Goal: Task Accomplishment & Management: Use online tool/utility

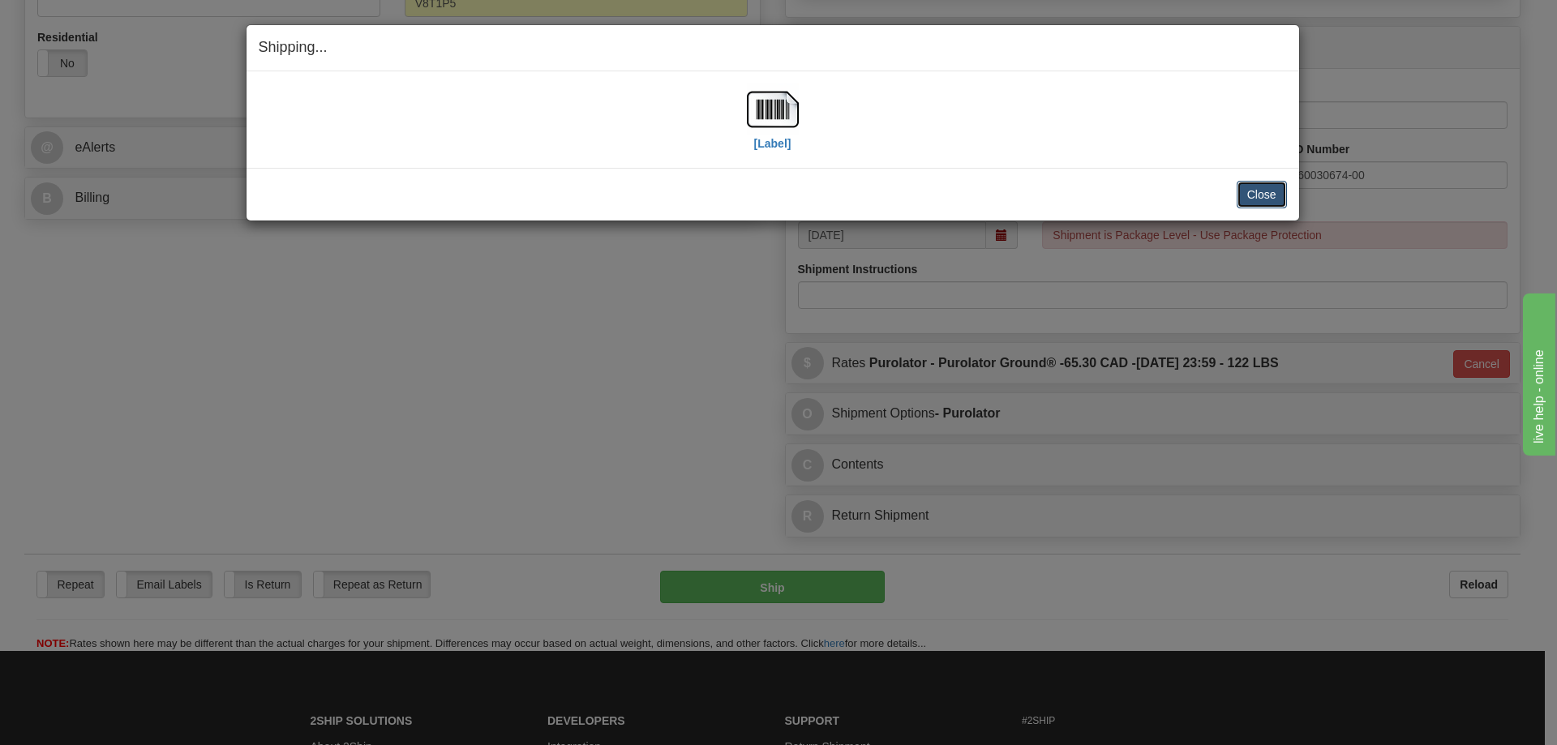
click at [1252, 185] on button "Close" at bounding box center [1261, 195] width 50 height 28
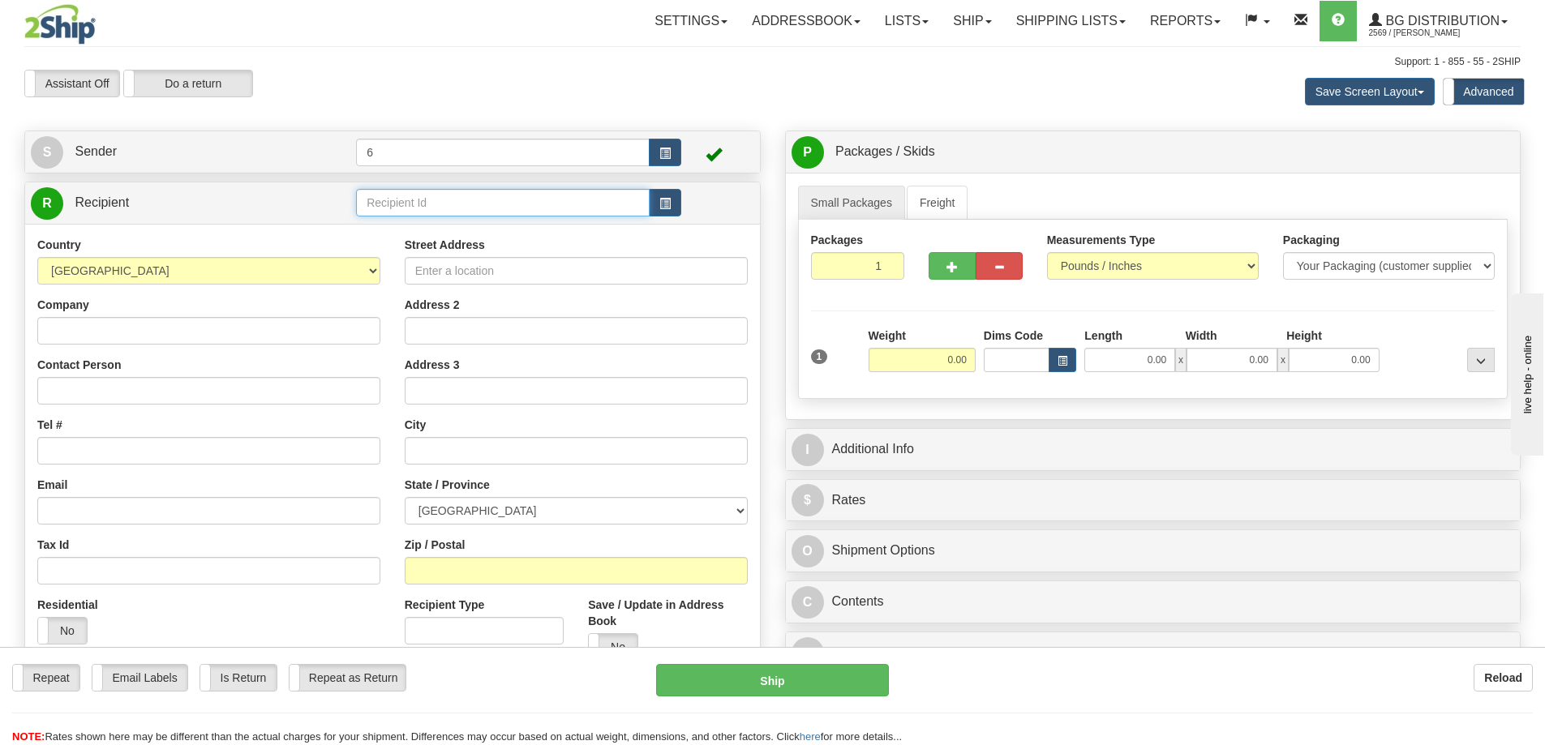
click at [413, 201] on input "text" at bounding box center [503, 203] width 294 height 28
type input "43018"
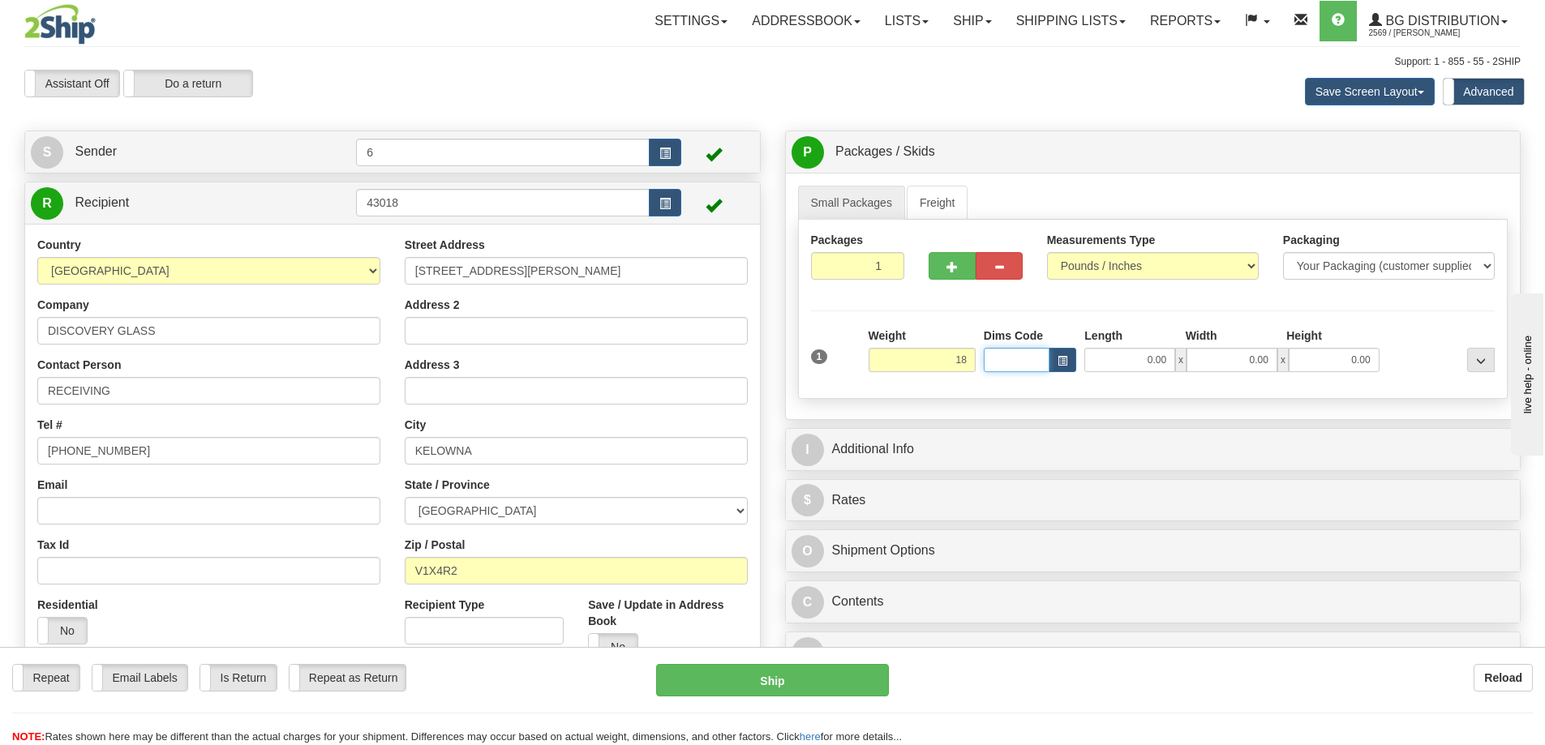
type input "18.00"
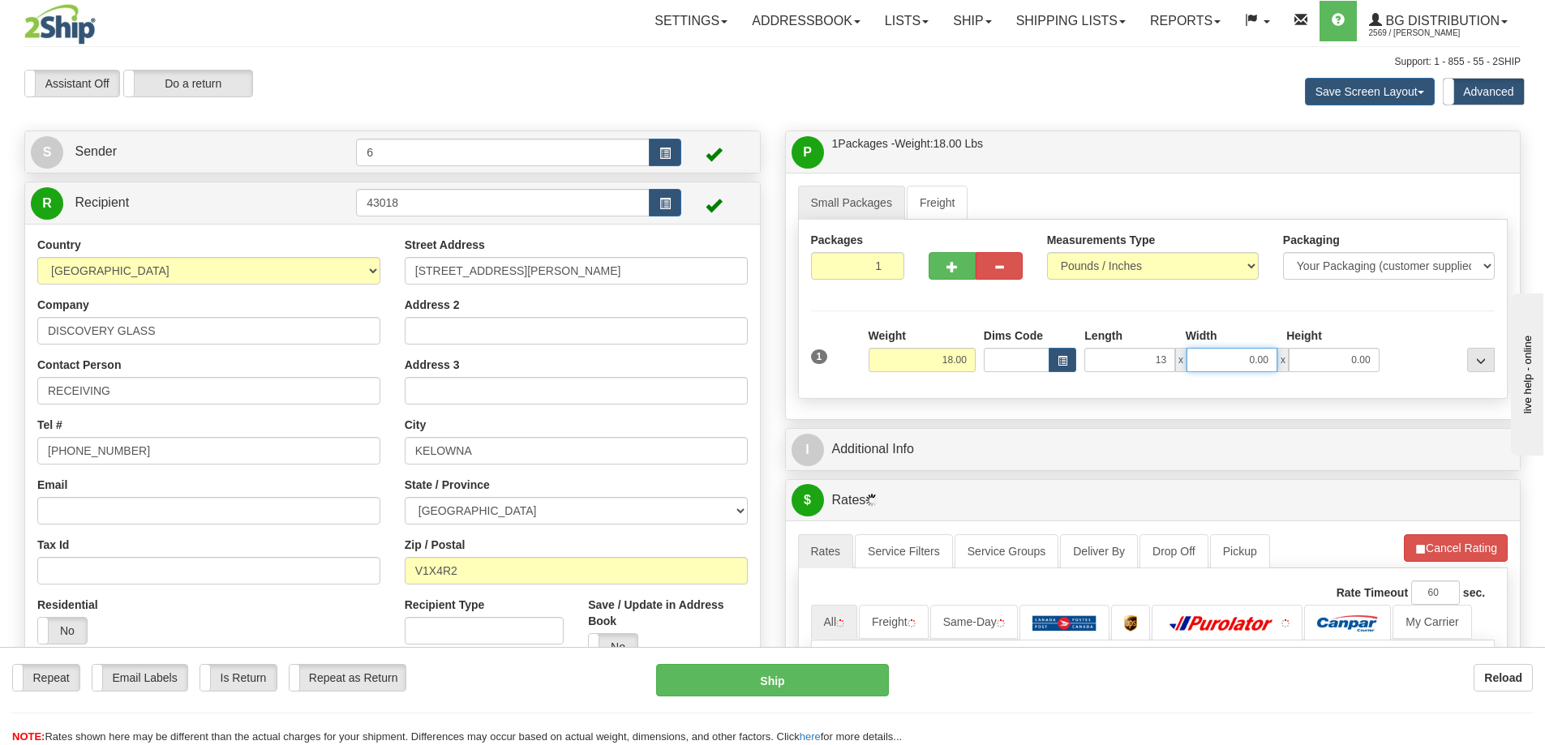
type input "13.00"
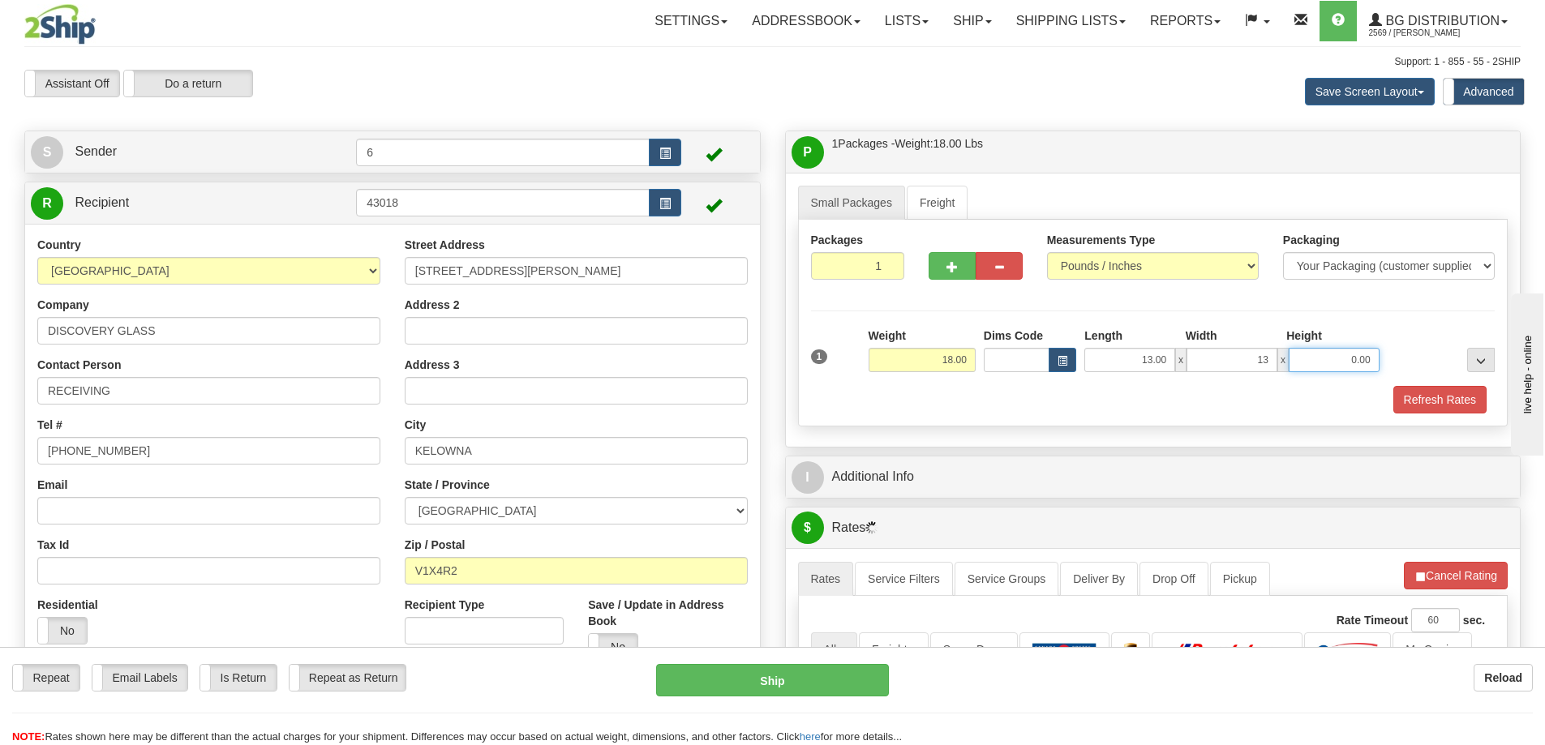
type input "13.00"
click at [1459, 392] on button "Refresh Rates" at bounding box center [1439, 400] width 93 height 28
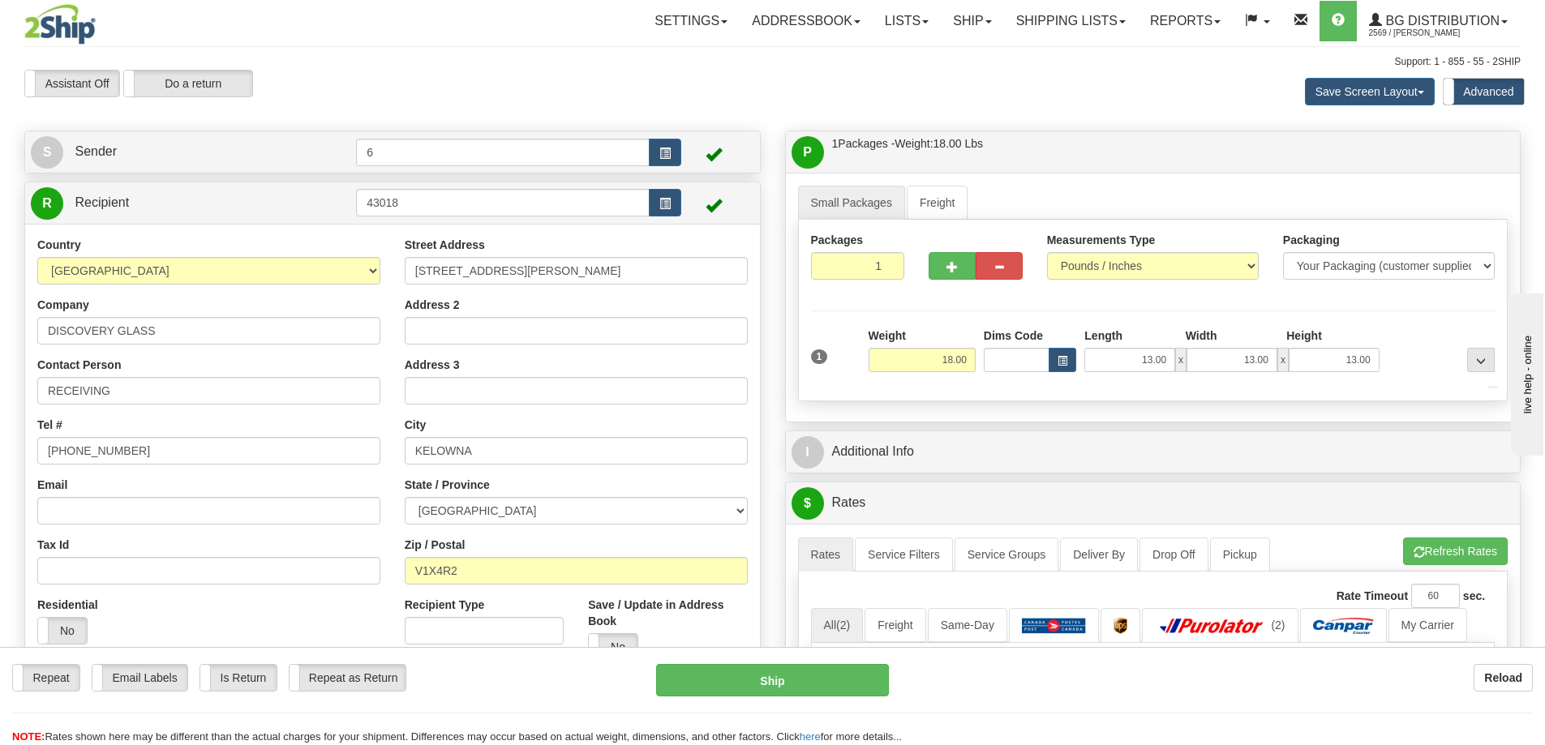
click at [1371, 477] on div "P Packages / Skids 1 Packages - Weight: 18.00 Lbs 1 Skids - Weight: NaN Lbs Shi…" at bounding box center [1153, 625] width 761 height 988
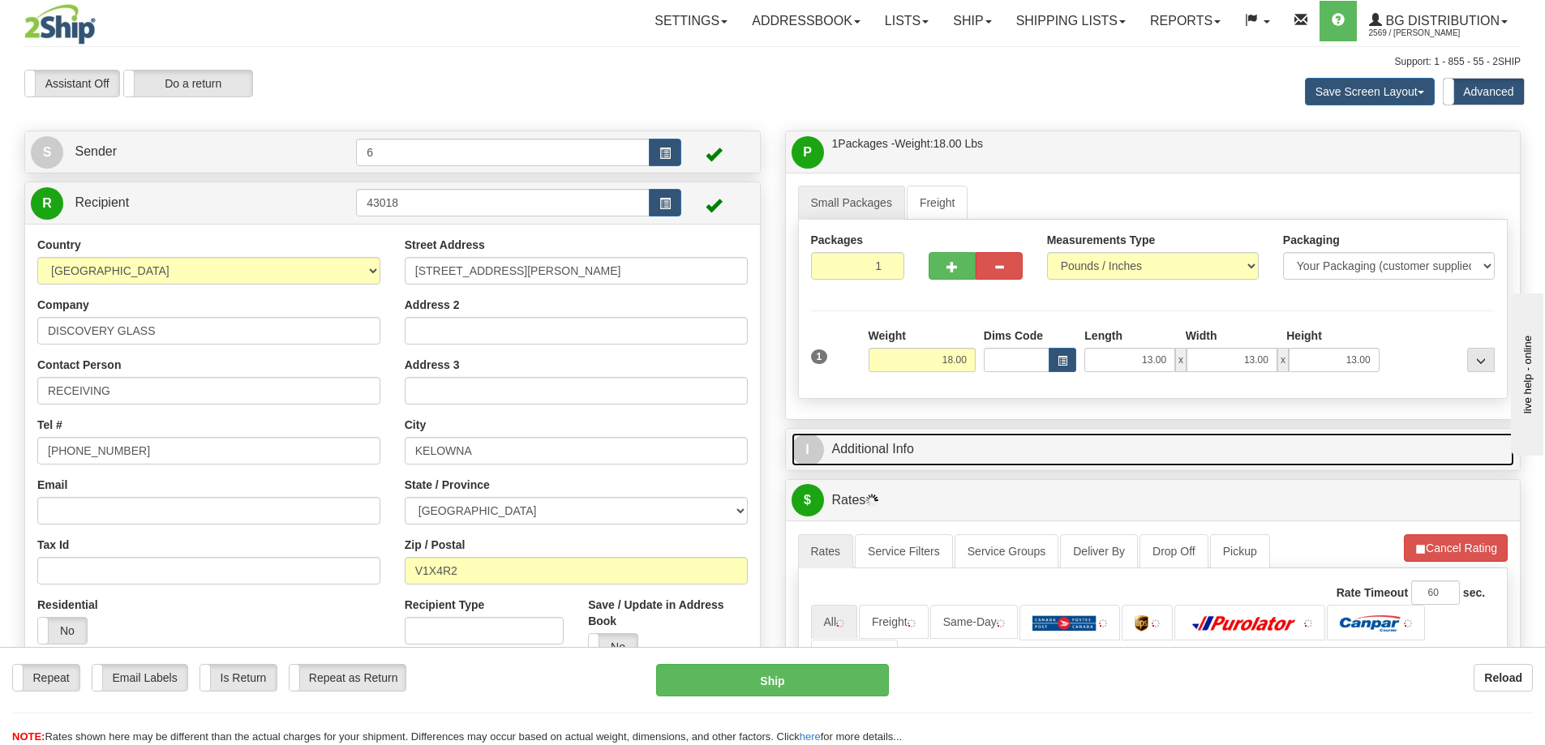
click at [1348, 456] on link "I Additional Info" at bounding box center [1152, 449] width 723 height 33
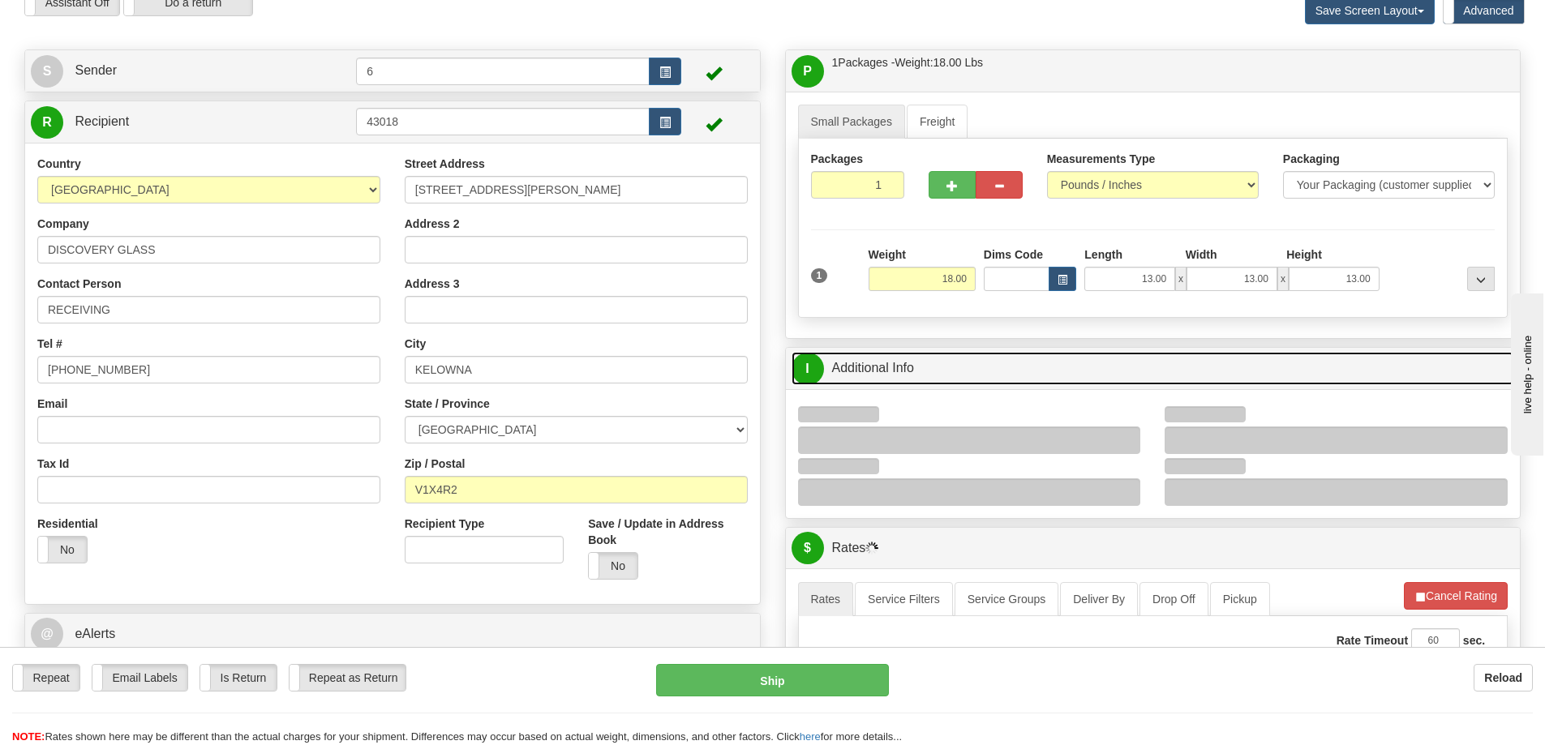
scroll to position [243, 0]
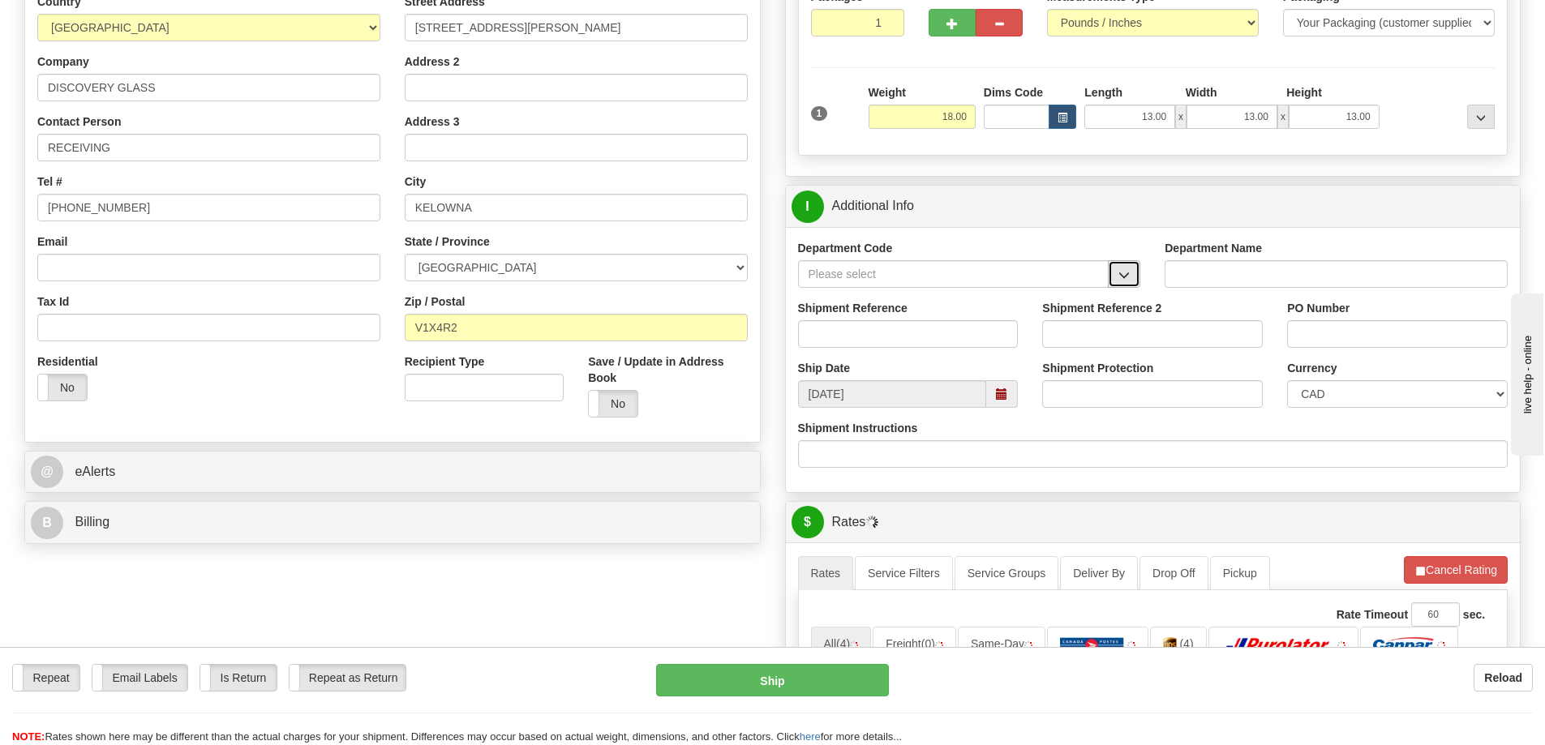
click at [1131, 281] on button "button" at bounding box center [1124, 274] width 32 height 28
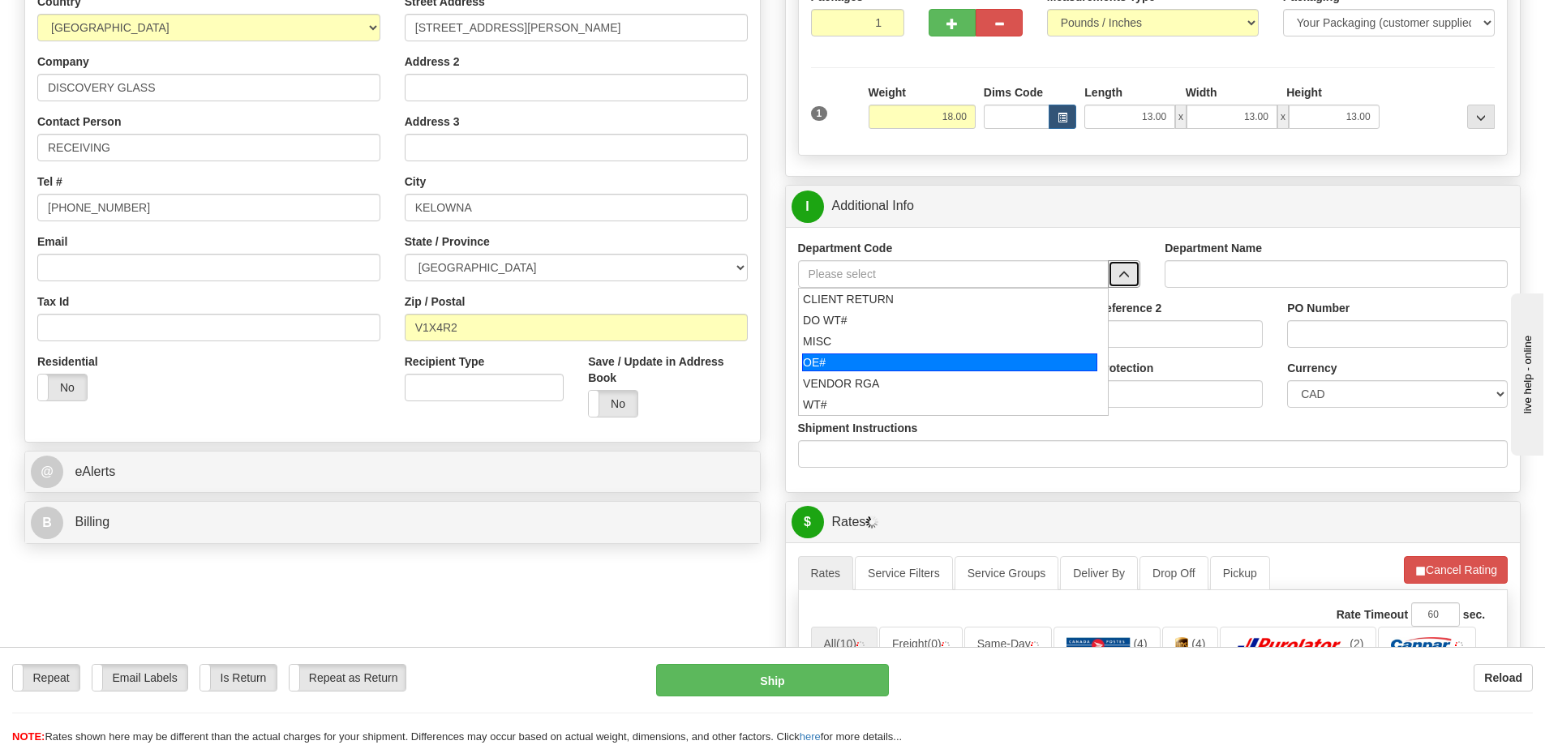
click at [906, 358] on div "OE#" at bounding box center [949, 363] width 295 height 18
type input "OE#"
type input "ORDERS"
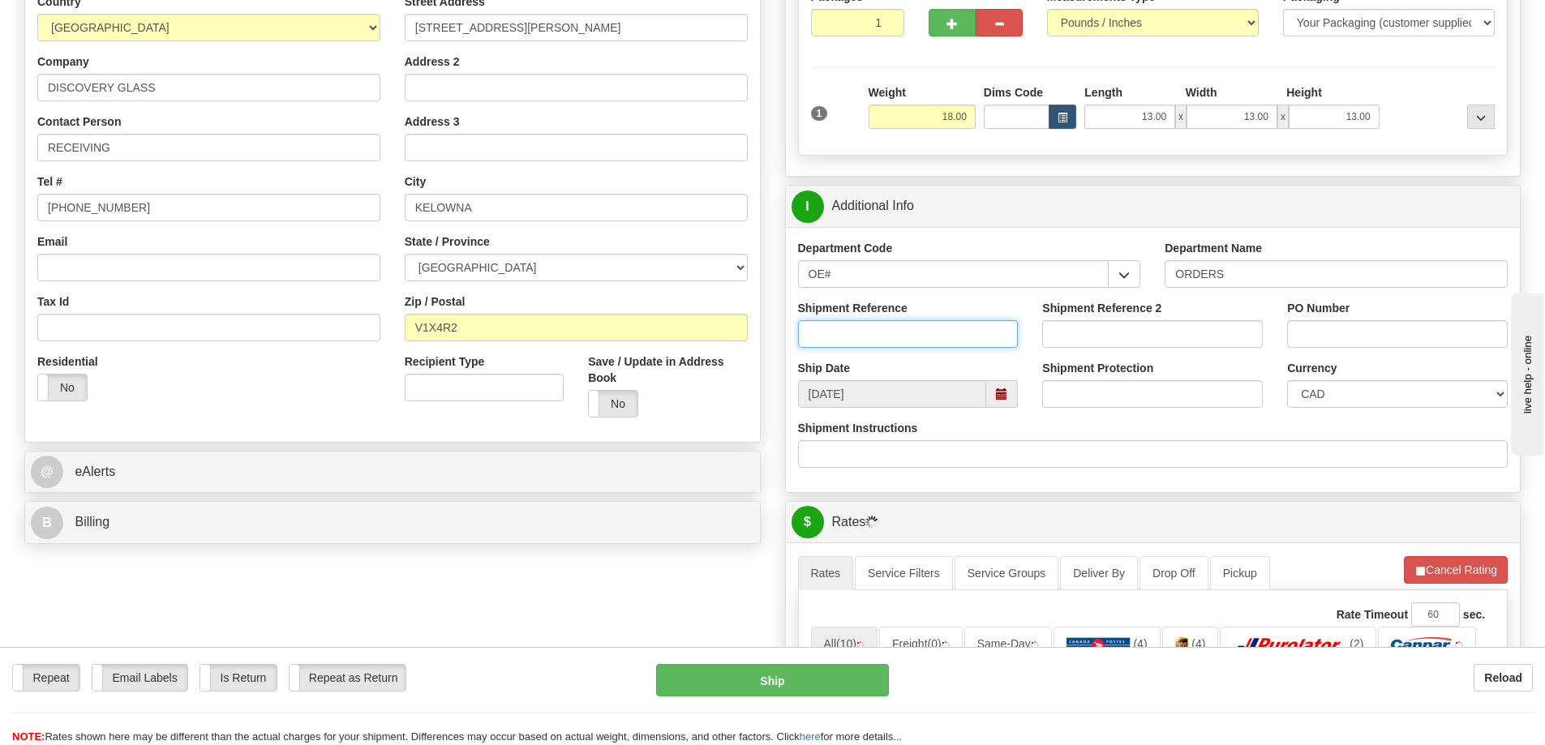
click at [902, 332] on input "Shipment Reference" at bounding box center [908, 334] width 221 height 28
type input "60033570-00 60033571-00"
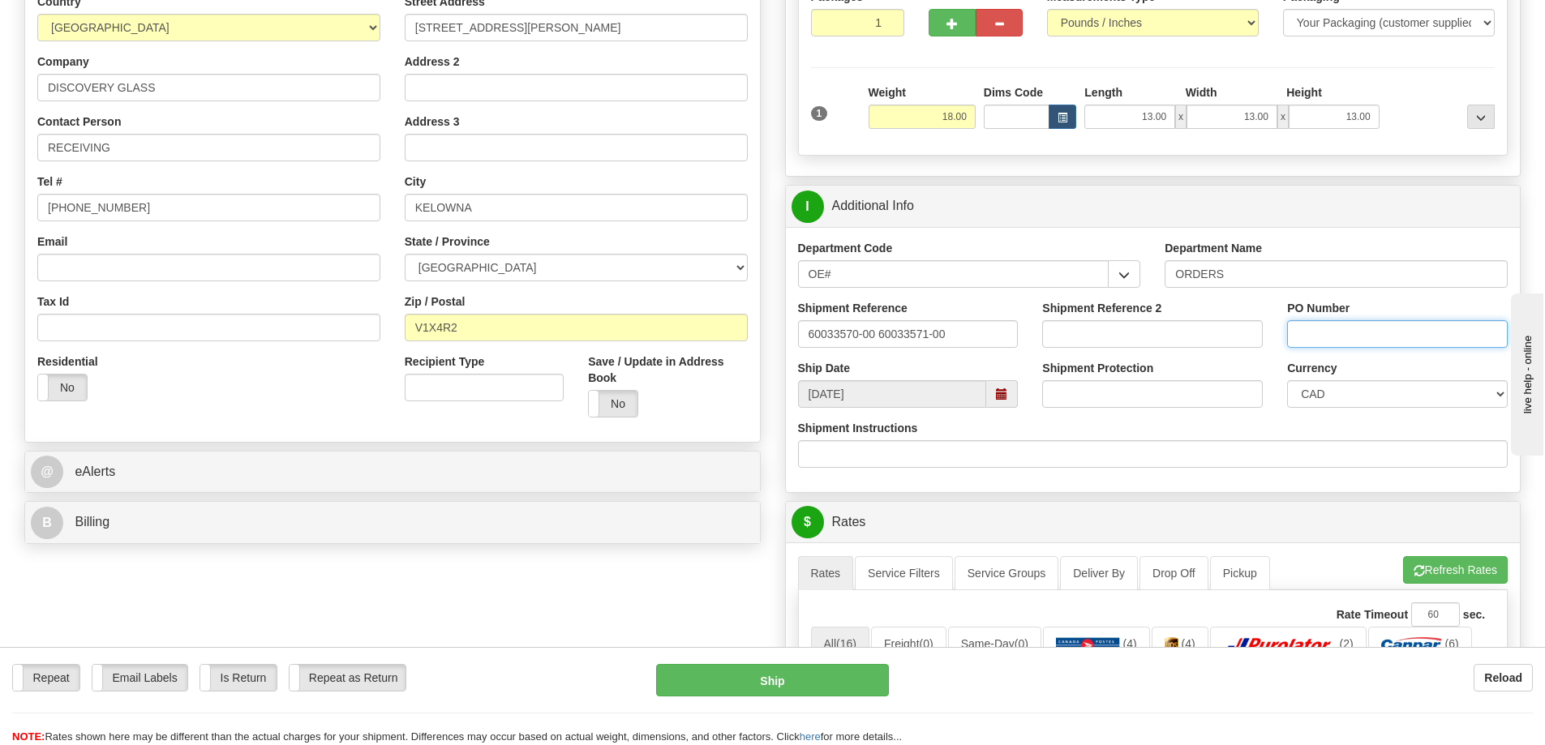
paste input "60033570-00 60033571-00"
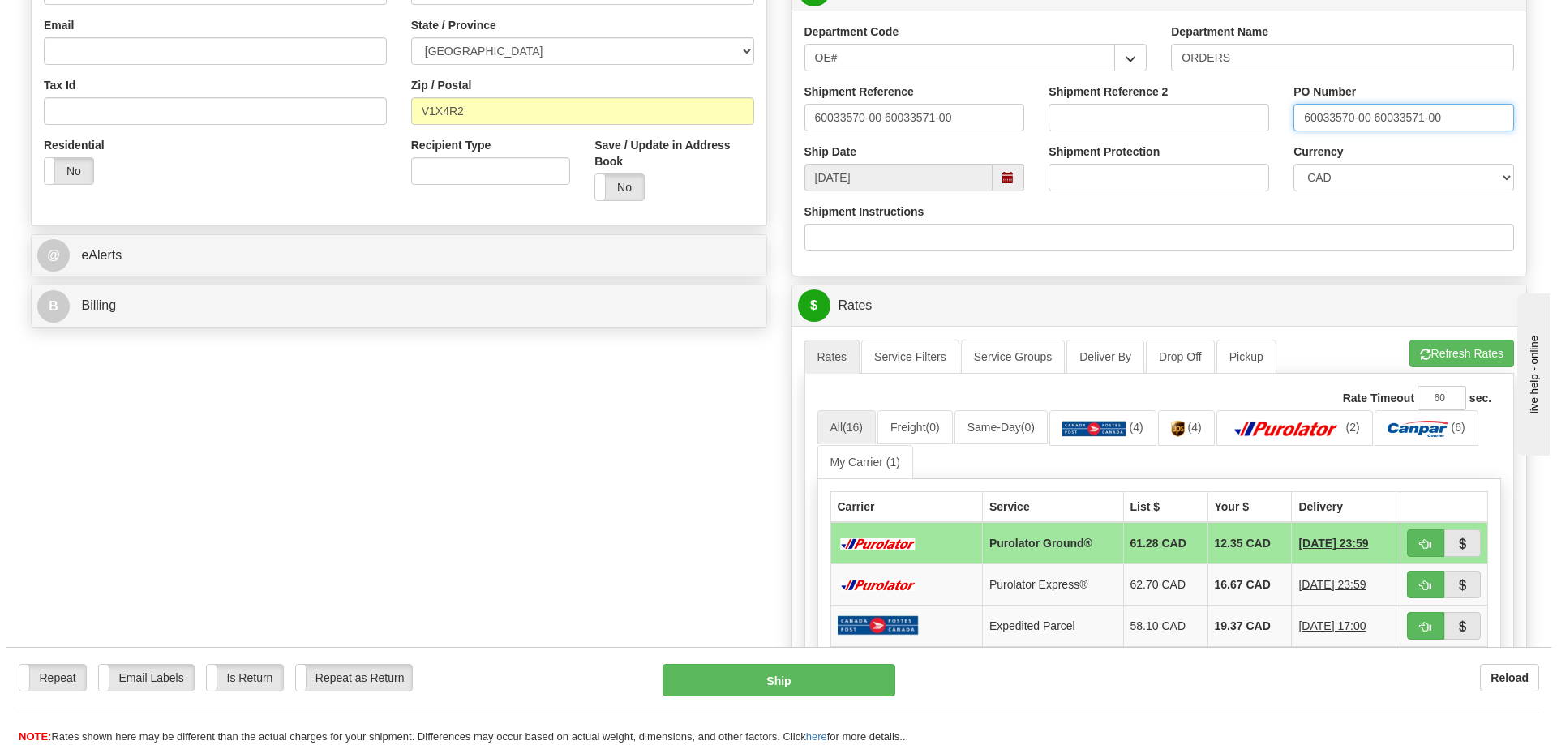
scroll to position [568, 0]
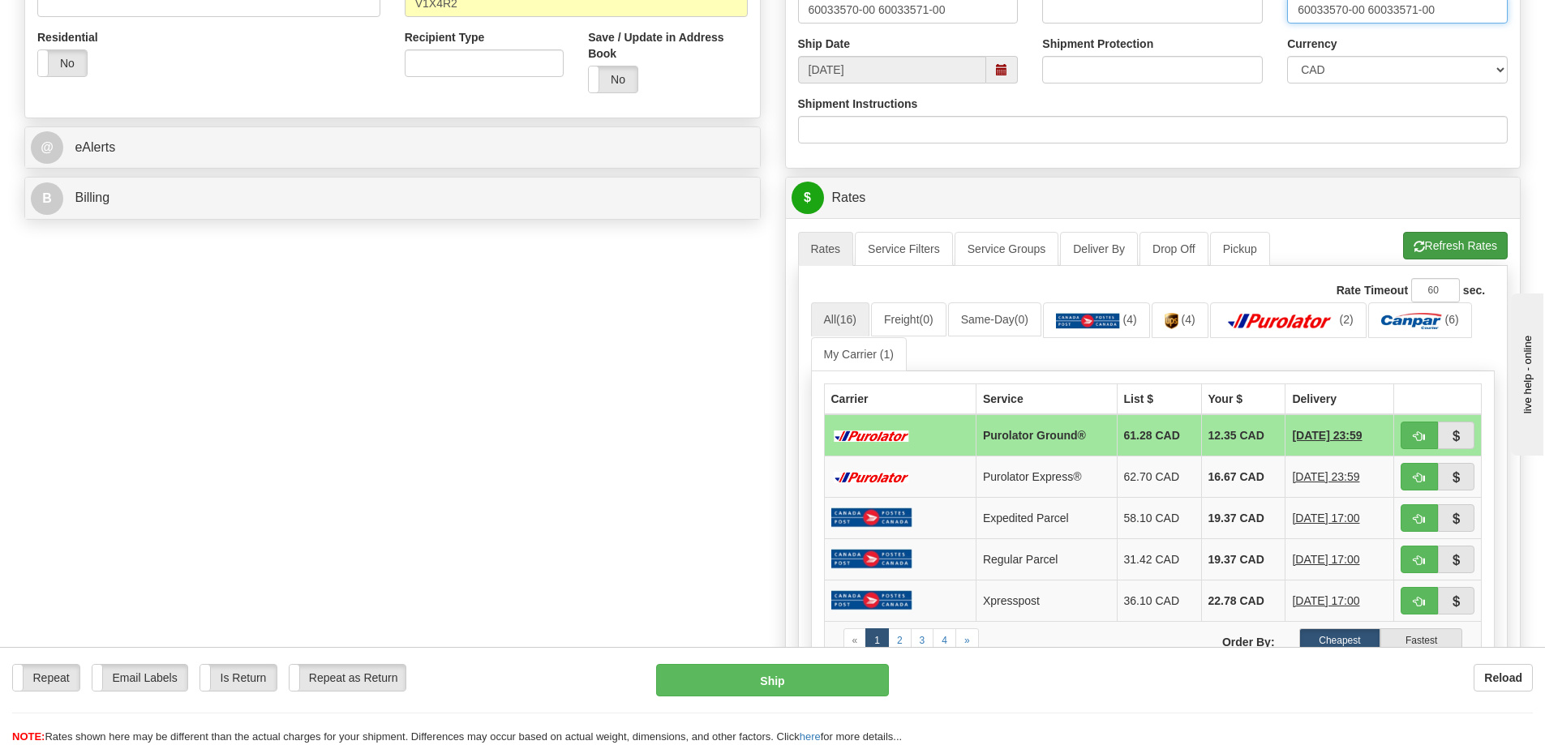
type input "60033570-00 60033571-00"
click at [1446, 246] on button "Refresh Rates" at bounding box center [1455, 246] width 105 height 28
click at [1420, 440] on span "button" at bounding box center [1418, 436] width 11 height 11
type input "260"
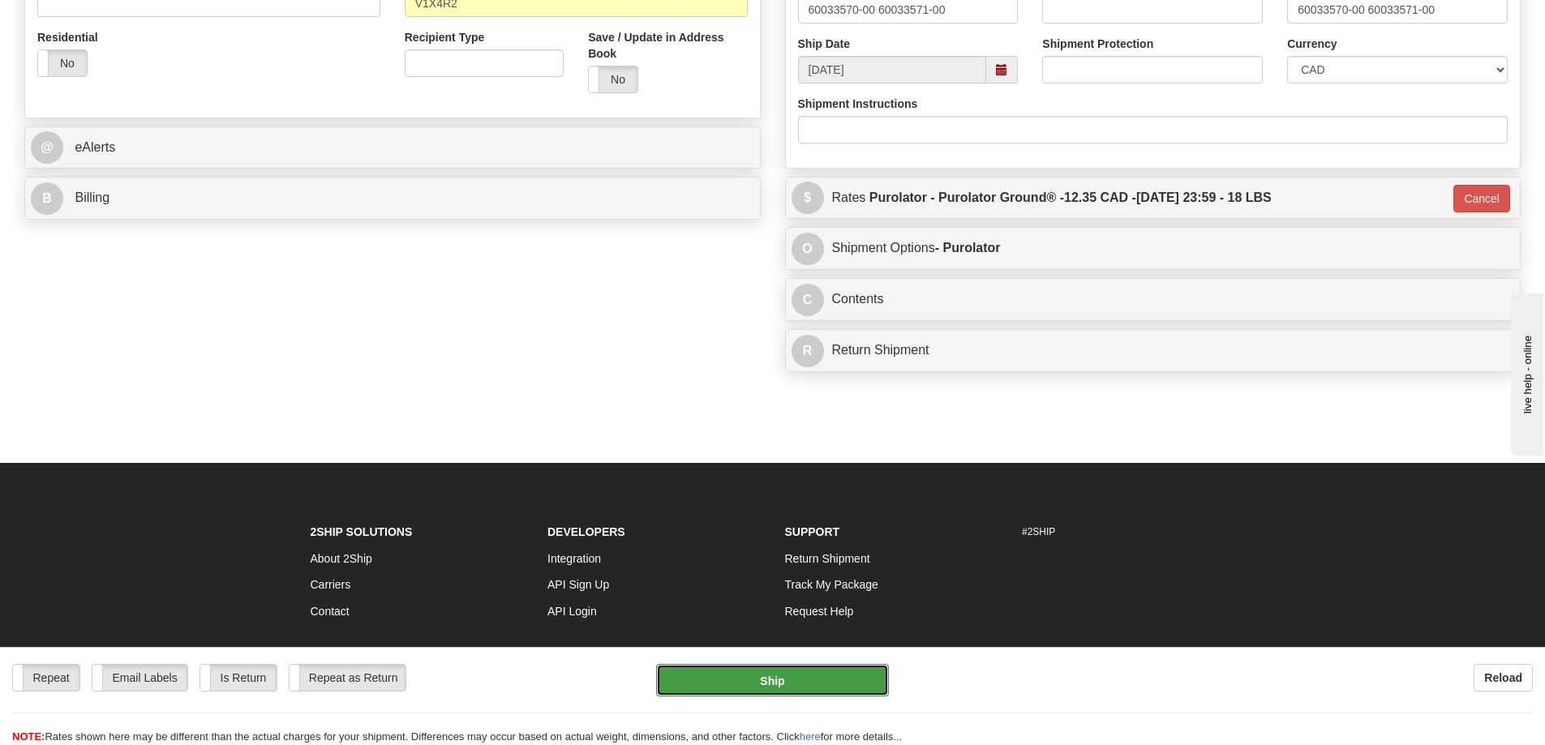
click at [798, 675] on button "Ship" at bounding box center [772, 680] width 233 height 32
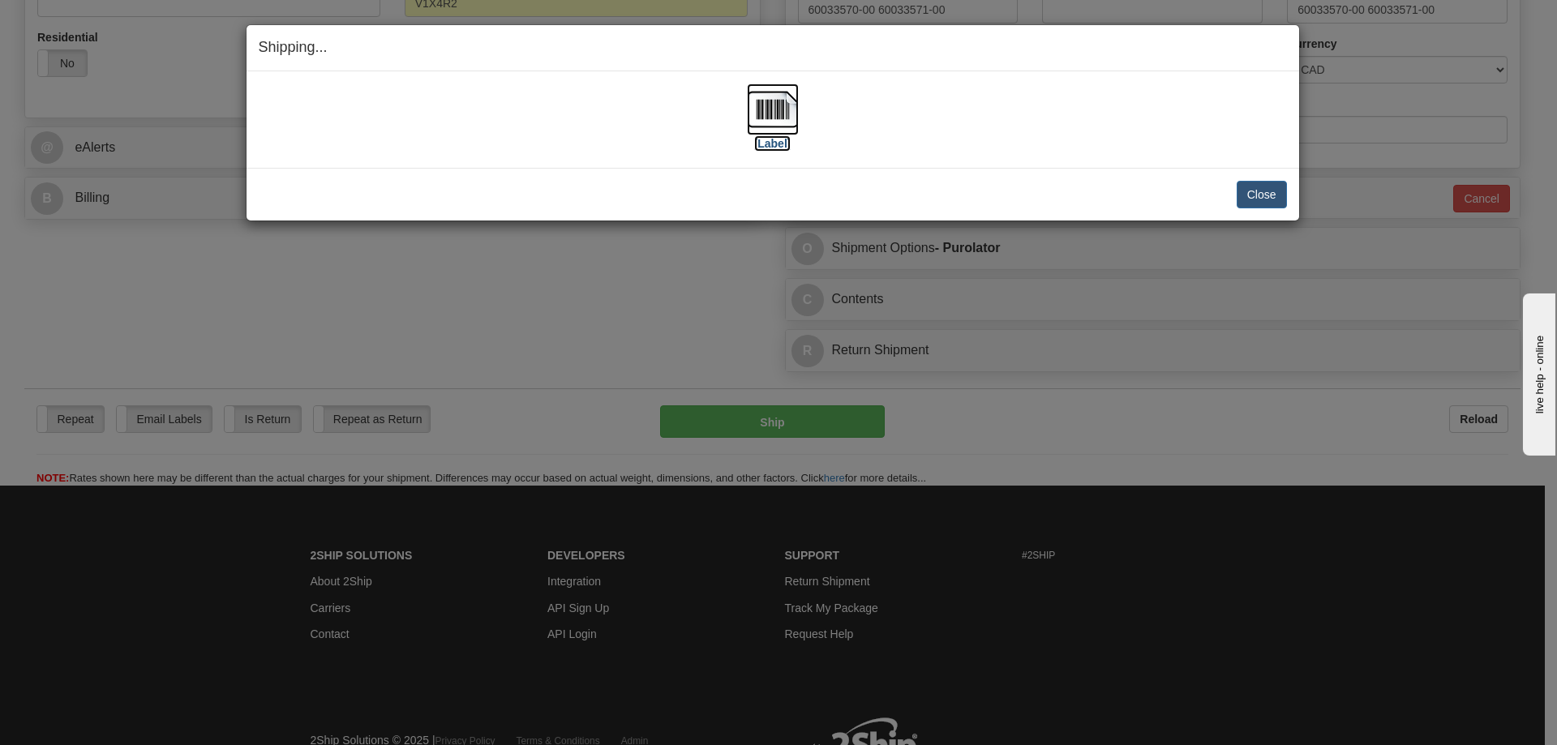
click at [772, 146] on label "[Label]" at bounding box center [772, 143] width 37 height 16
click at [1271, 191] on button "Close" at bounding box center [1261, 195] width 50 height 28
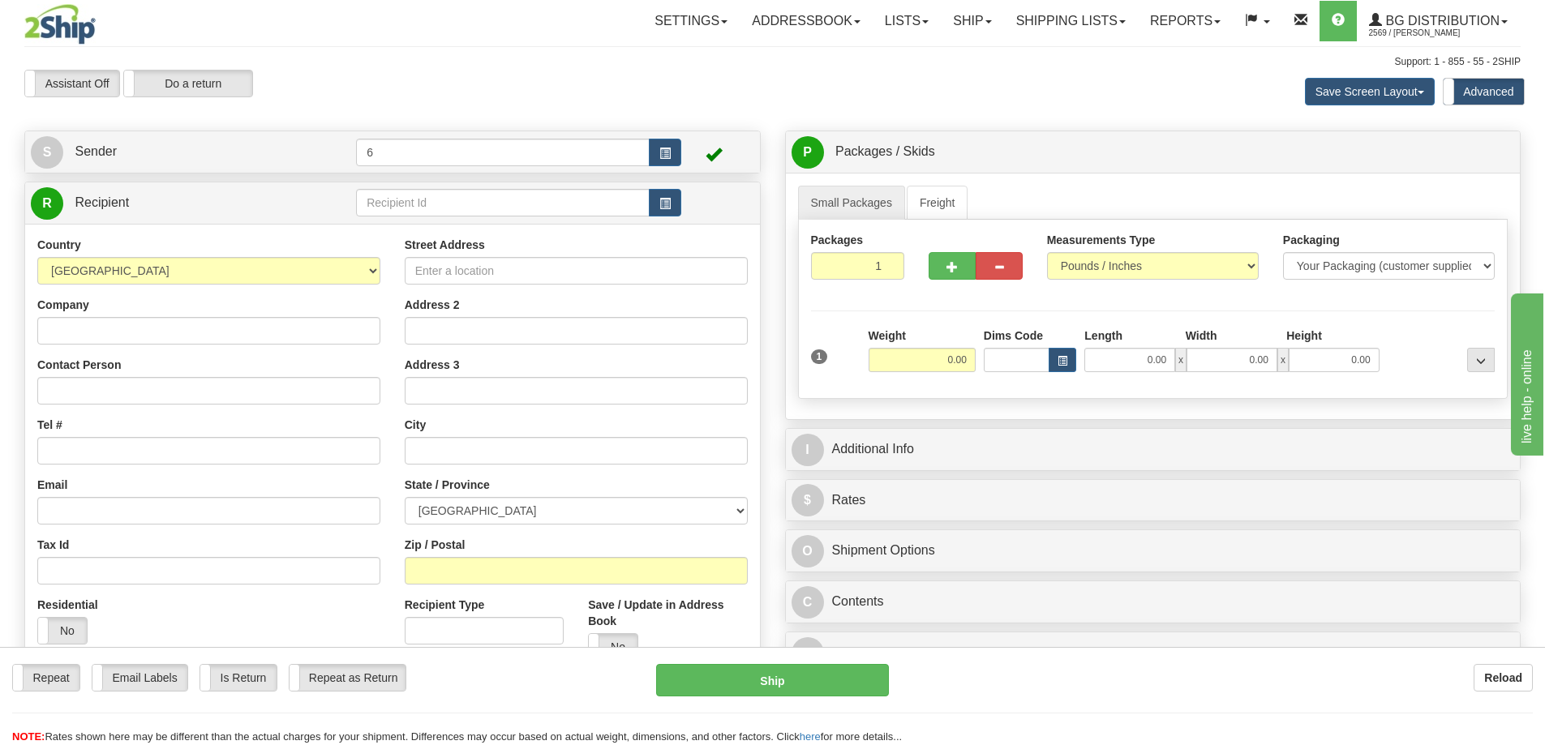
click at [393, 201] on div "Toggle navigation Settings Shipping Preferences Fields Preferences New" at bounding box center [772, 469] width 1545 height 938
click at [393, 201] on input "text" at bounding box center [503, 203] width 294 height 28
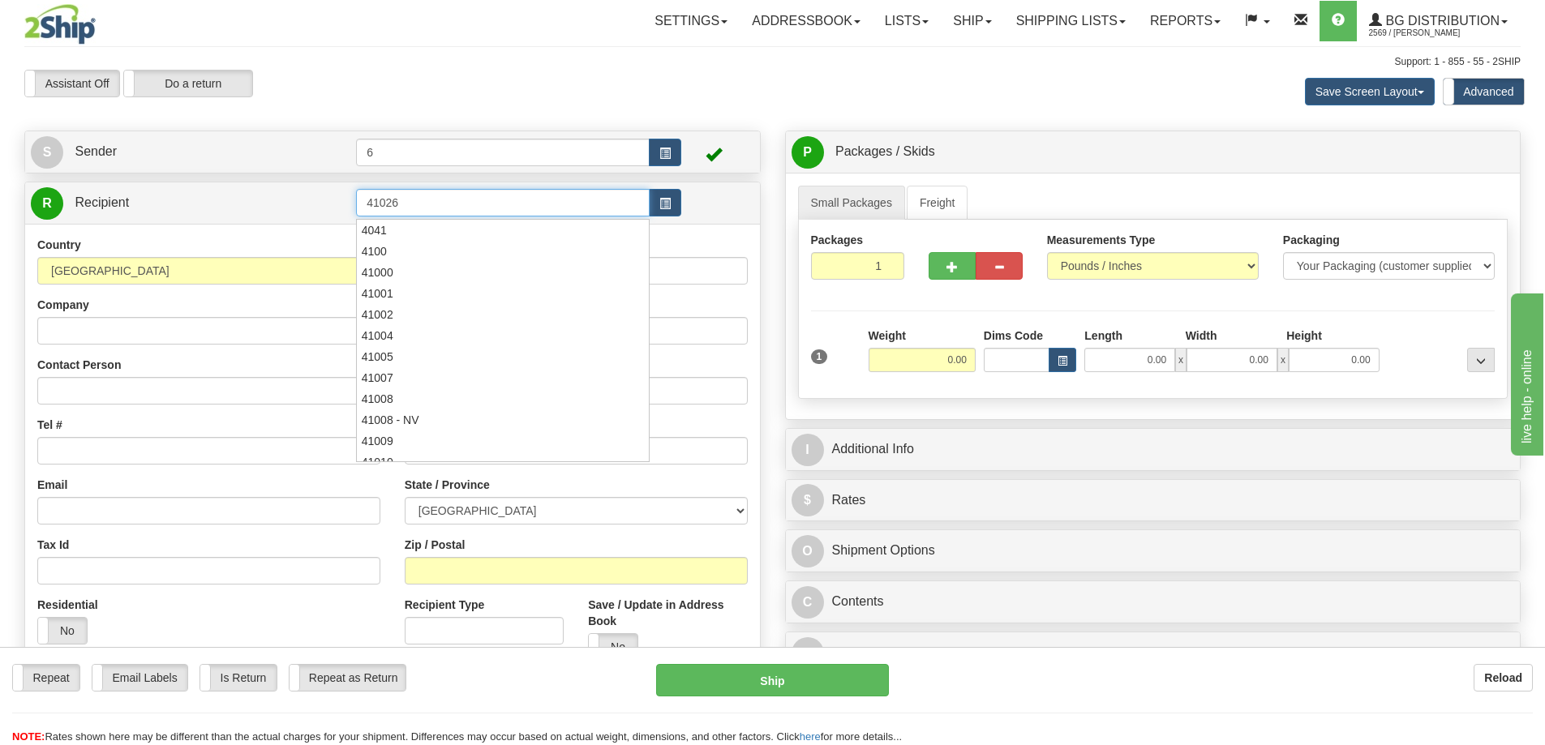
type input "41026"
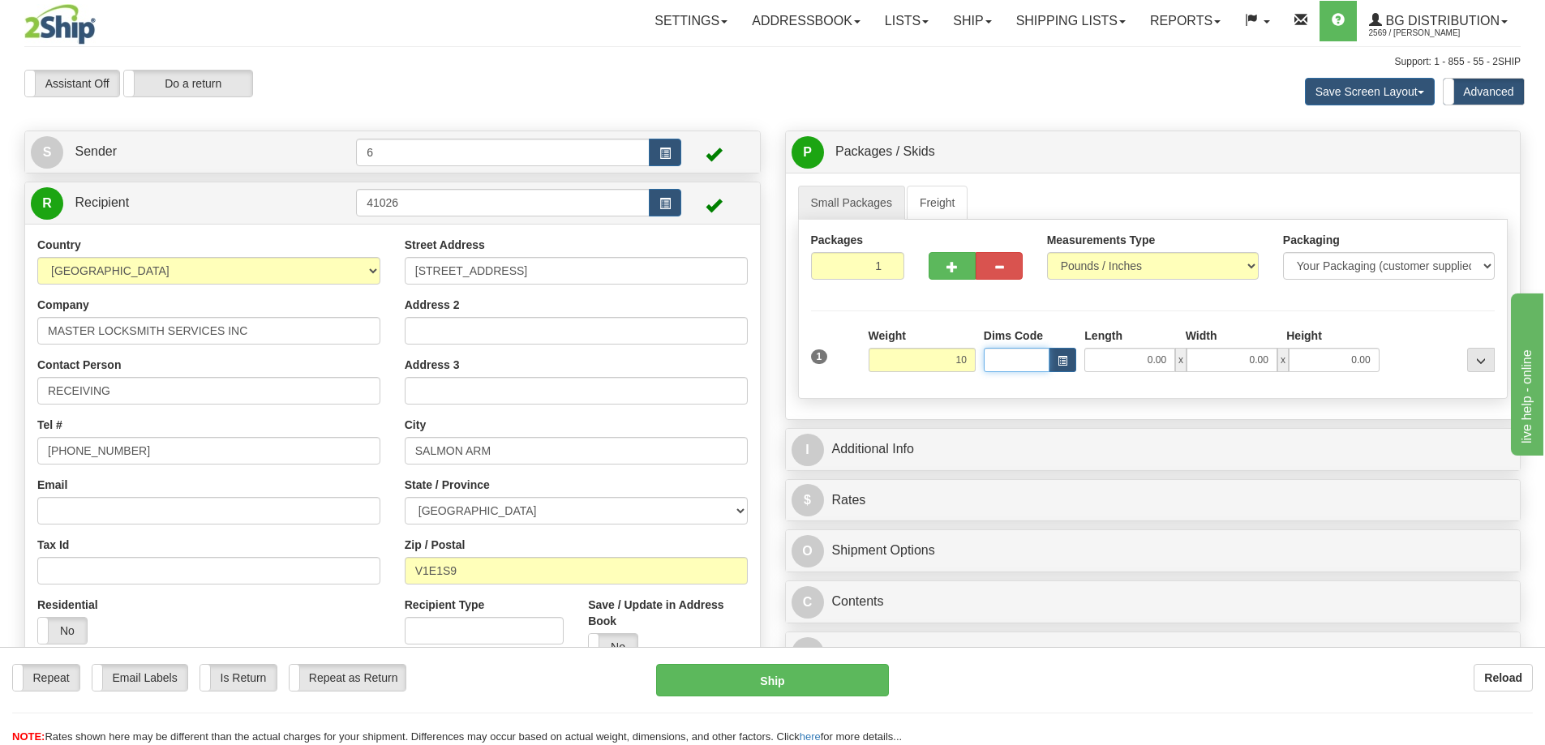
type input "10.00"
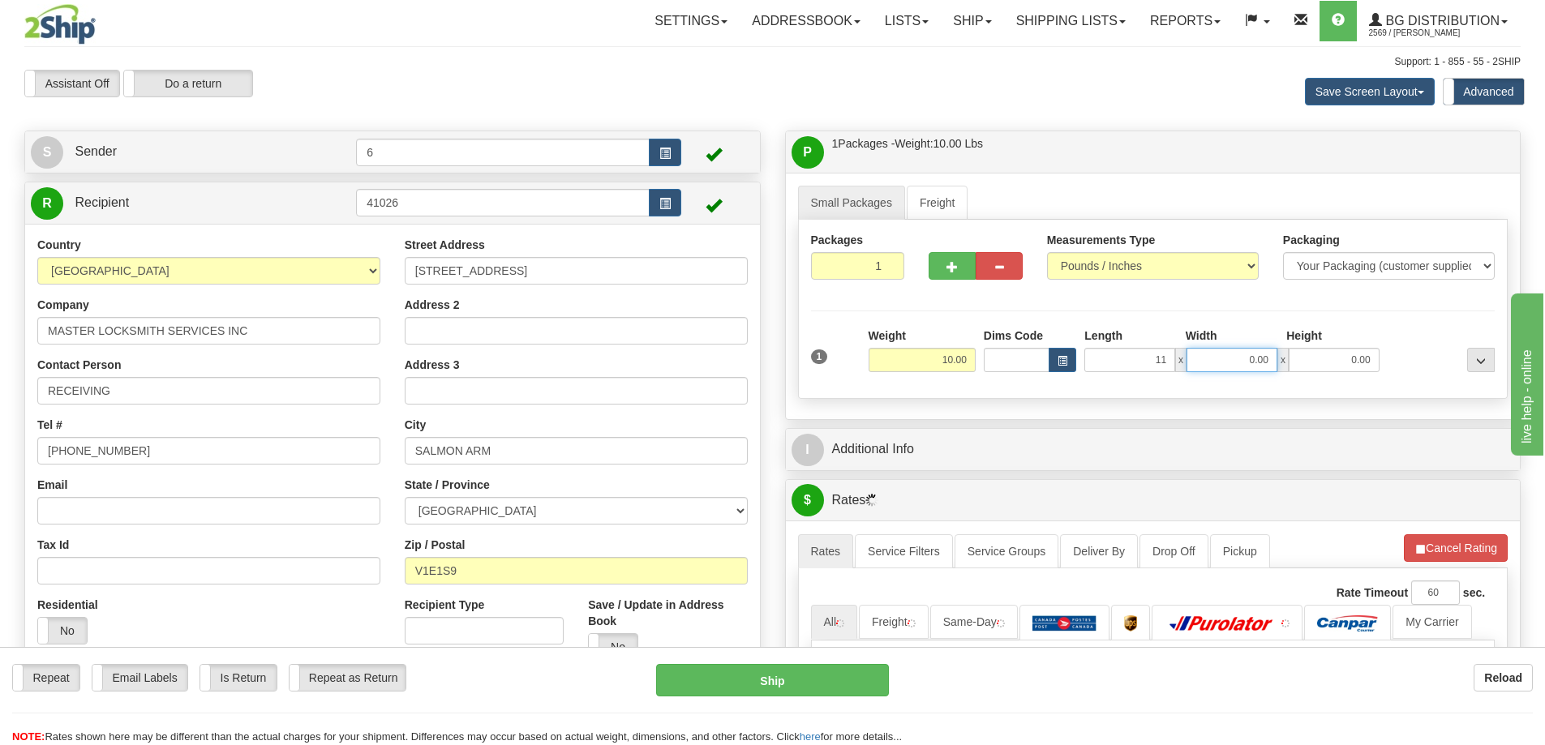
type input "11.00"
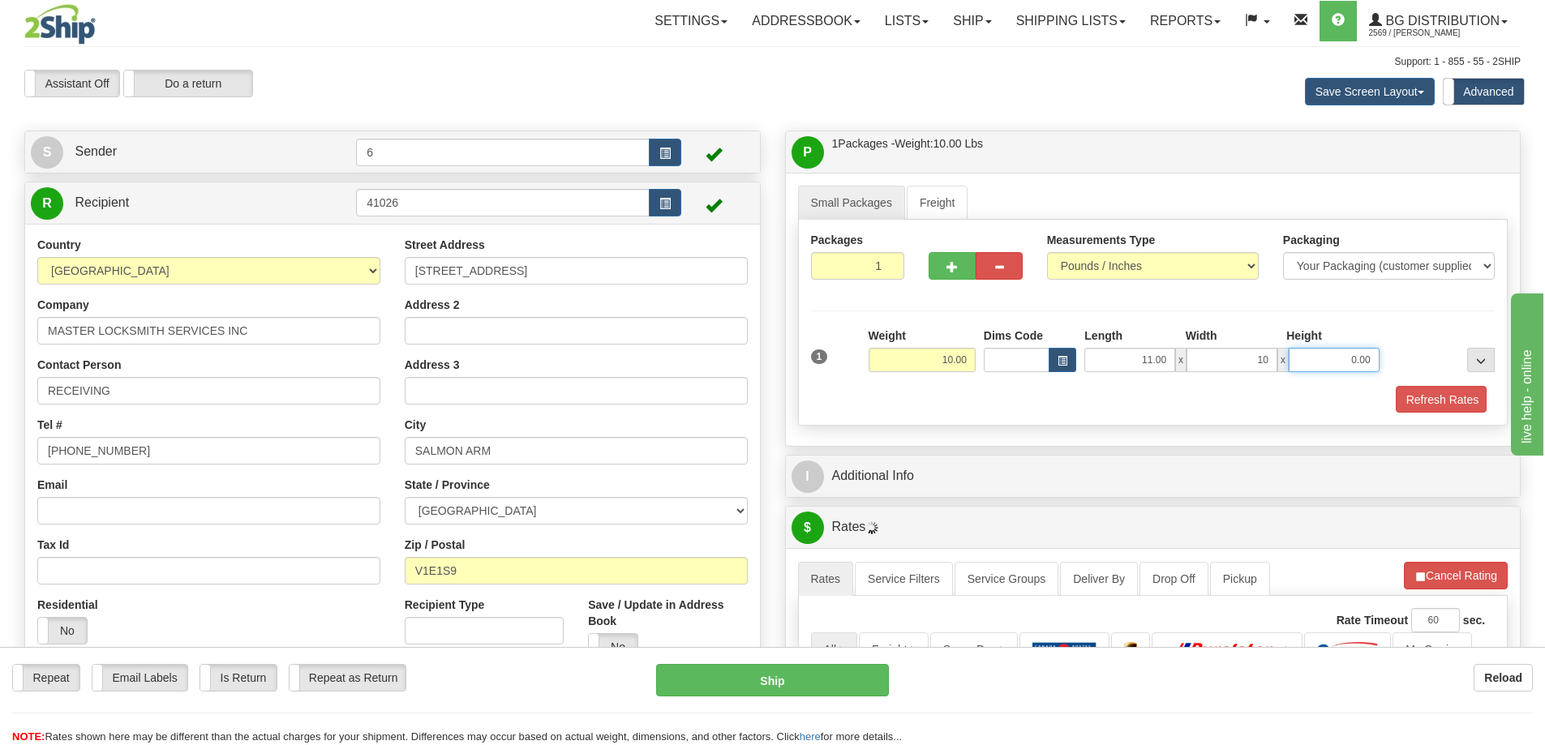
type input "10.00"
type input "7.00"
click at [943, 274] on button "button" at bounding box center [951, 266] width 47 height 28
radio input "true"
type input "2"
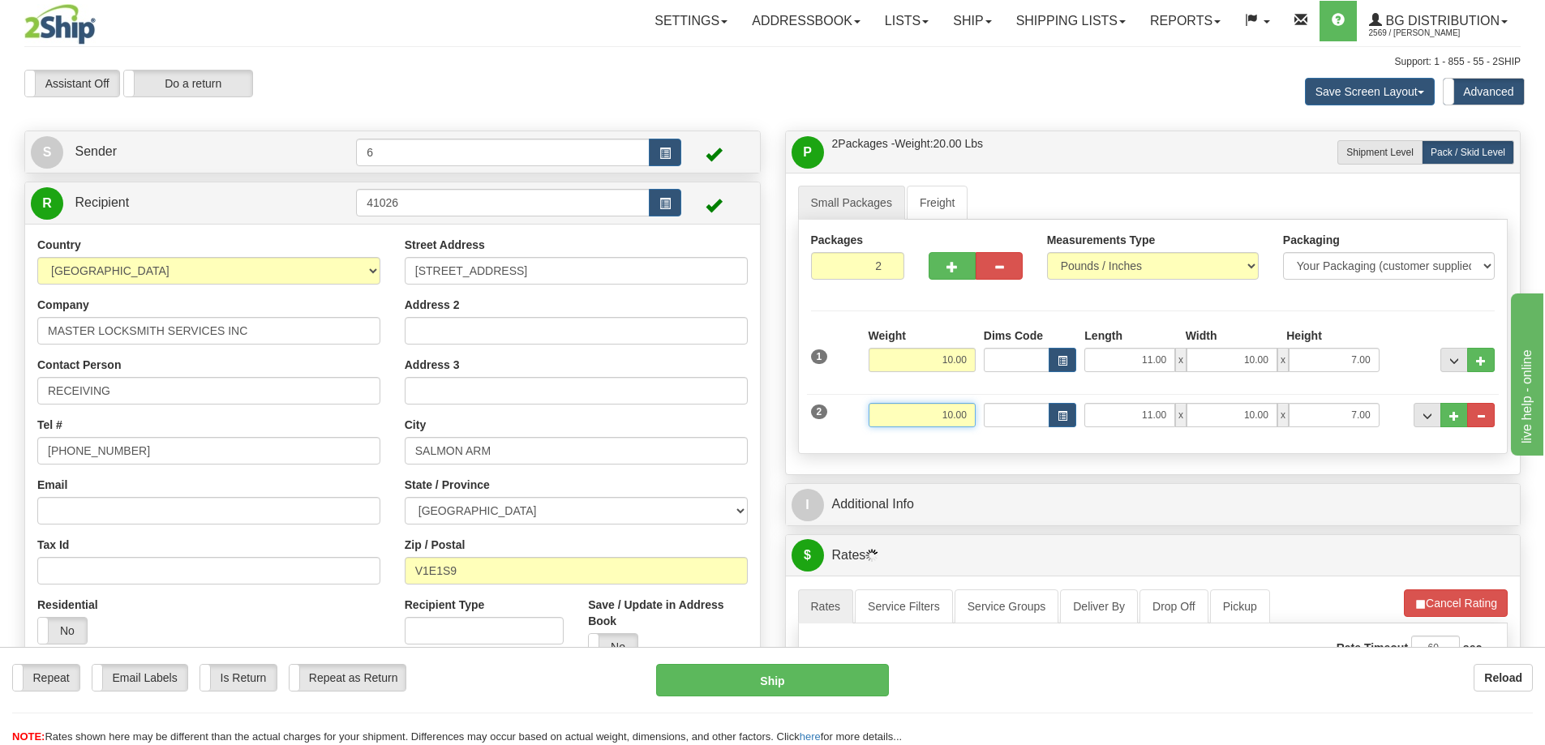
drag, startPoint x: 912, startPoint y: 428, endPoint x: 1126, endPoint y: 443, distance: 214.6
click at [1126, 443] on div "Packages 2 2 Measurements Type" at bounding box center [1153, 337] width 710 height 234
type input "11.00"
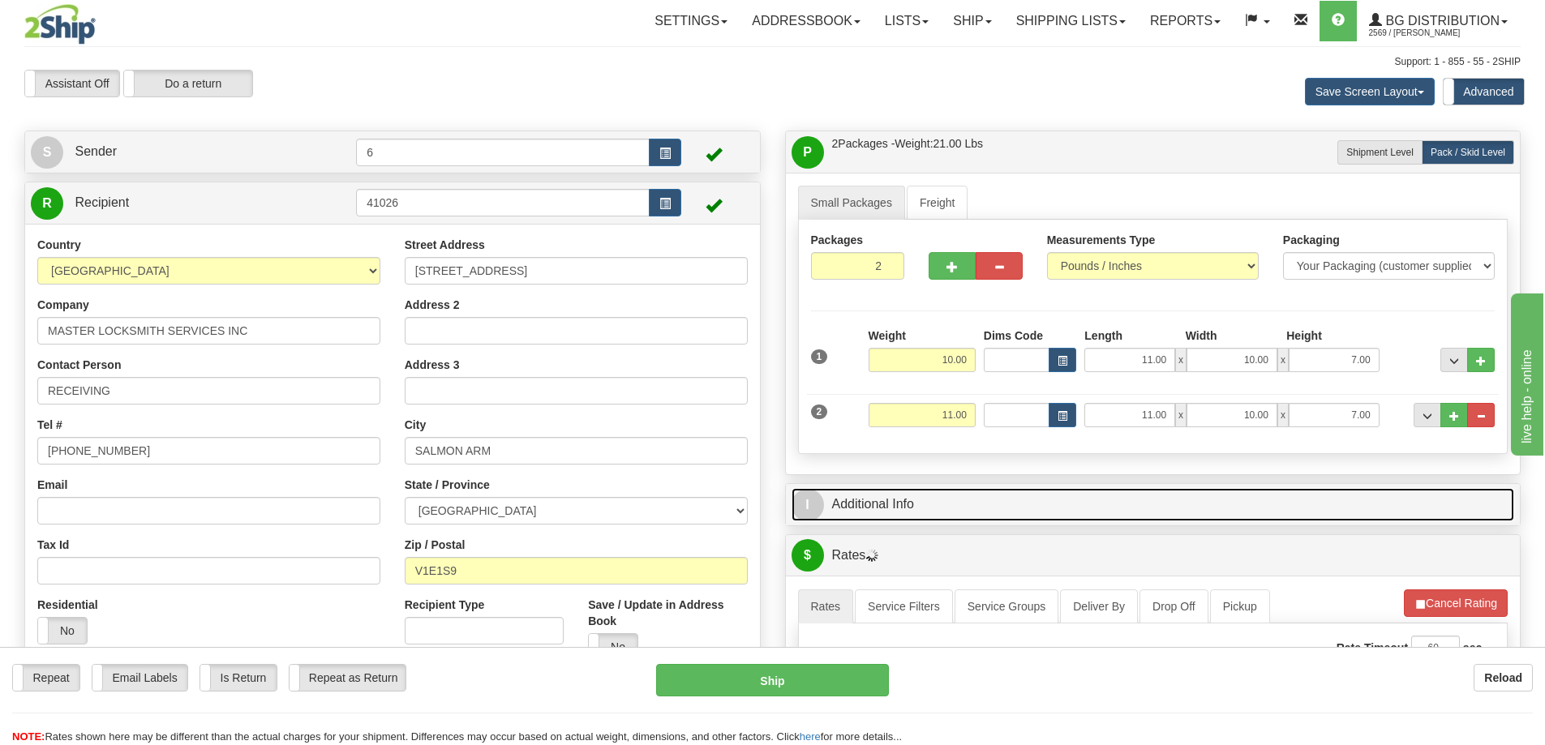
click at [1233, 501] on link "I Additional Info" at bounding box center [1152, 504] width 723 height 33
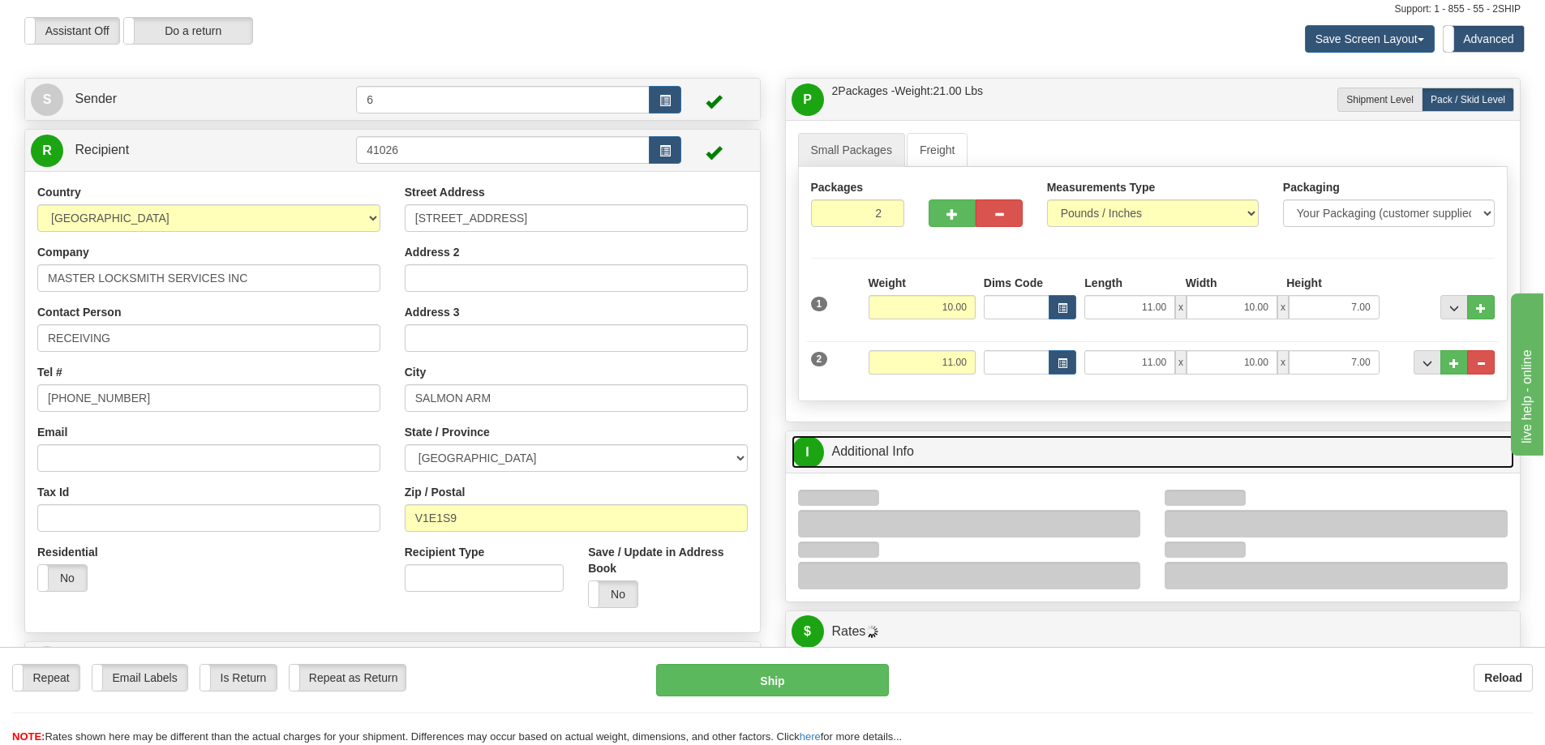
scroll to position [81, 0]
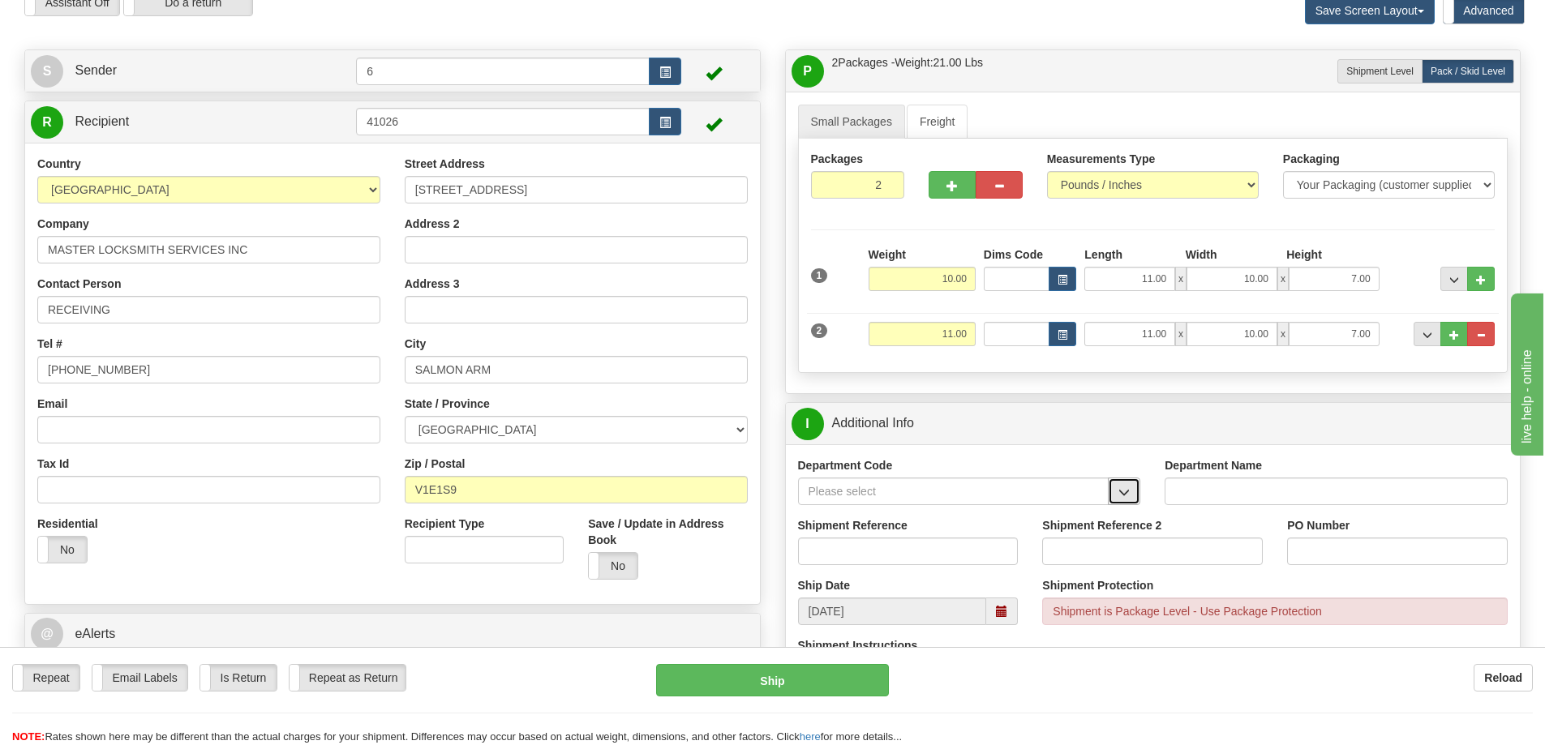
click at [1134, 486] on button "button" at bounding box center [1124, 492] width 32 height 28
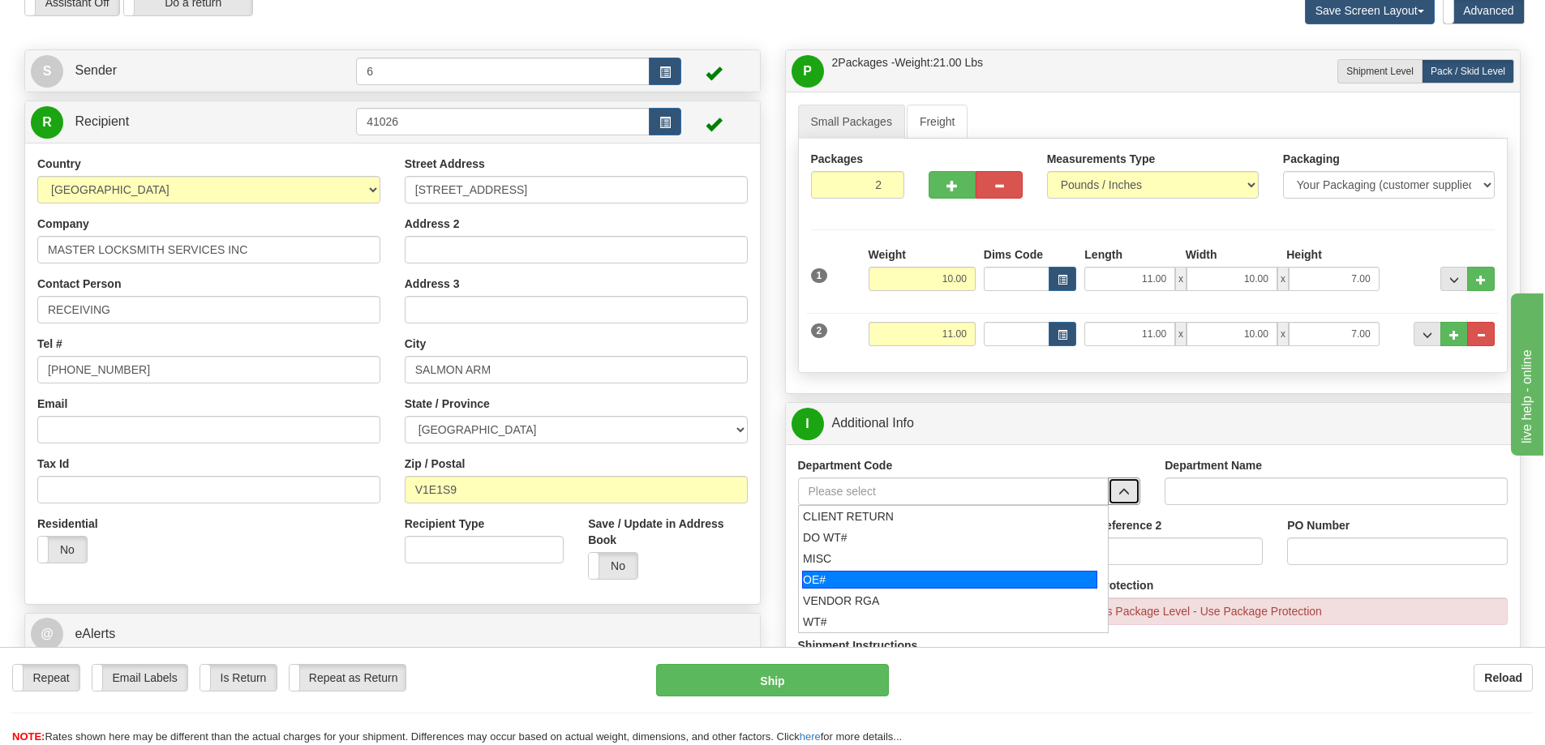
drag, startPoint x: 880, startPoint y: 582, endPoint x: 870, endPoint y: 556, distance: 27.7
click at [879, 582] on div "OE#" at bounding box center [949, 580] width 295 height 18
type input "OE#"
type input "ORDERS"
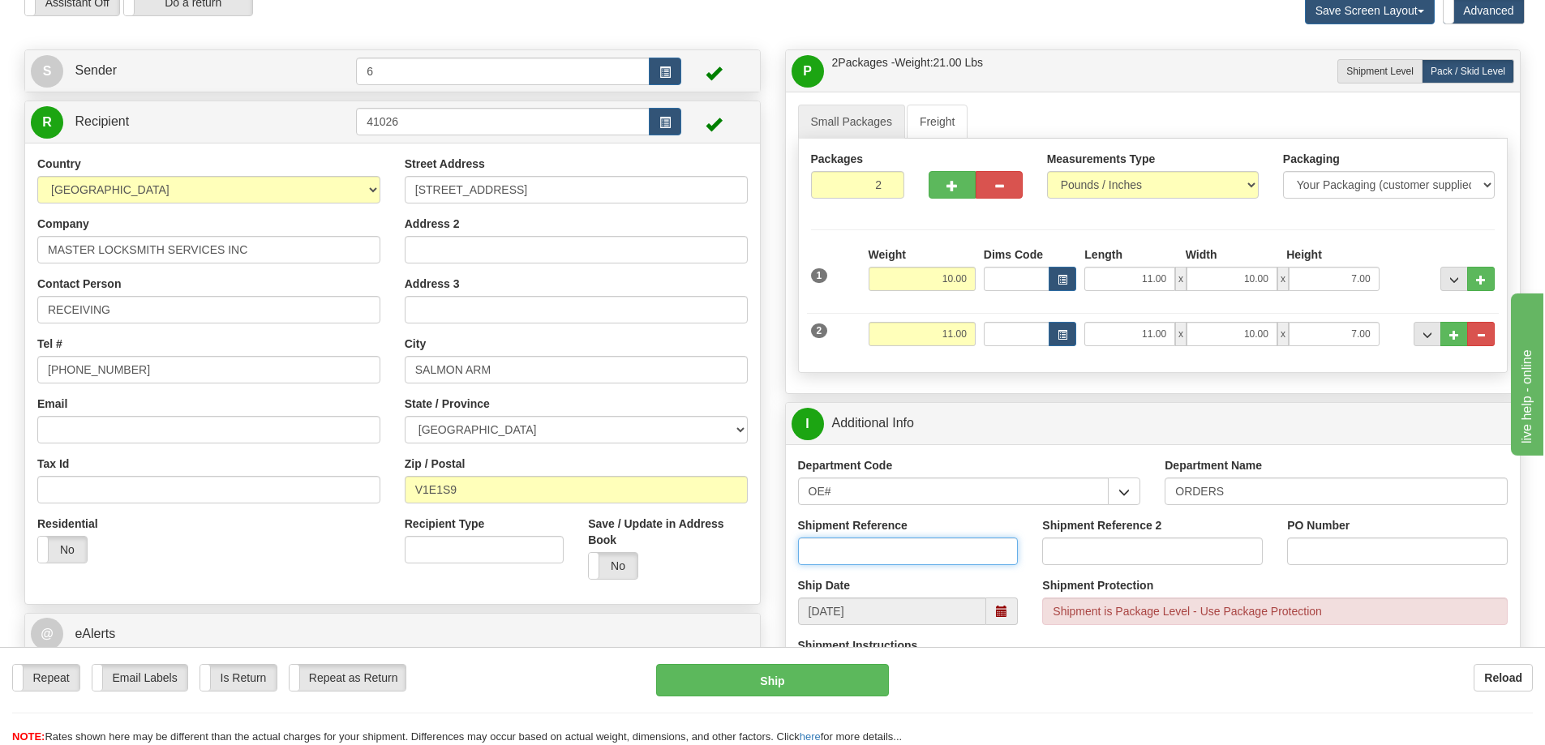
click at [869, 544] on input "Shipment Reference" at bounding box center [908, 552] width 221 height 28
type input "60033755-00"
type input "6"
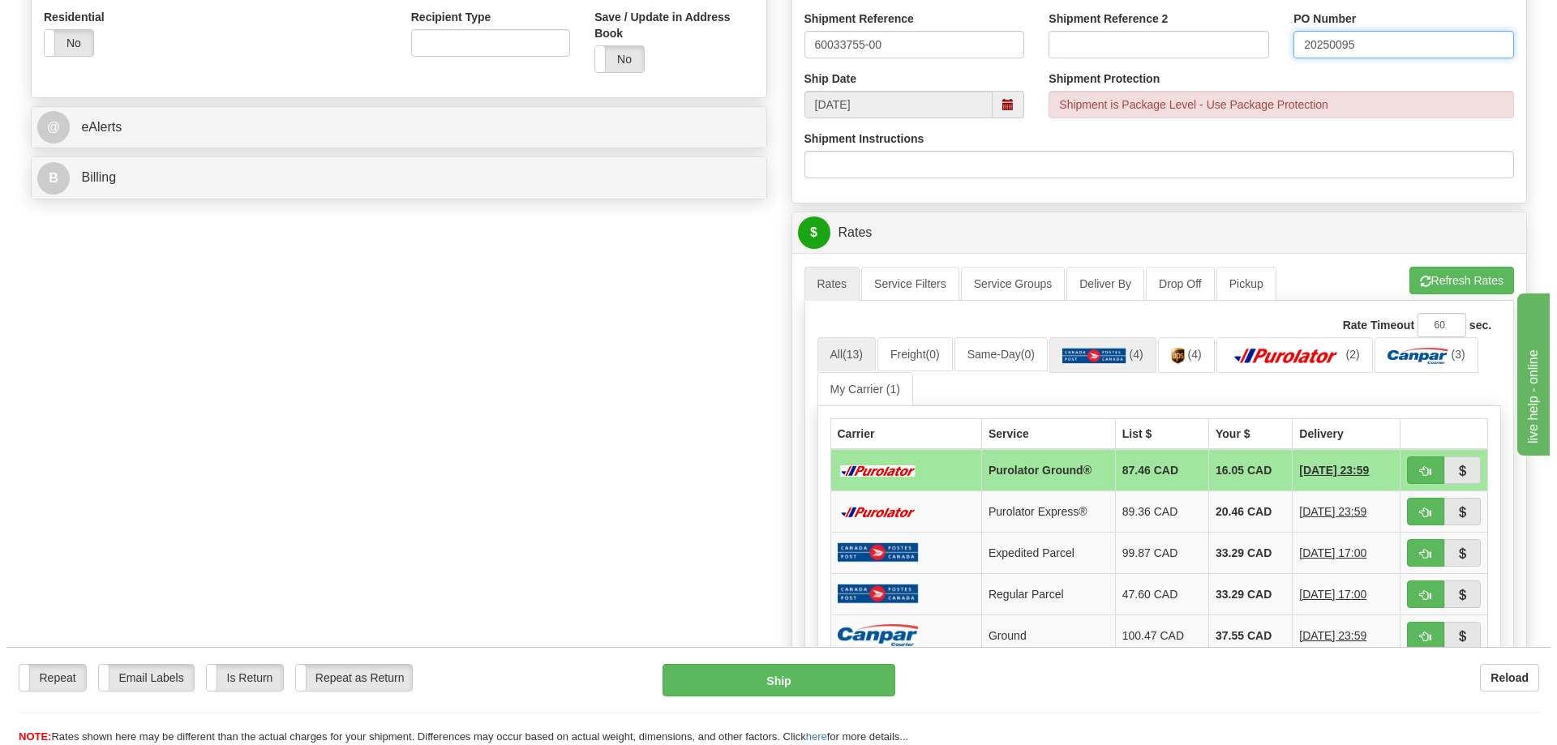
scroll to position [486, 0]
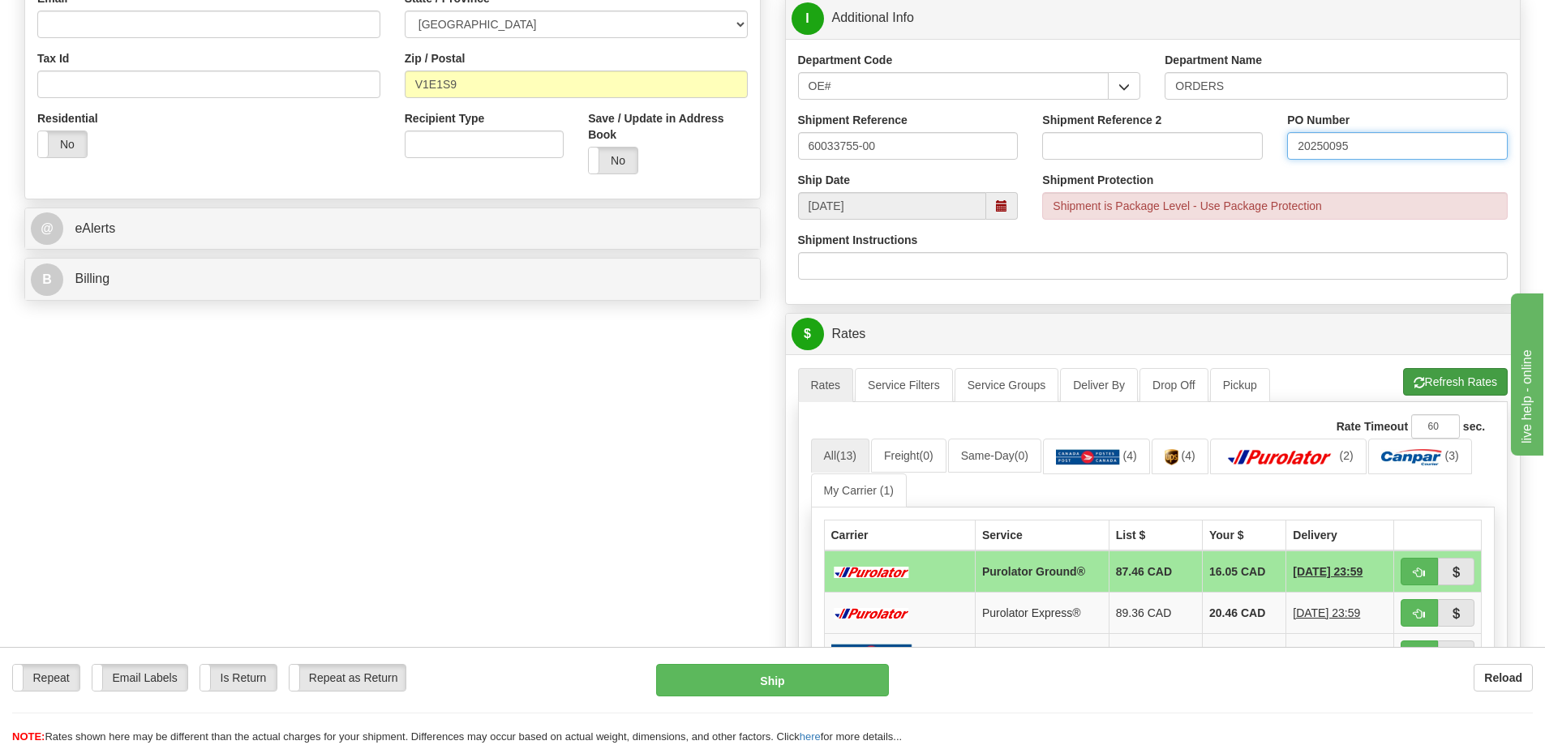
type input "20250095"
click at [1429, 379] on button "Refresh Rates" at bounding box center [1455, 382] width 105 height 28
click at [1427, 566] on button "button" at bounding box center [1418, 572] width 37 height 28
type input "260"
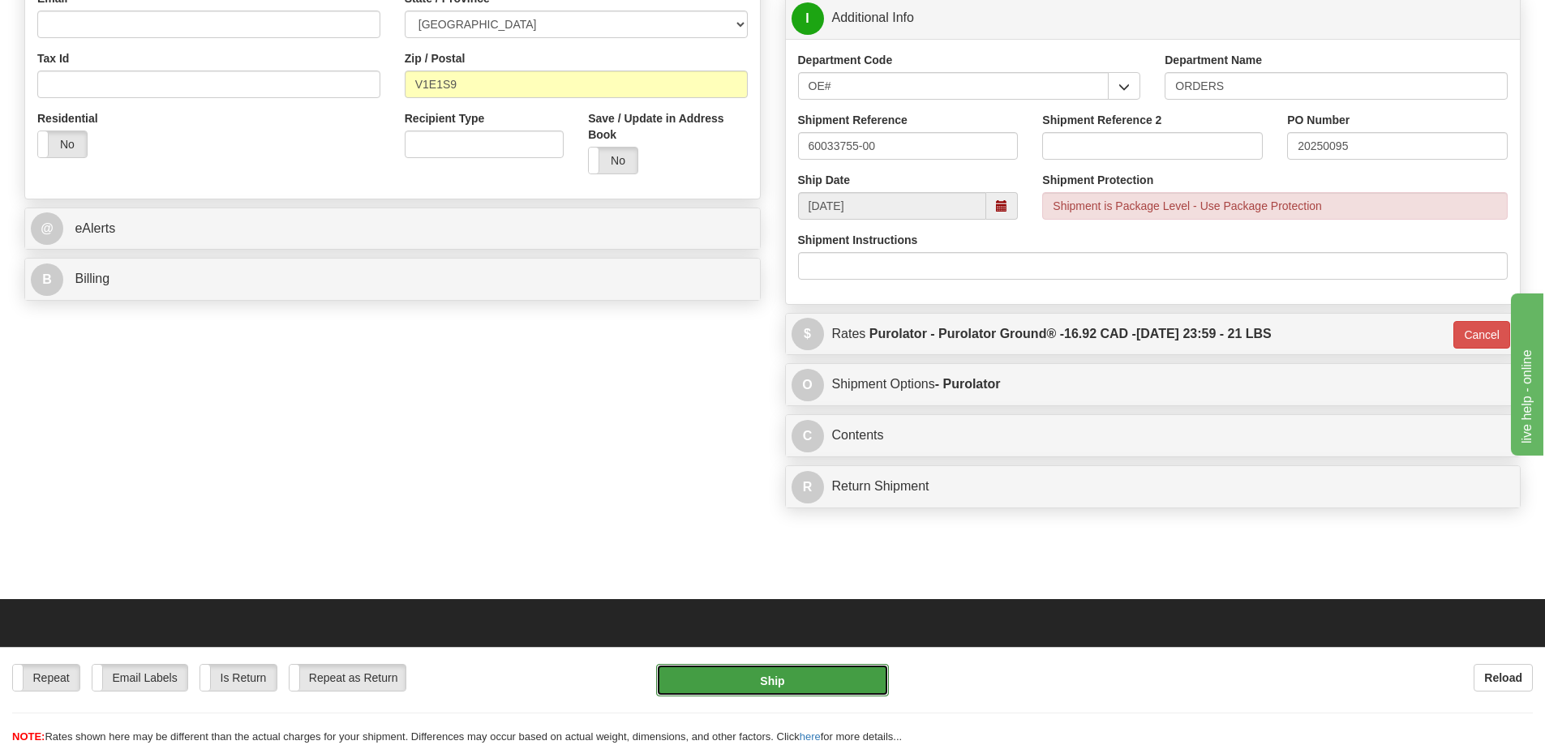
click at [793, 694] on button "Ship" at bounding box center [772, 680] width 233 height 32
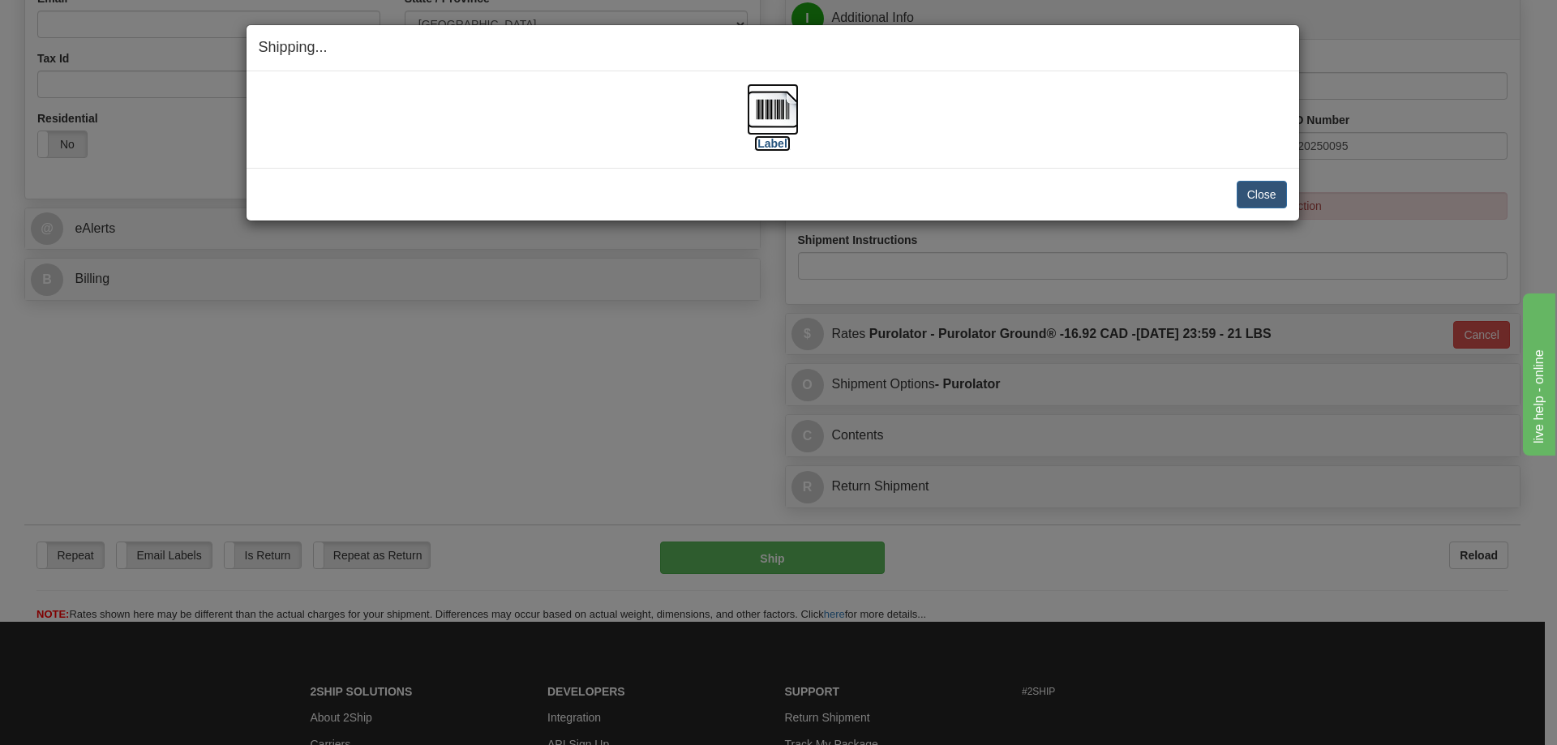
click at [778, 138] on label "[Label]" at bounding box center [772, 143] width 37 height 16
click at [1257, 191] on button "Close" at bounding box center [1261, 195] width 50 height 28
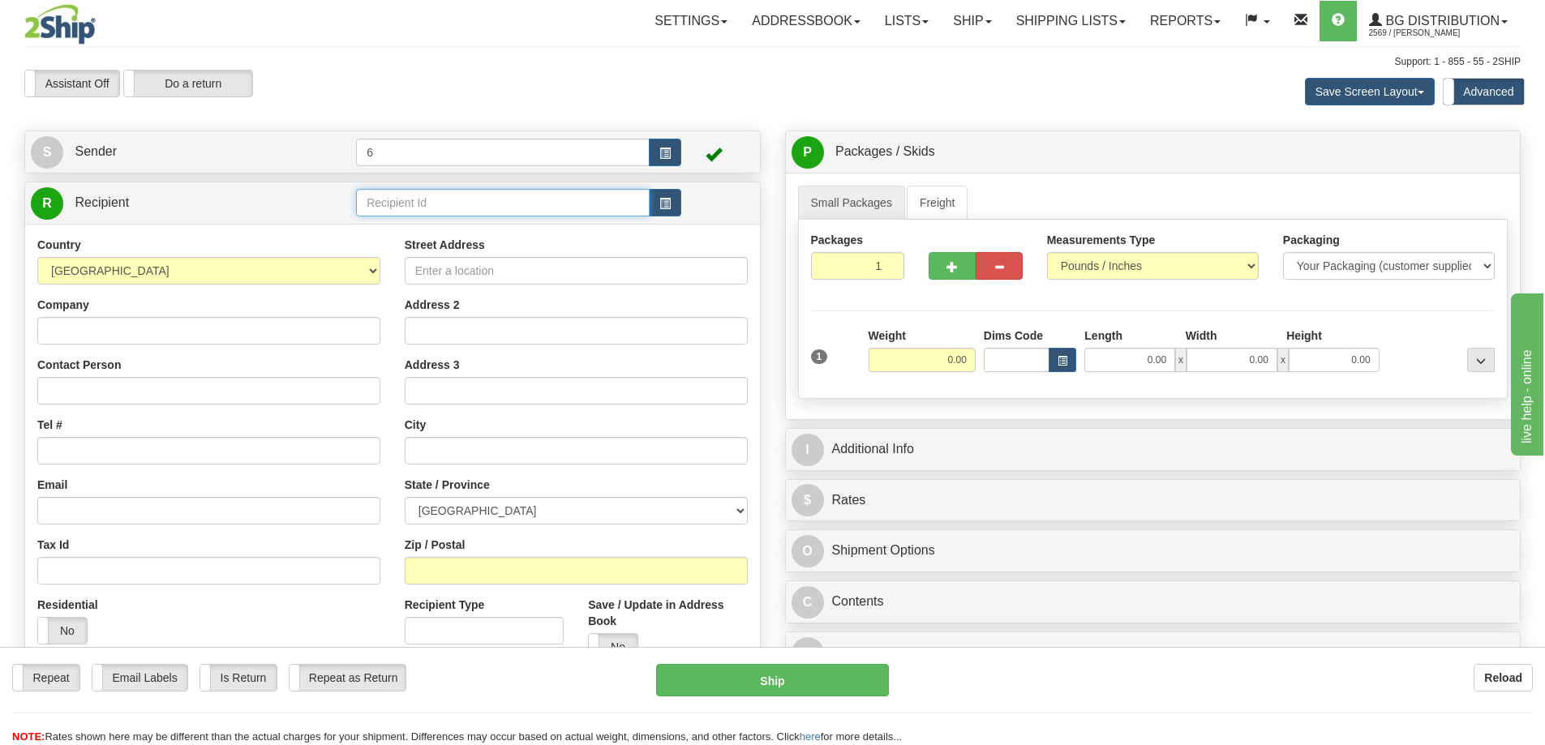
click at [405, 208] on input "text" at bounding box center [503, 203] width 294 height 28
drag, startPoint x: 0, startPoint y: 0, endPoint x: 392, endPoint y: 199, distance: 439.8
click at [398, 201] on input "text" at bounding box center [503, 203] width 294 height 28
type input "41099"
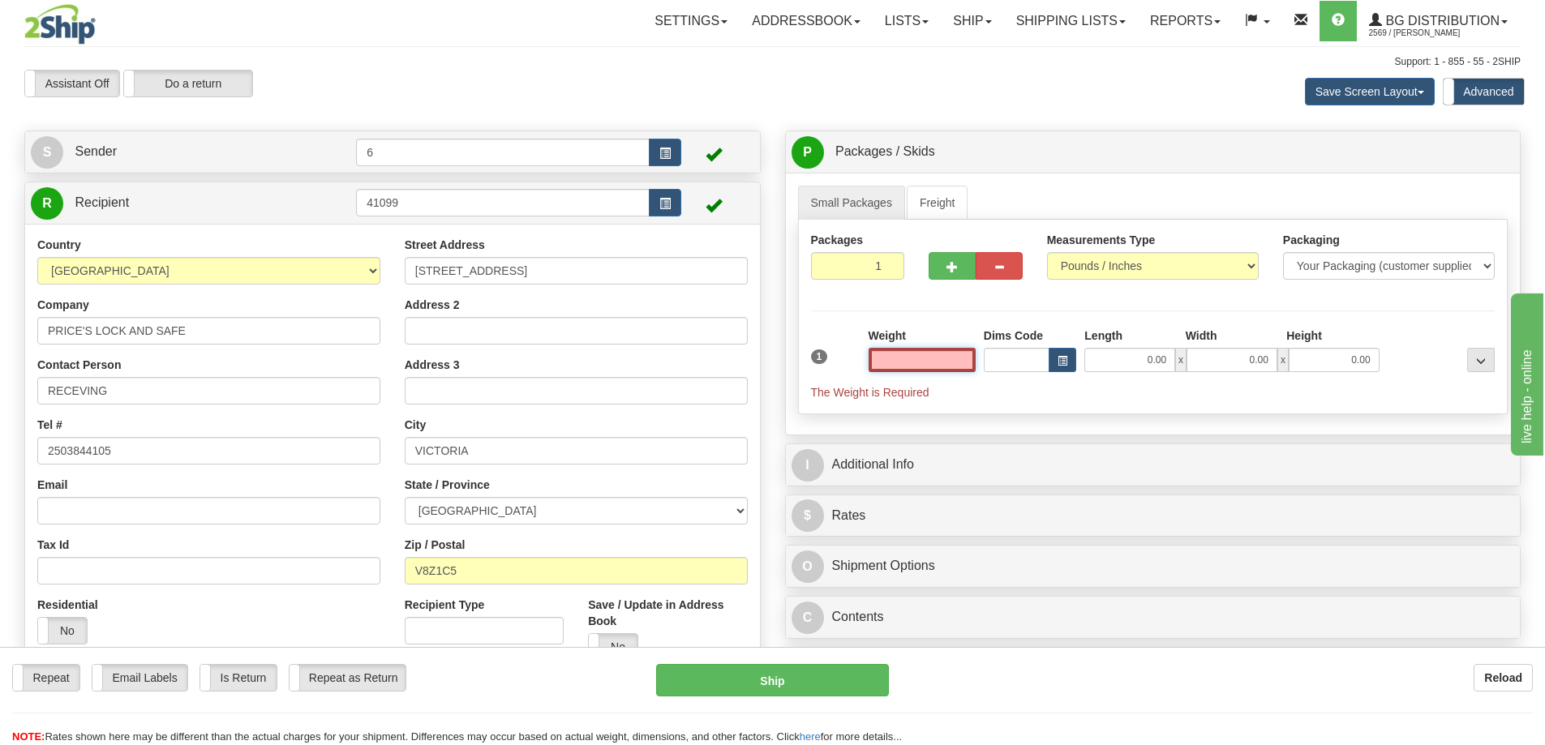
click at [917, 363] on input "text" at bounding box center [921, 360] width 107 height 24
type input "3.00"
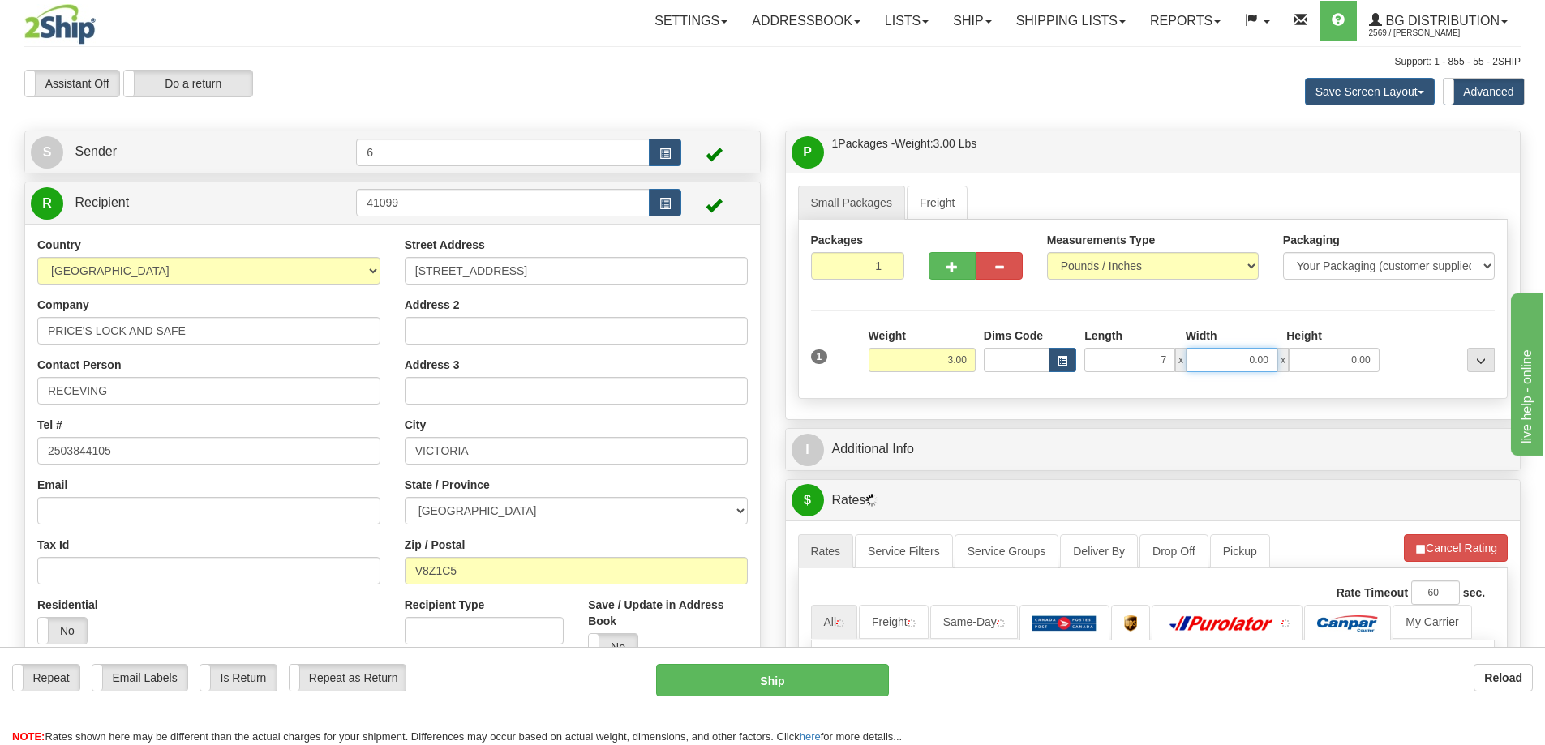
type input "7.00"
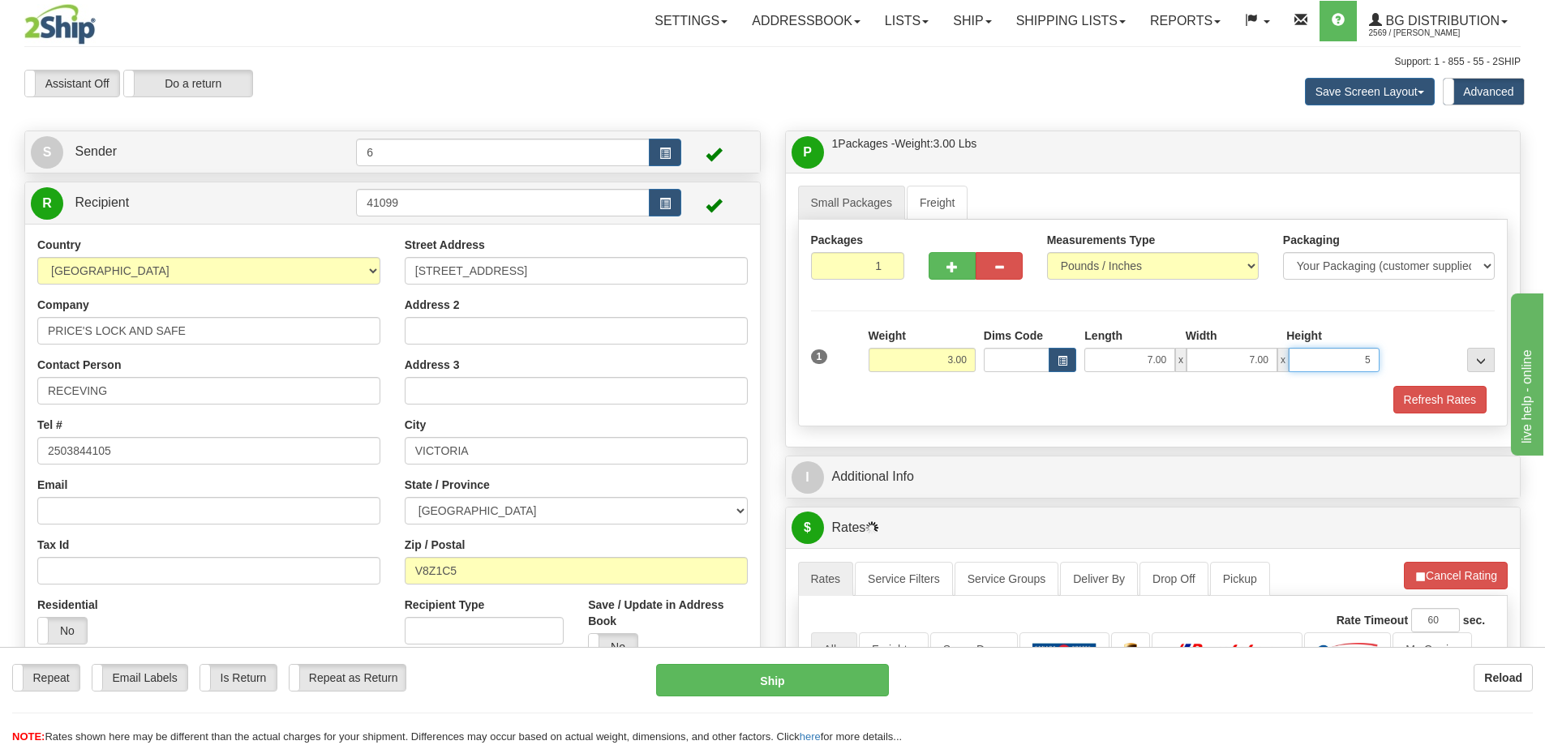
type input "5"
type input "5.00"
click at [1464, 413] on button "Refresh Rates" at bounding box center [1439, 400] width 93 height 28
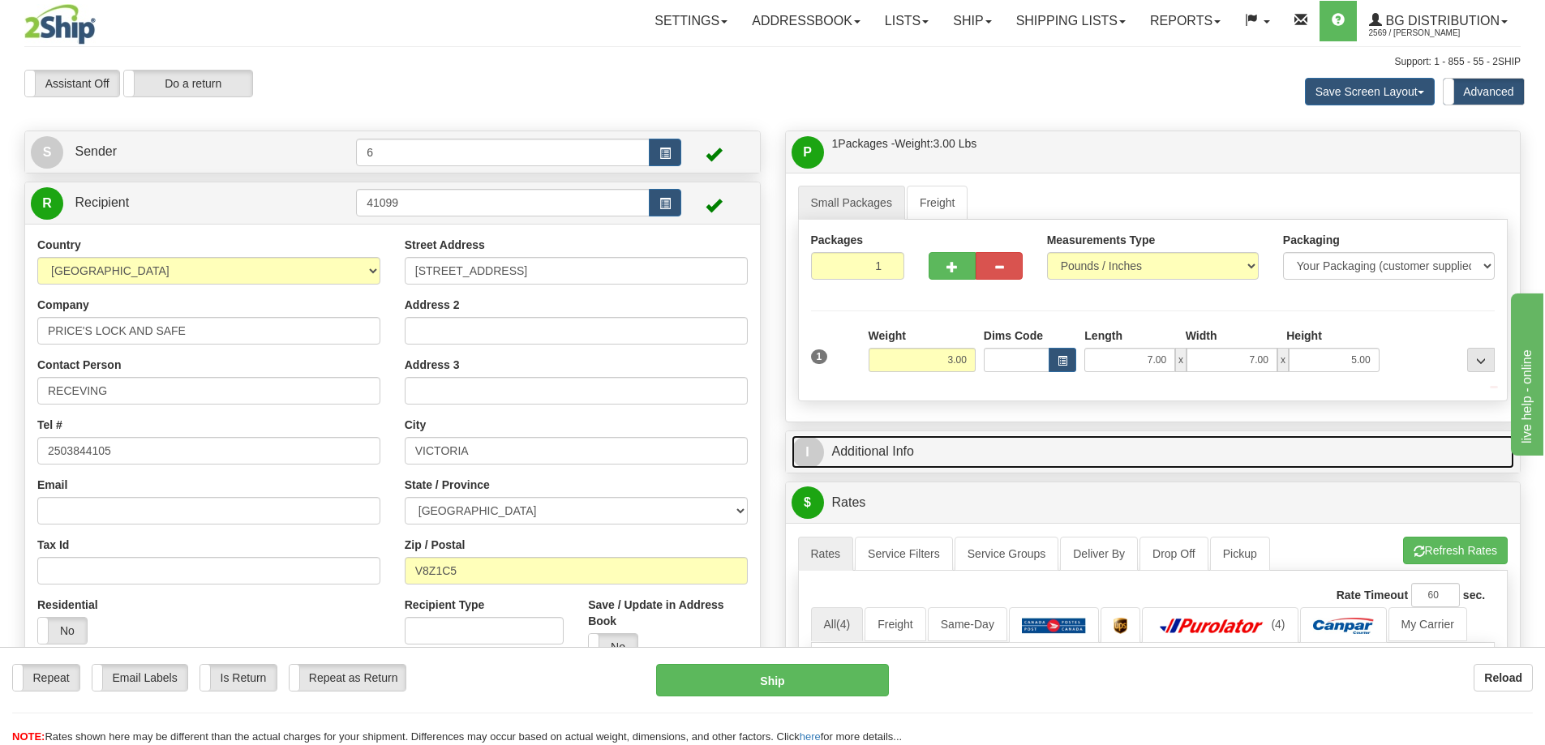
click at [1397, 457] on link "I Additional Info" at bounding box center [1152, 451] width 723 height 33
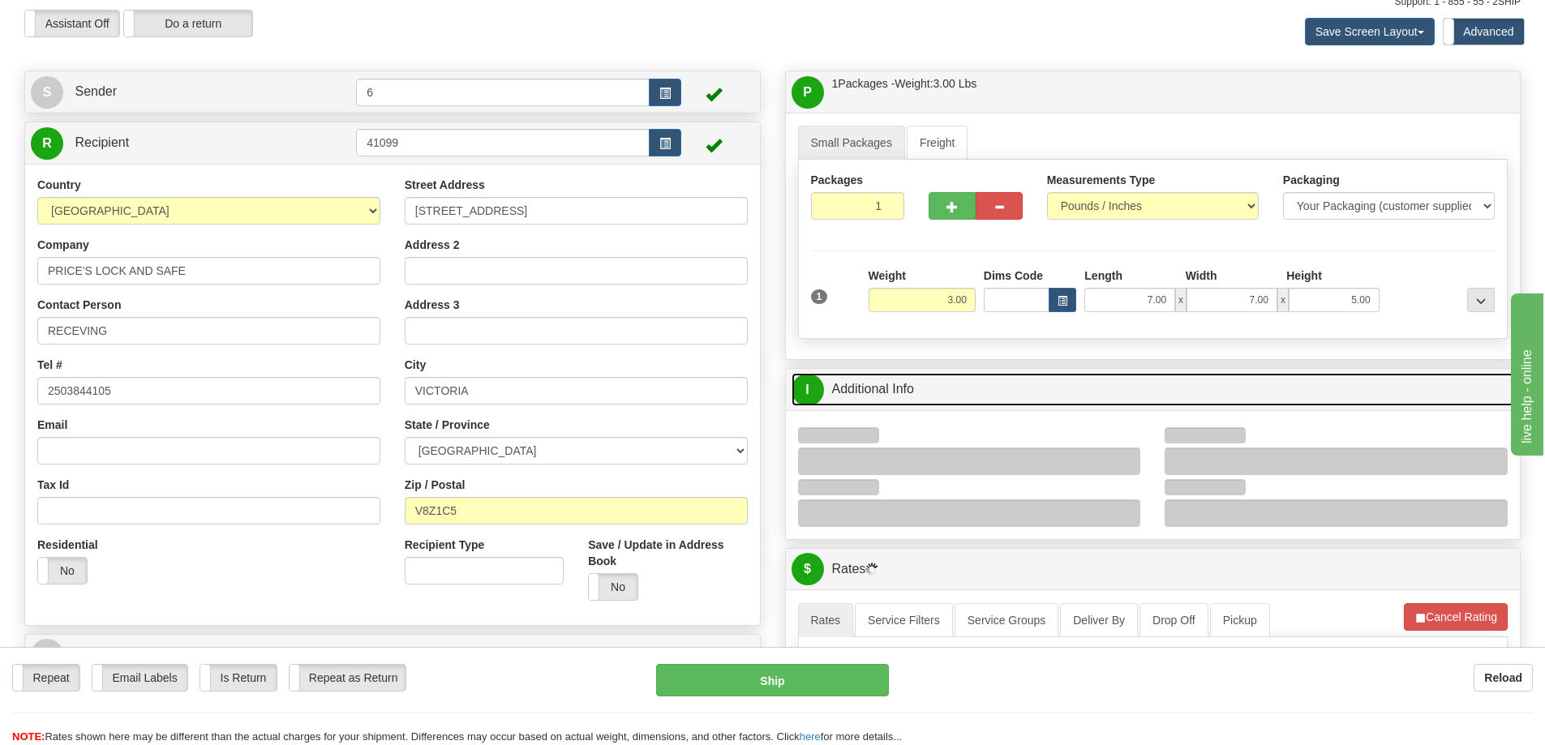
scroll to position [162, 0]
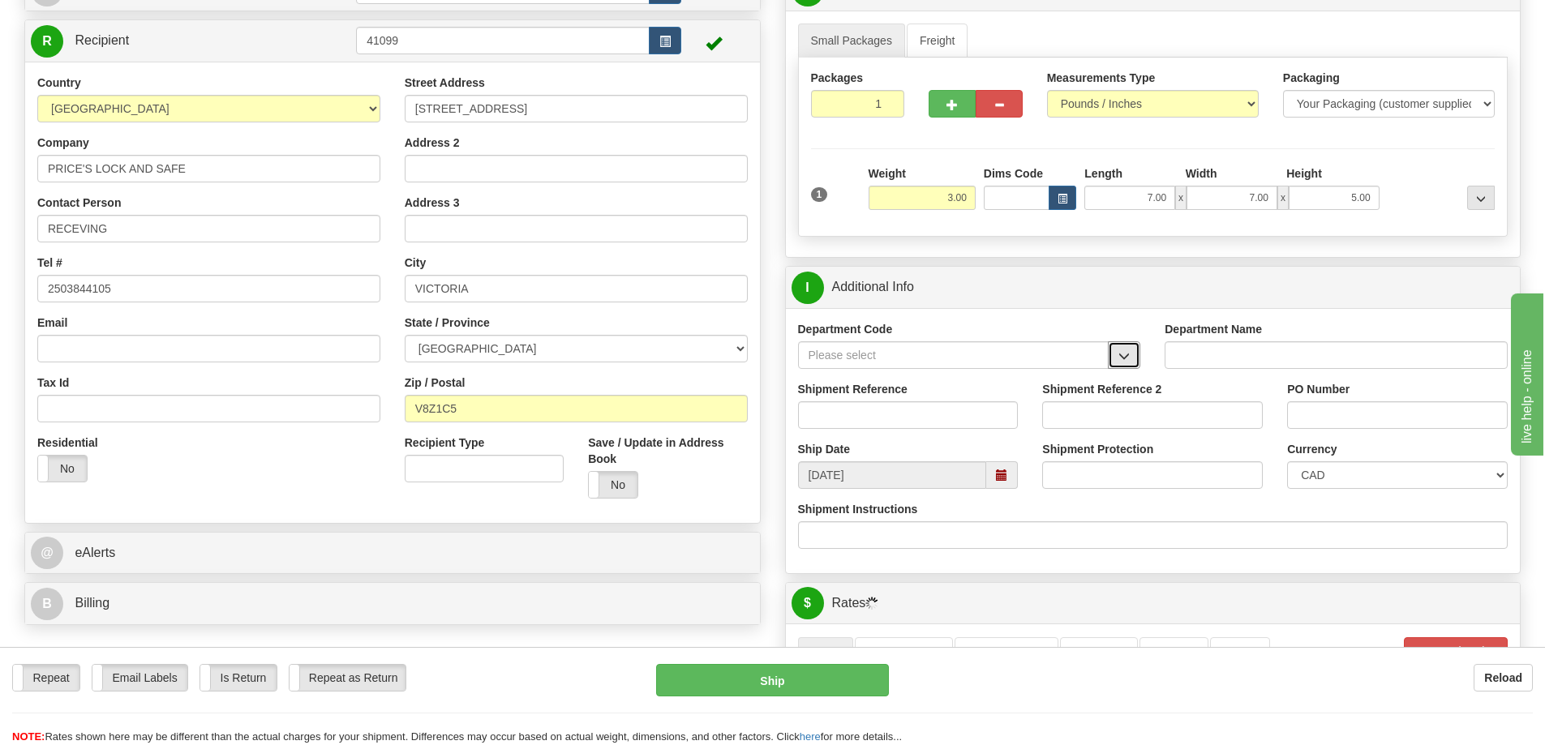
click at [1123, 366] on button "button" at bounding box center [1124, 355] width 32 height 28
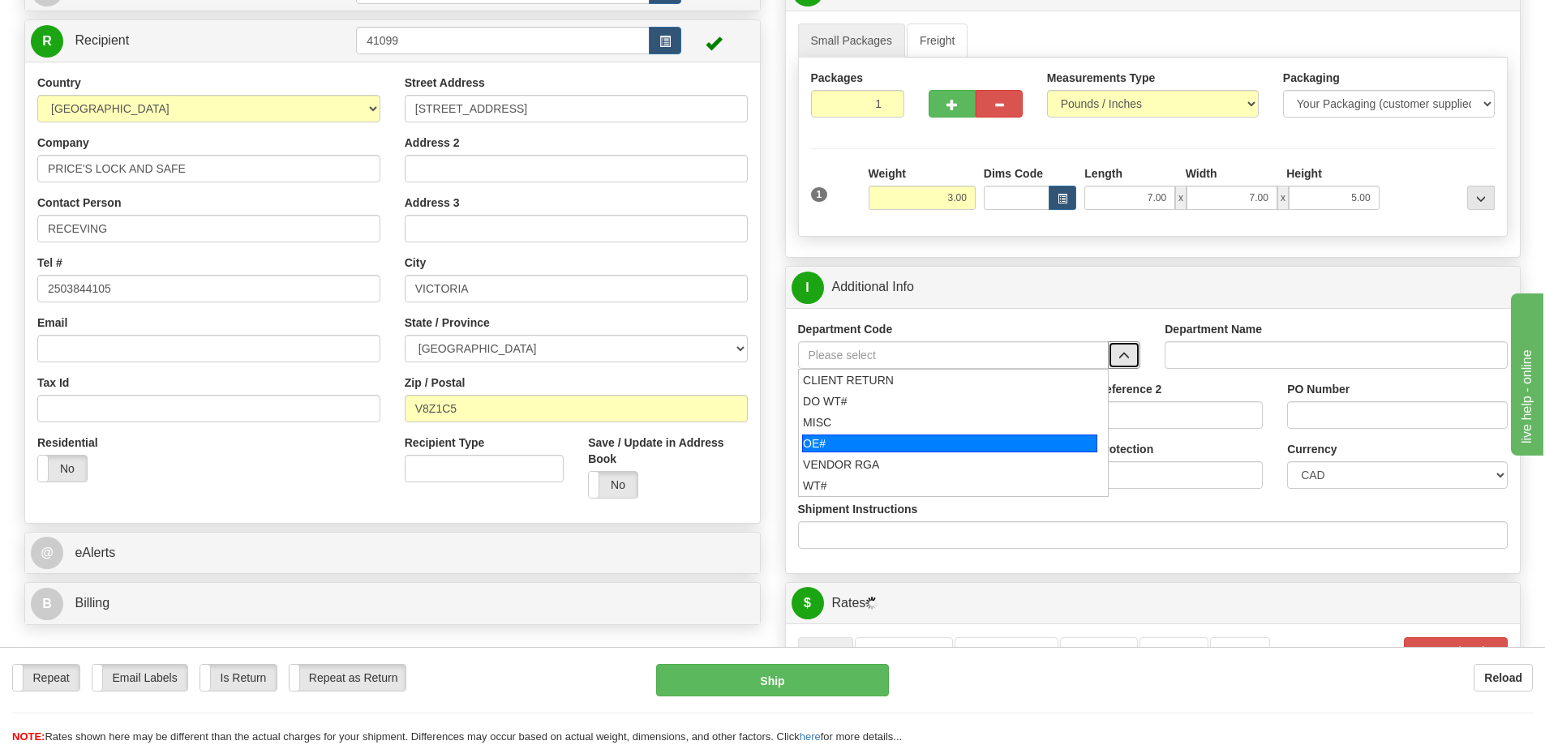
click at [846, 447] on div "OE#" at bounding box center [949, 444] width 295 height 18
type input "OE#"
type input "ORDERS"
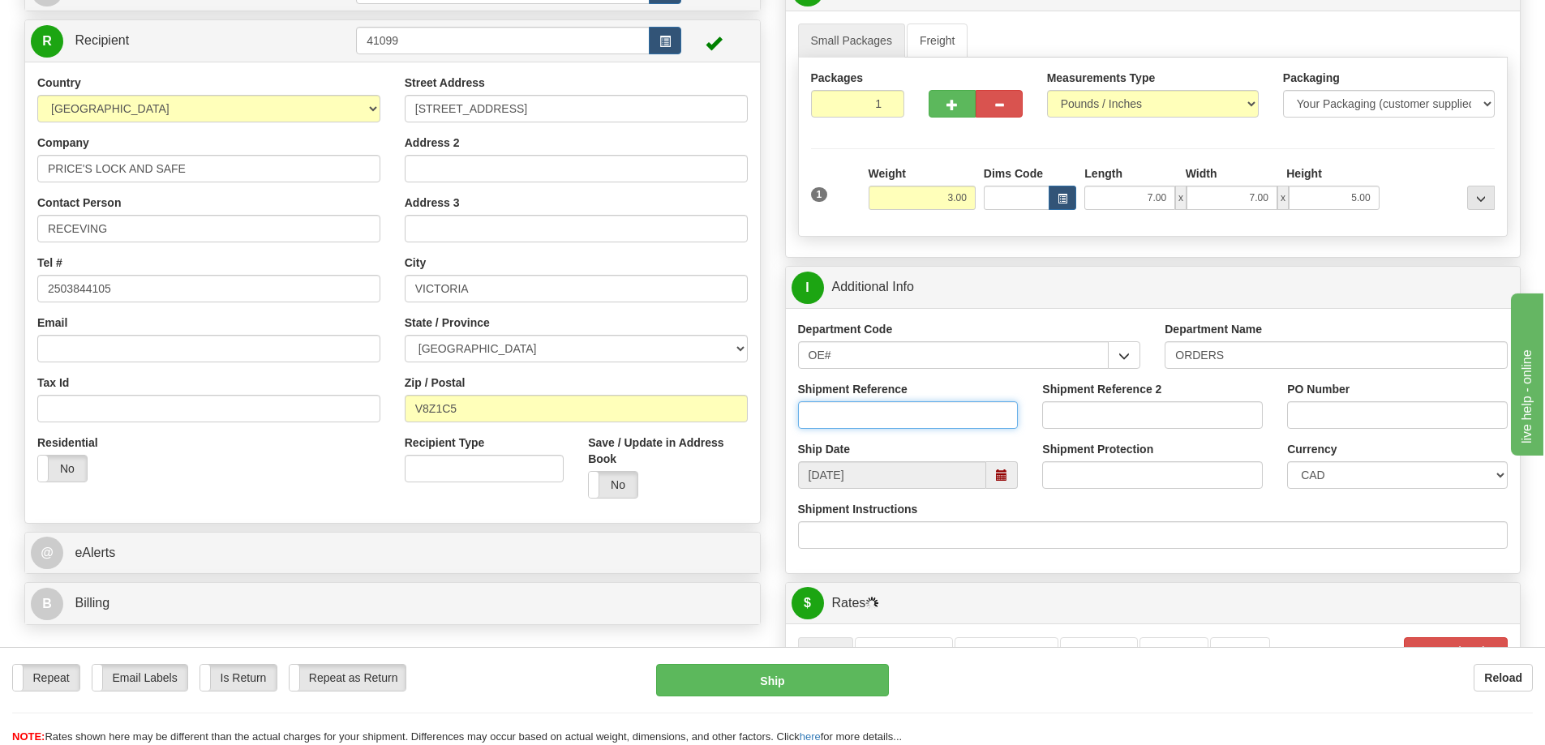
click at [852, 417] on input "Shipment Reference" at bounding box center [908, 415] width 221 height 28
type input "60033683-00"
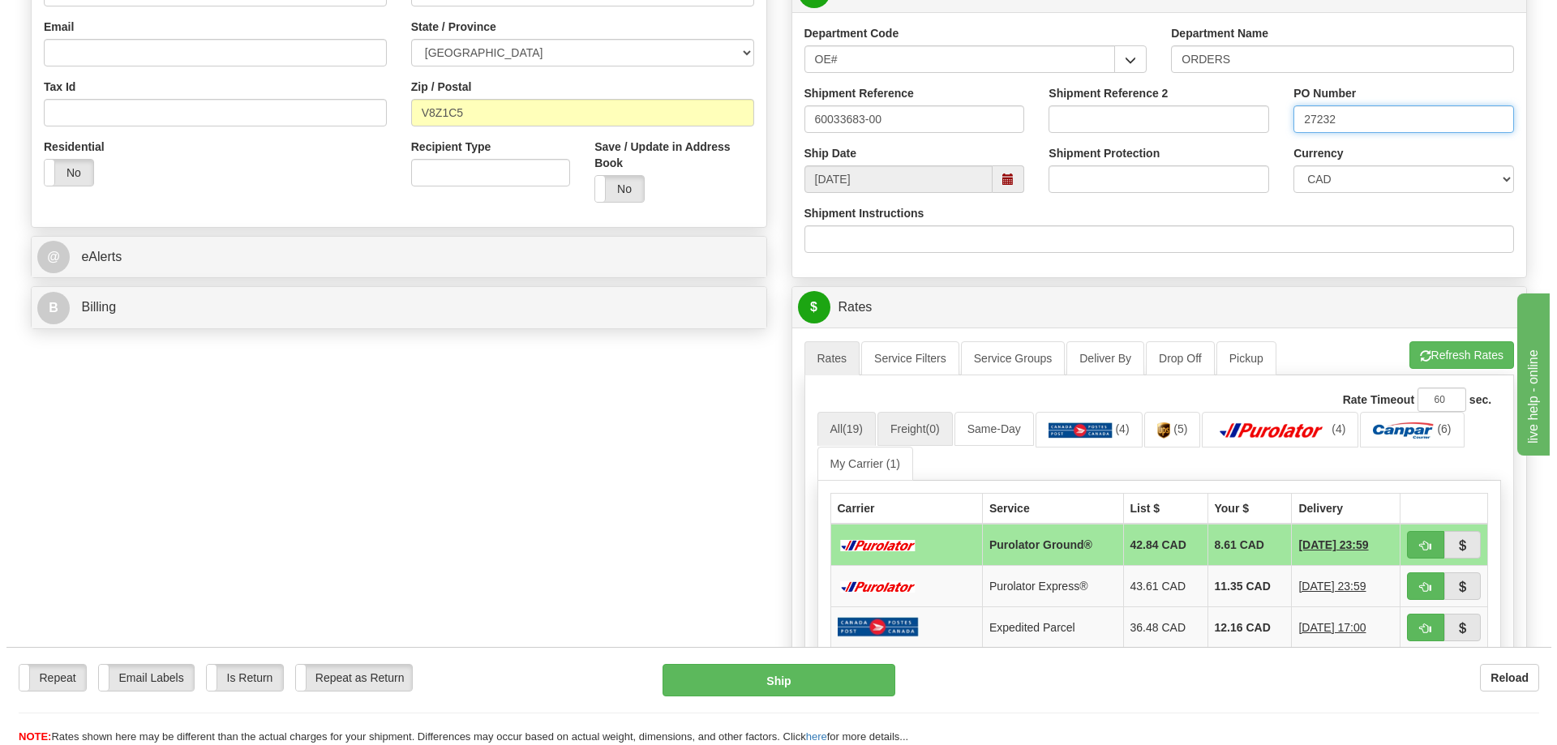
scroll to position [486, 0]
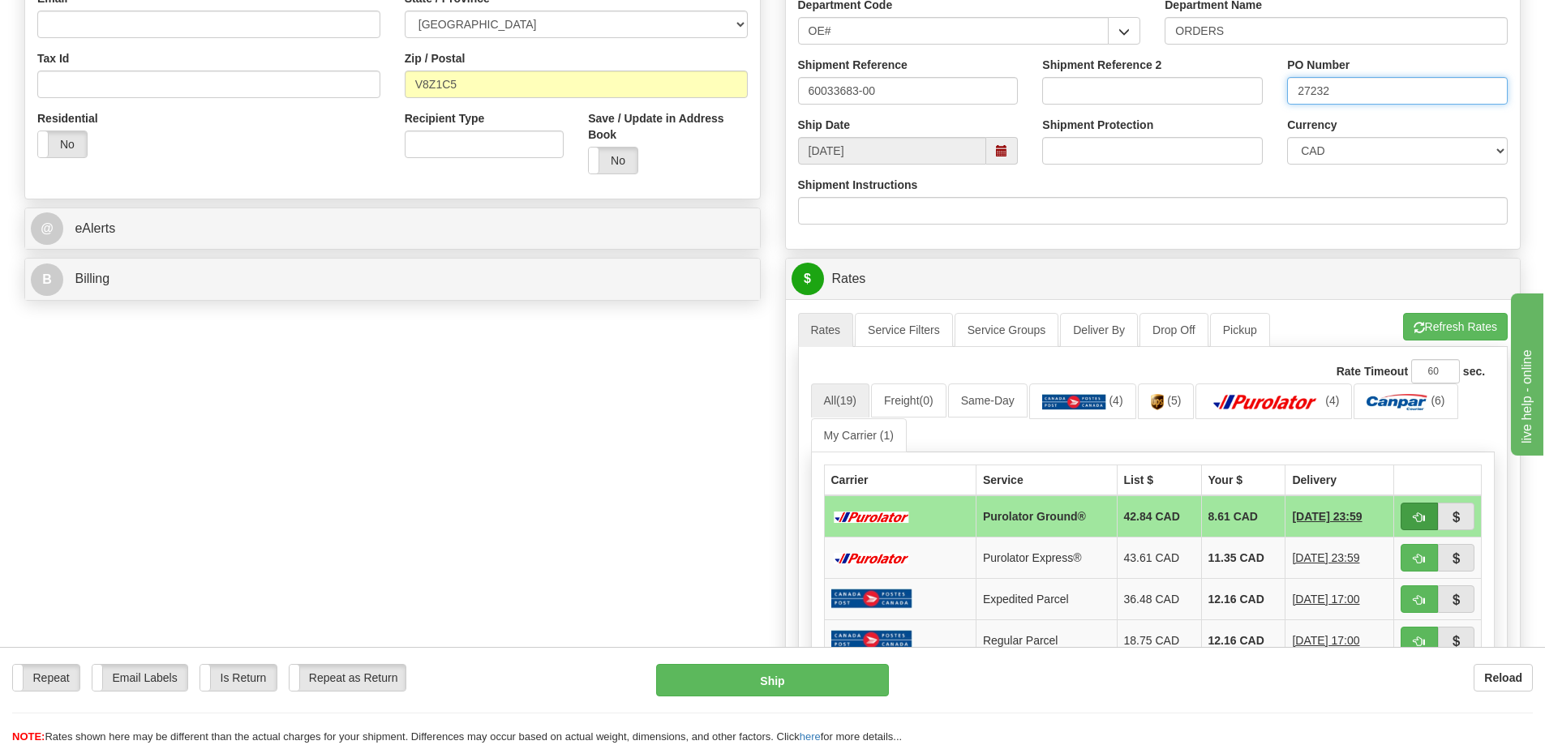
type input "27232"
click at [1413, 518] on span "button" at bounding box center [1418, 517] width 11 height 11
type input "260"
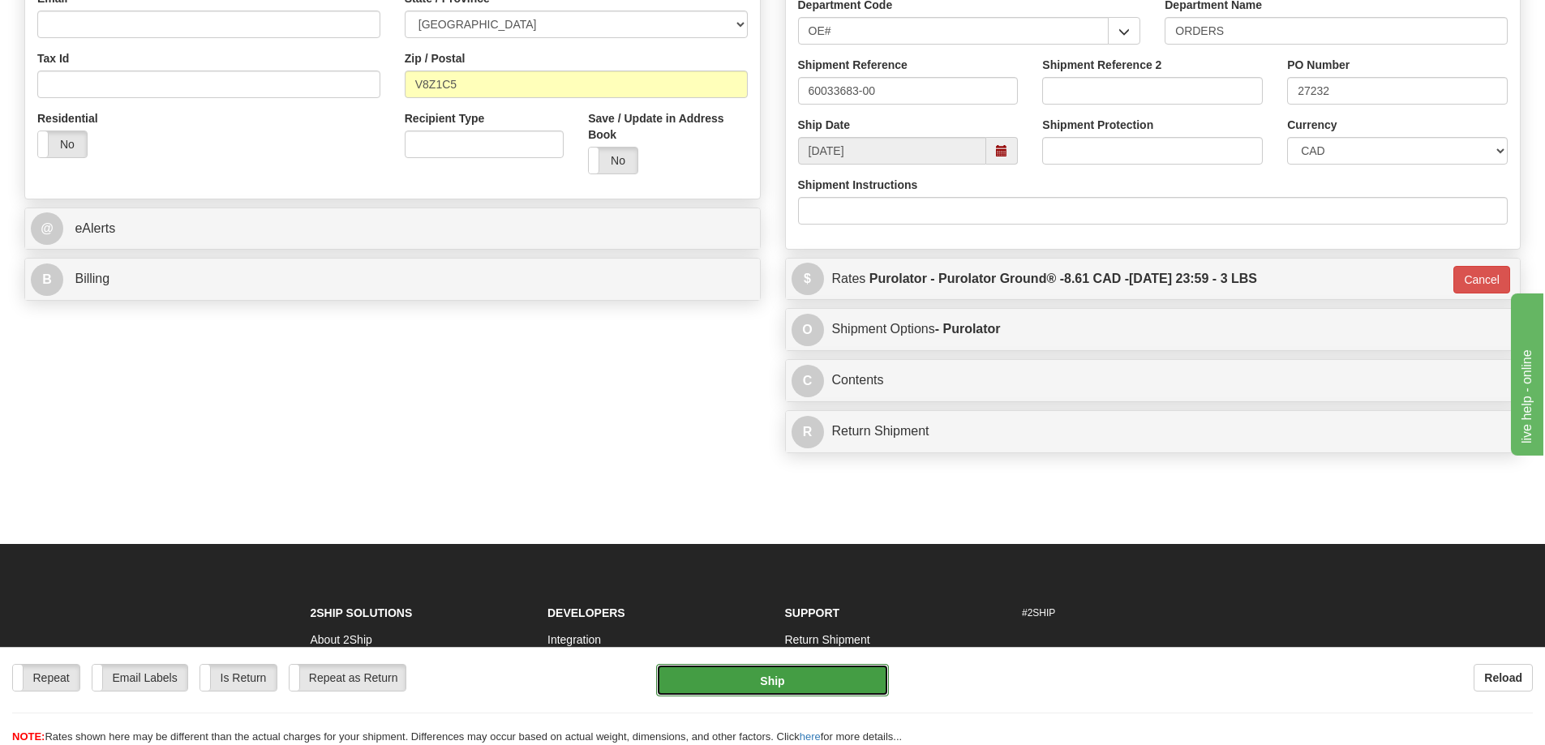
click at [813, 675] on button "Ship" at bounding box center [772, 680] width 233 height 32
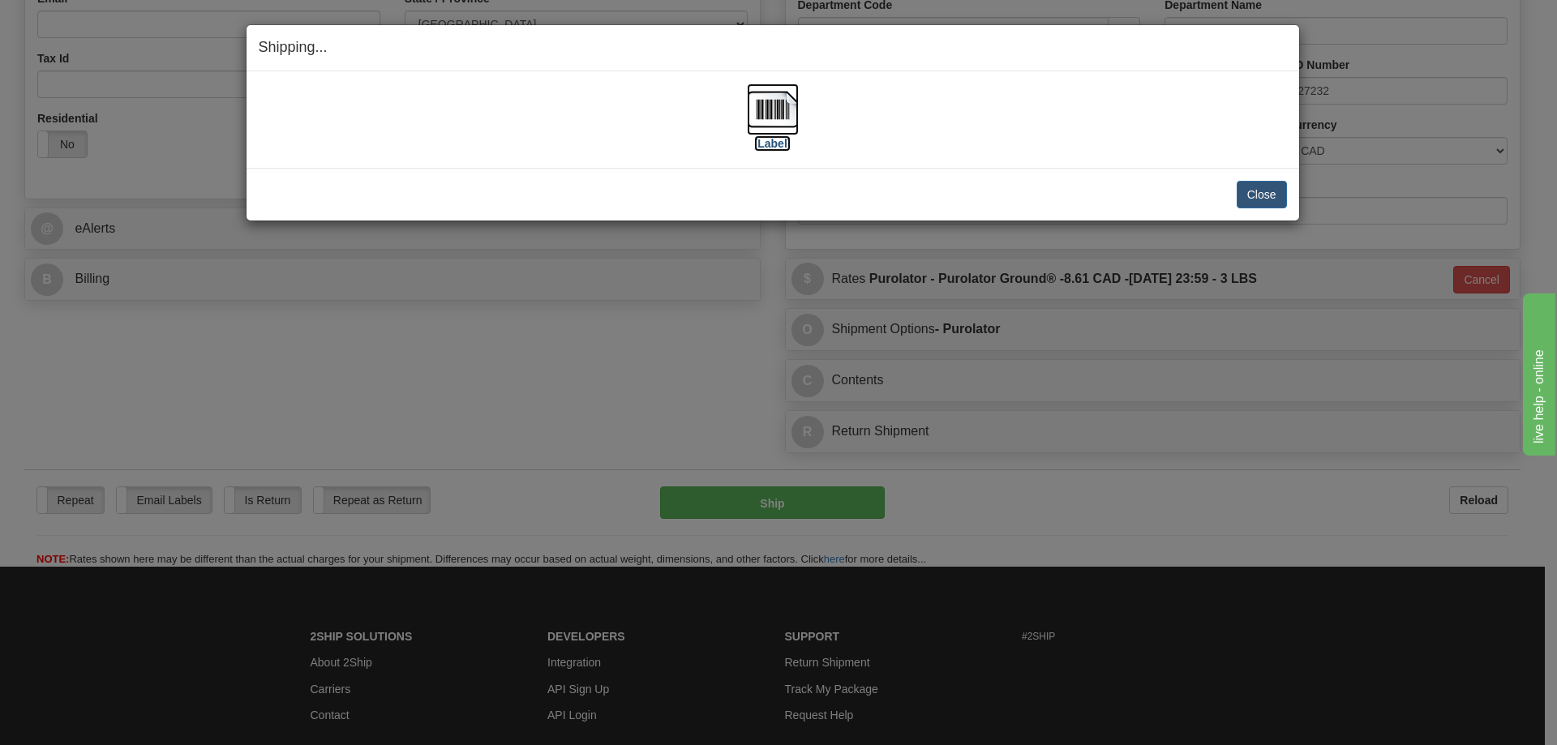
click at [766, 144] on label "[Label]" at bounding box center [772, 143] width 37 height 16
click at [1252, 188] on button "Close" at bounding box center [1261, 195] width 50 height 28
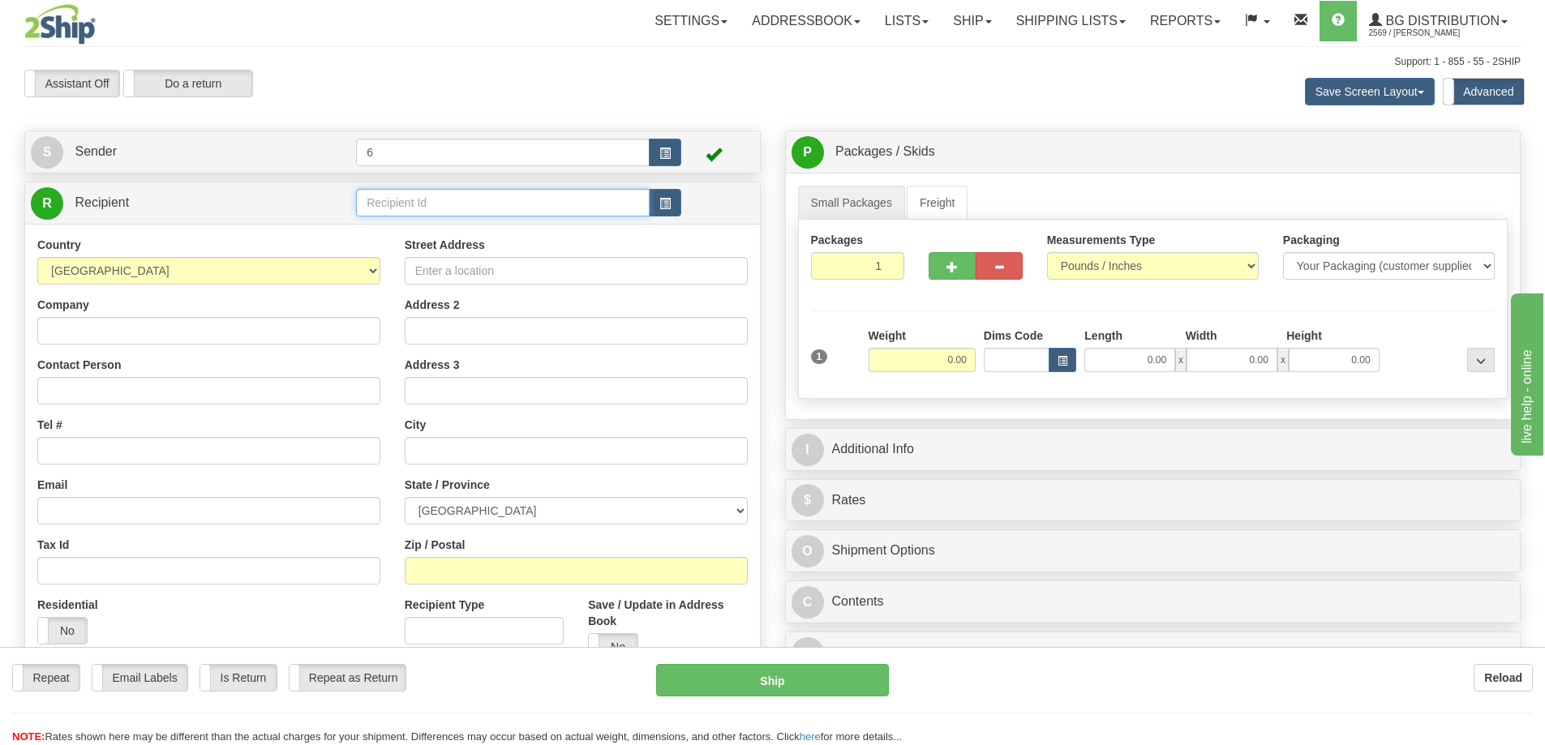
click at [414, 206] on input "text" at bounding box center [503, 203] width 294 height 28
type input "41005"
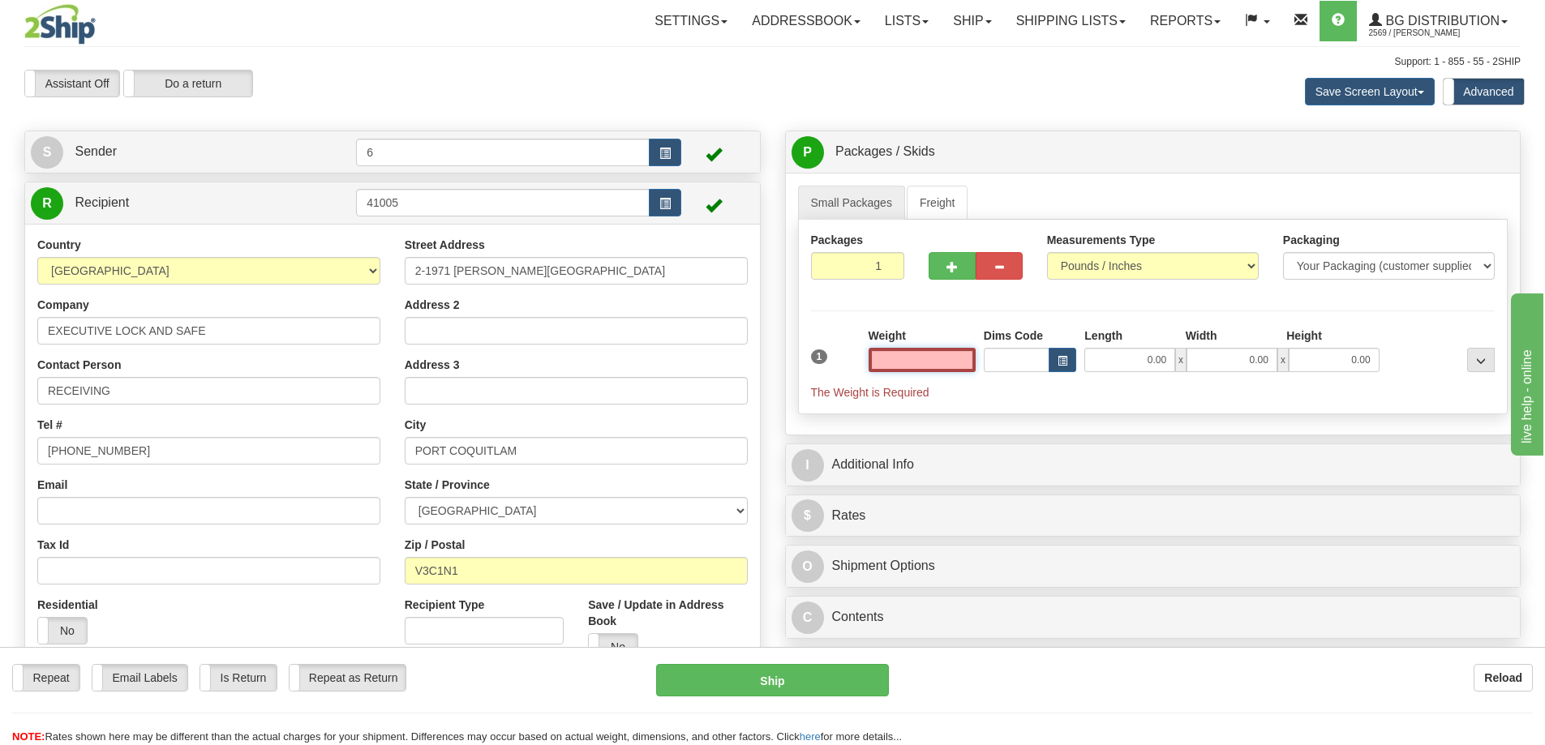
click at [898, 370] on input "text" at bounding box center [921, 360] width 107 height 24
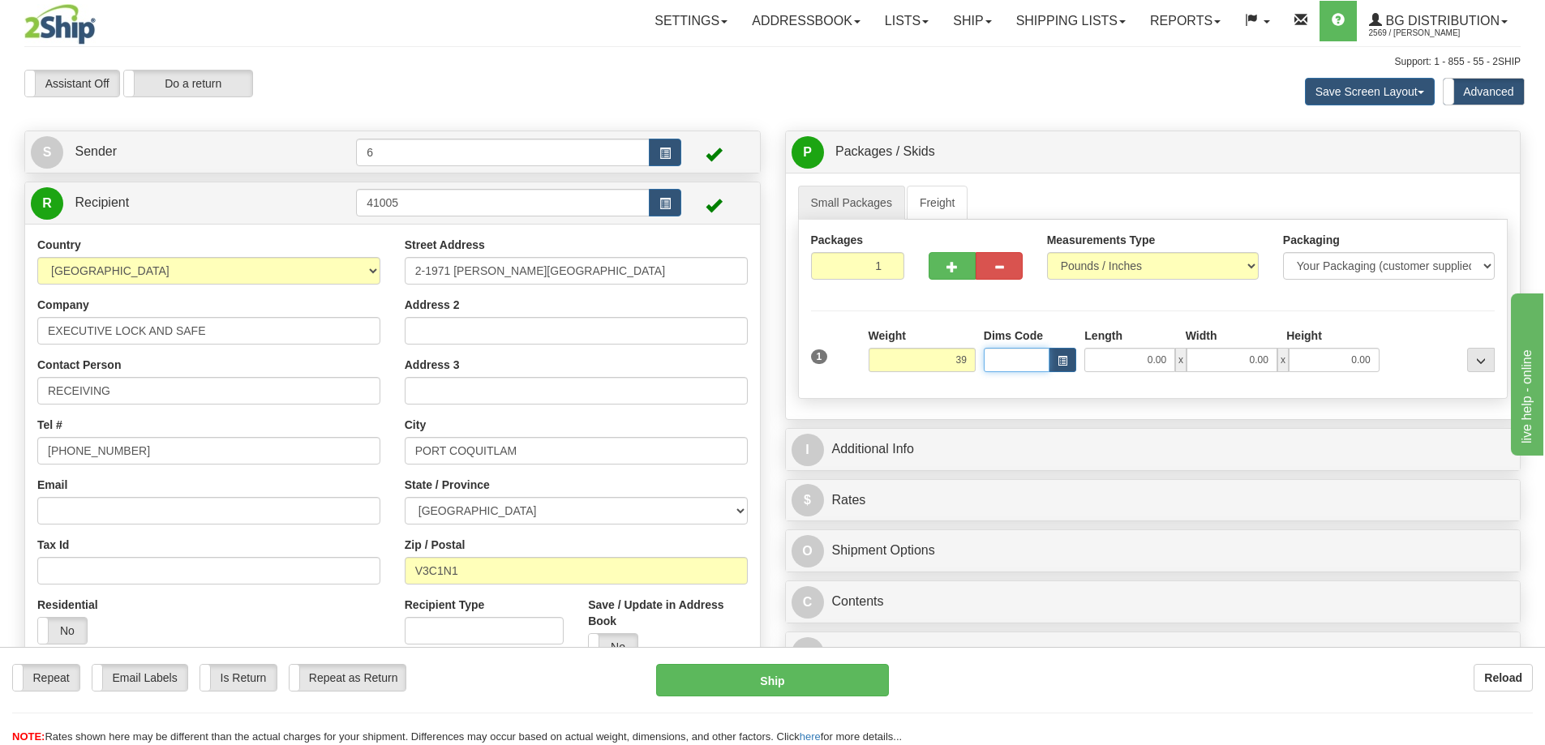
type input "39.00"
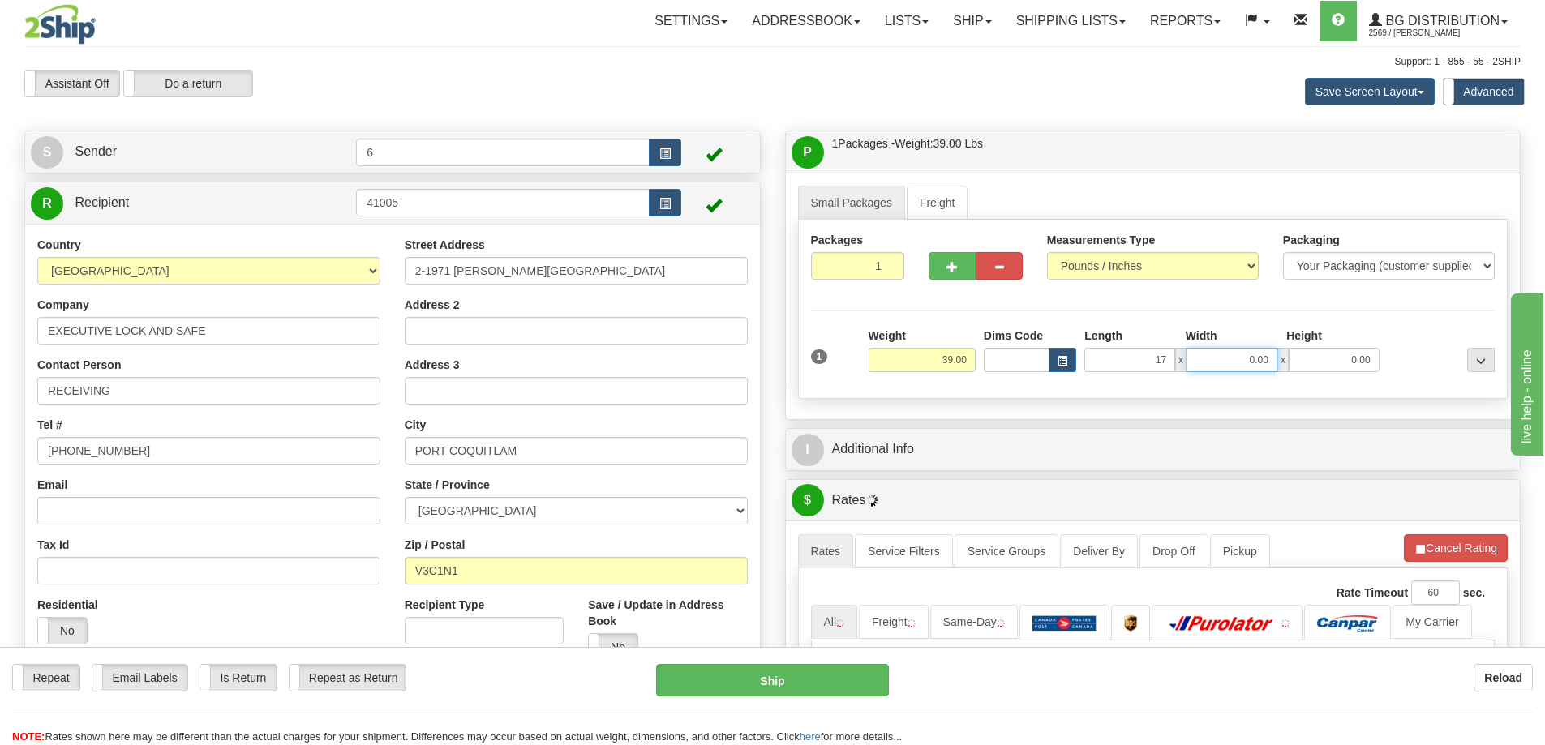
type input "17.00"
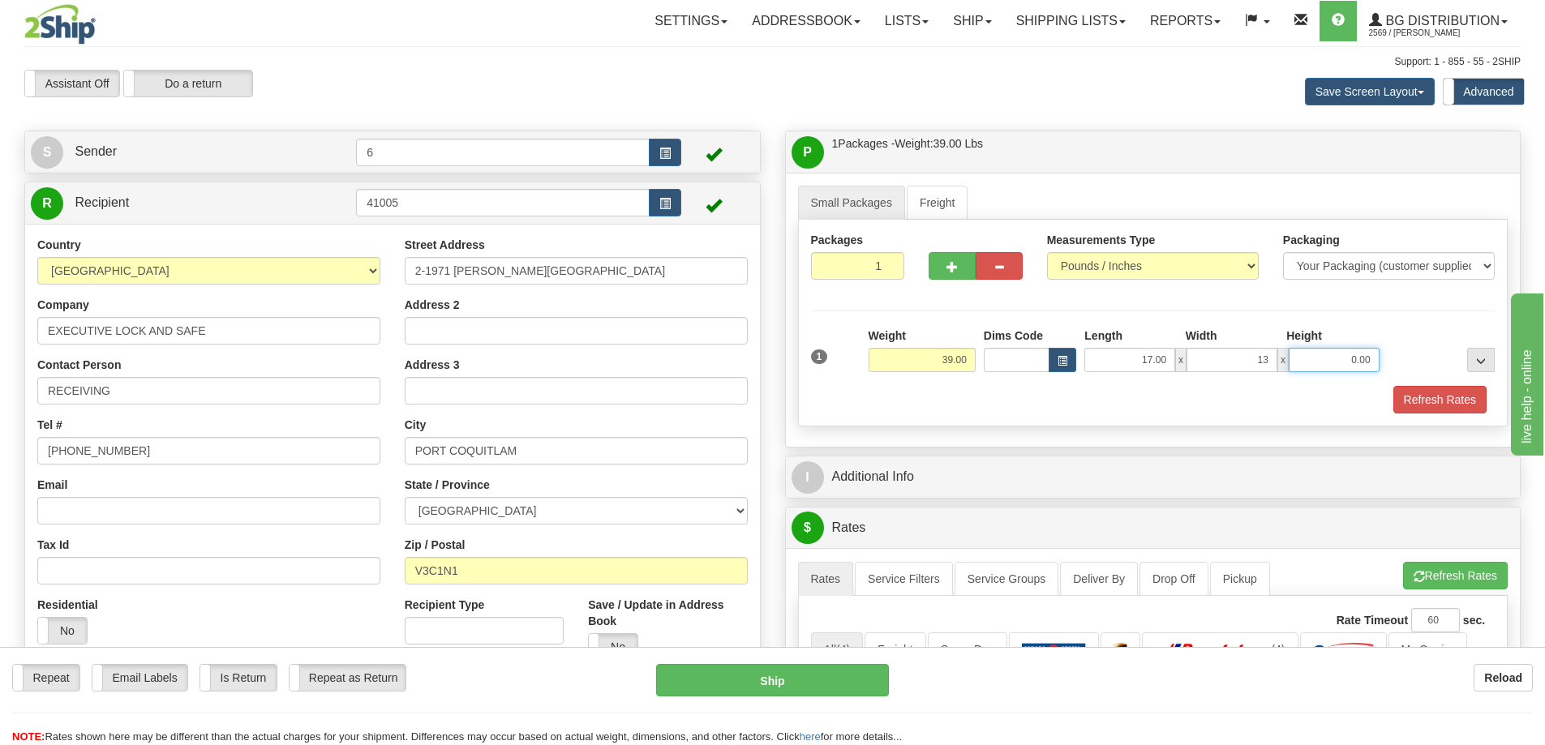
type input "13.00"
type input "11.00"
click at [932, 264] on button "button" at bounding box center [951, 266] width 47 height 28
radio input "true"
type input "2"
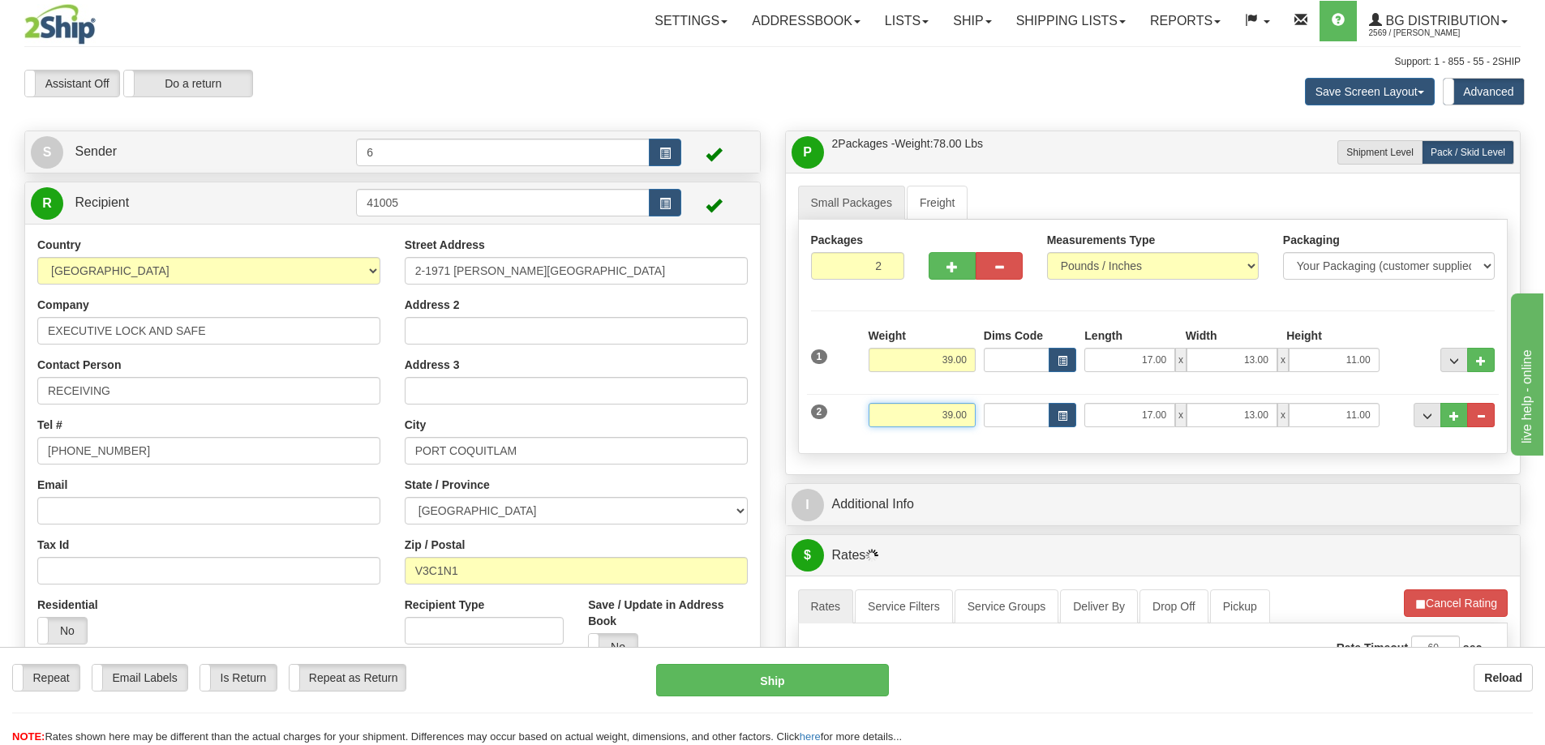
drag, startPoint x: 906, startPoint y: 418, endPoint x: 1036, endPoint y: 424, distance: 129.9
click at [1036, 424] on div "2 Weight 39.00 Dims Code Length Width Height" at bounding box center [1153, 413] width 692 height 54
type input "16.00"
type input "11.00"
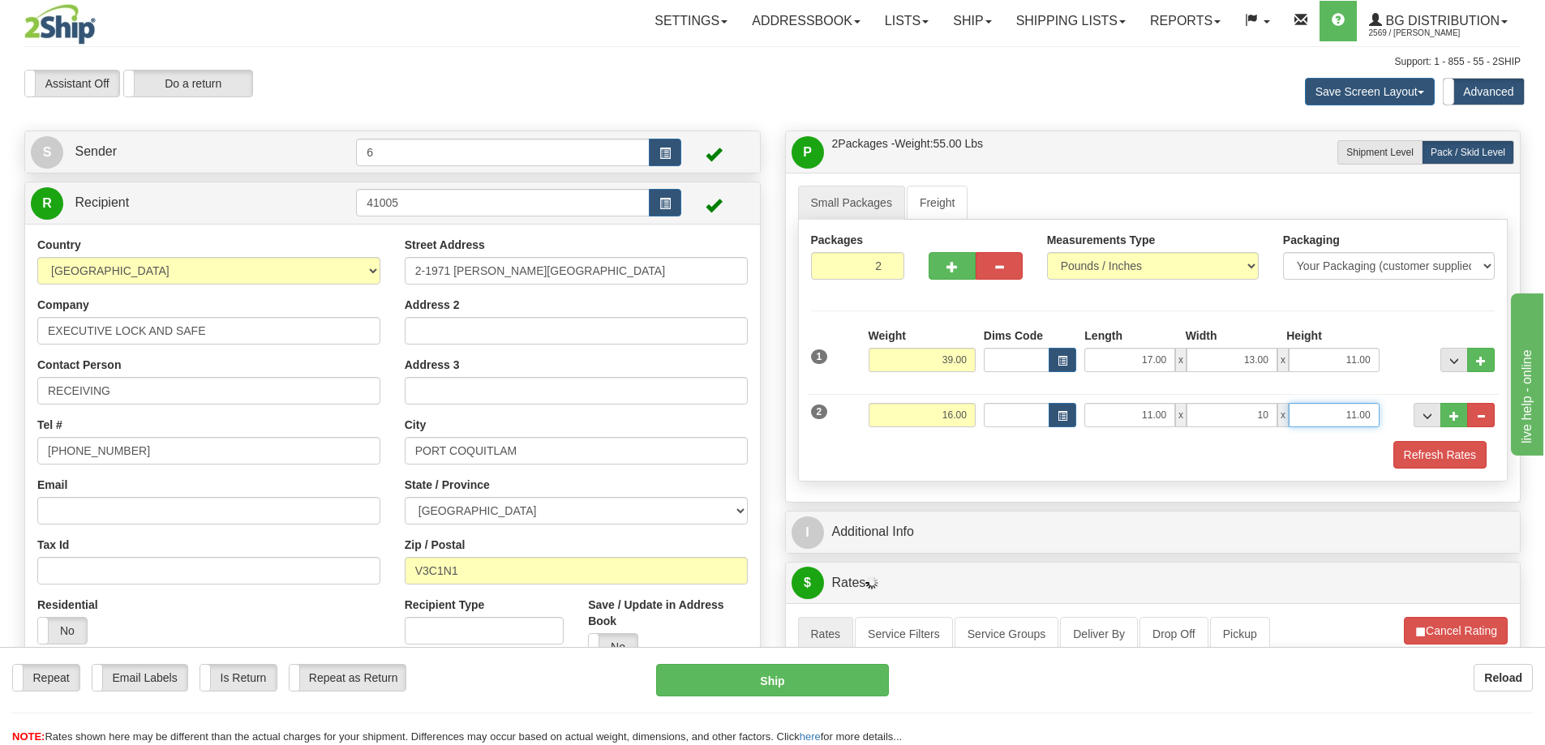
type input "10.00"
type input "7.00"
click at [1442, 454] on button "Refresh Rates" at bounding box center [1439, 455] width 93 height 28
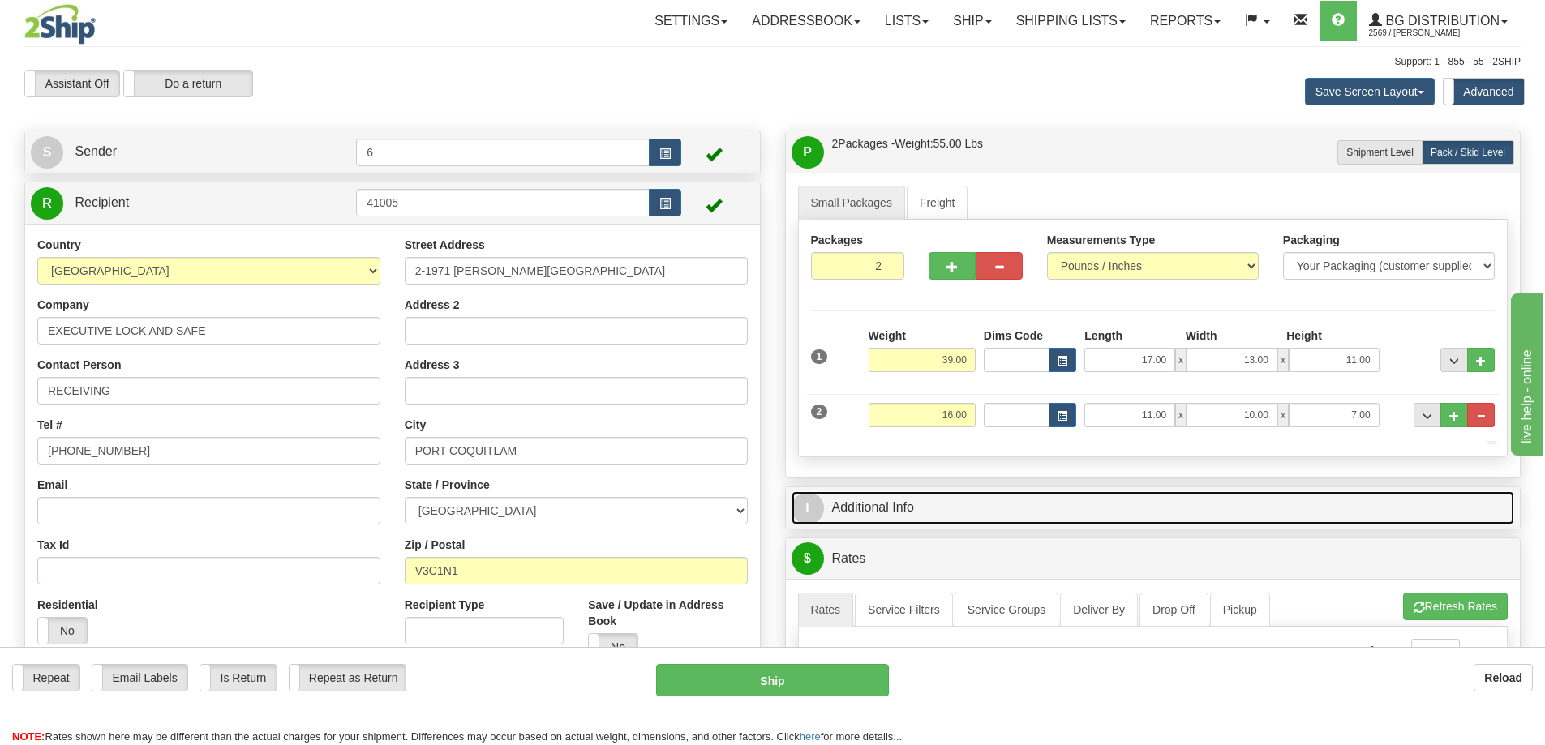
click at [1384, 494] on link "I Additional Info" at bounding box center [1152, 507] width 723 height 33
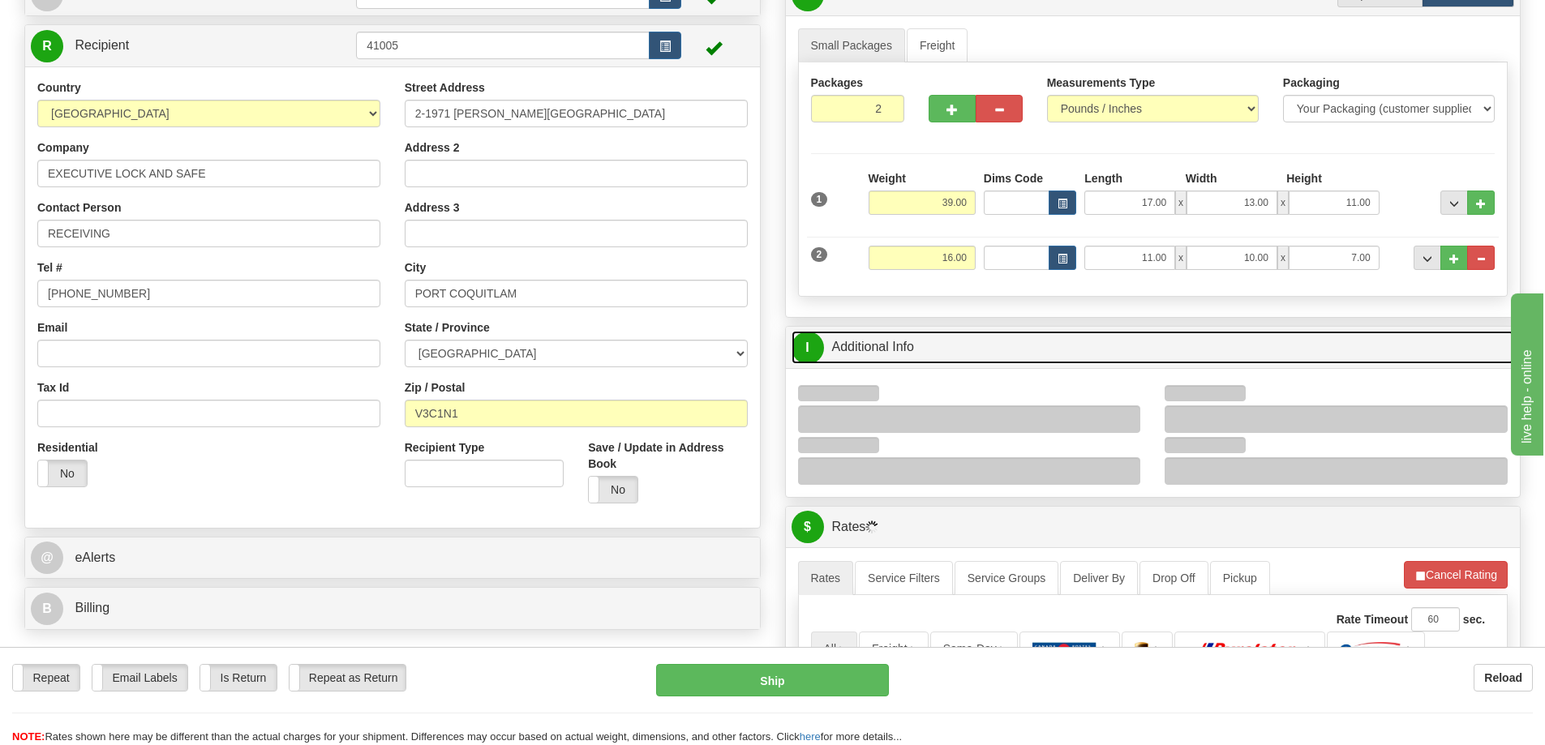
scroll to position [243, 0]
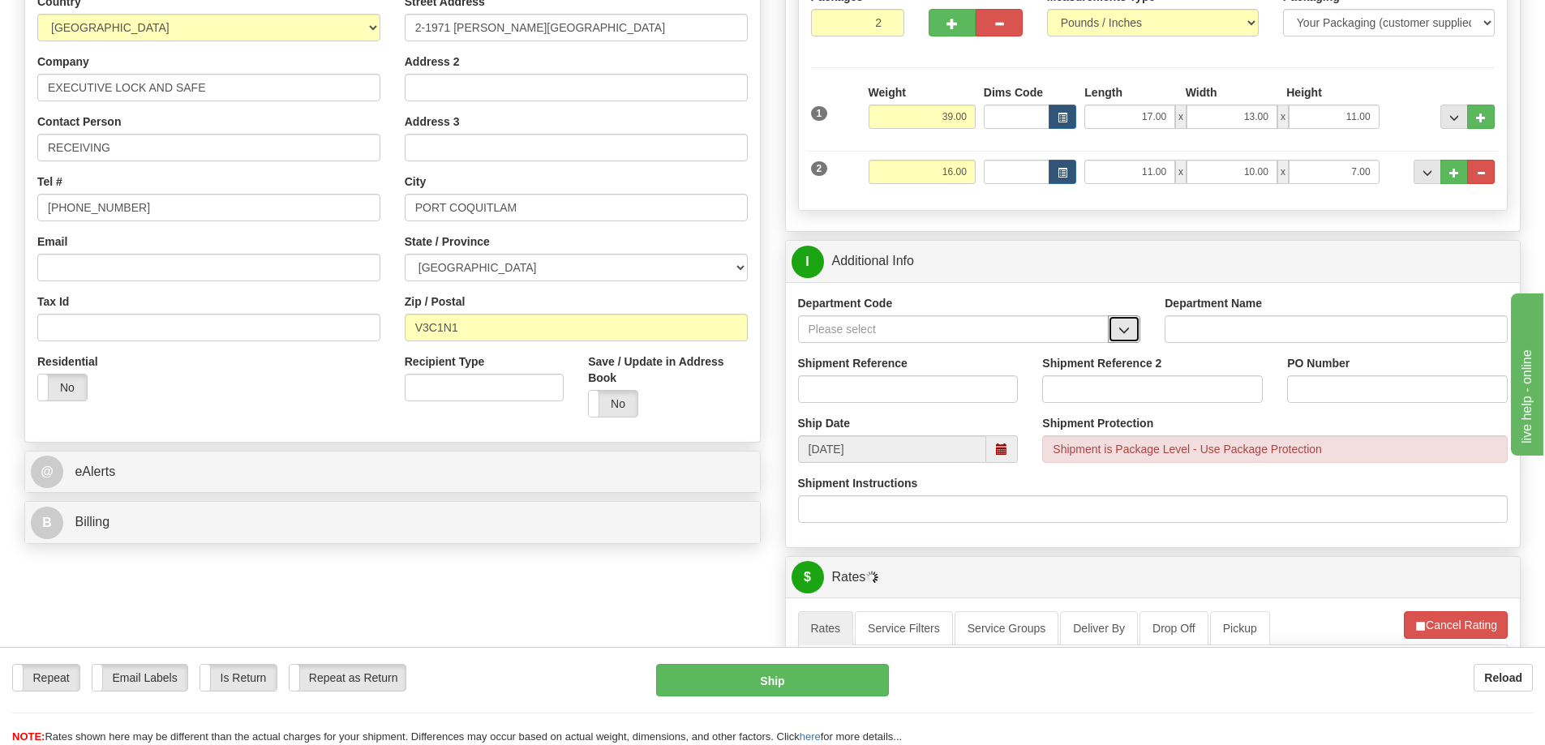
click at [1123, 336] on span "button" at bounding box center [1123, 330] width 11 height 11
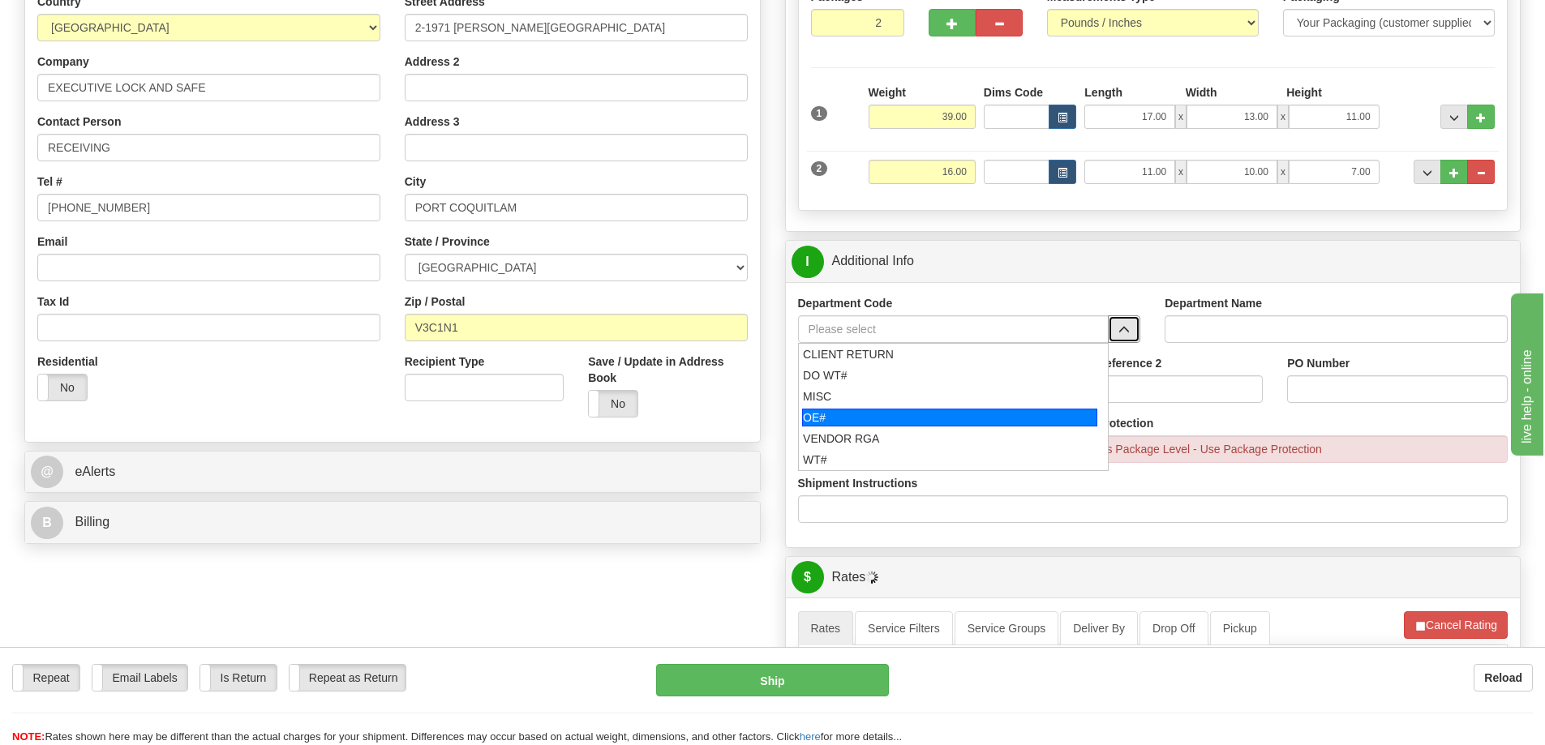
click at [921, 416] on div "OE#" at bounding box center [949, 418] width 295 height 18
type input "OE#"
type input "ORDERS"
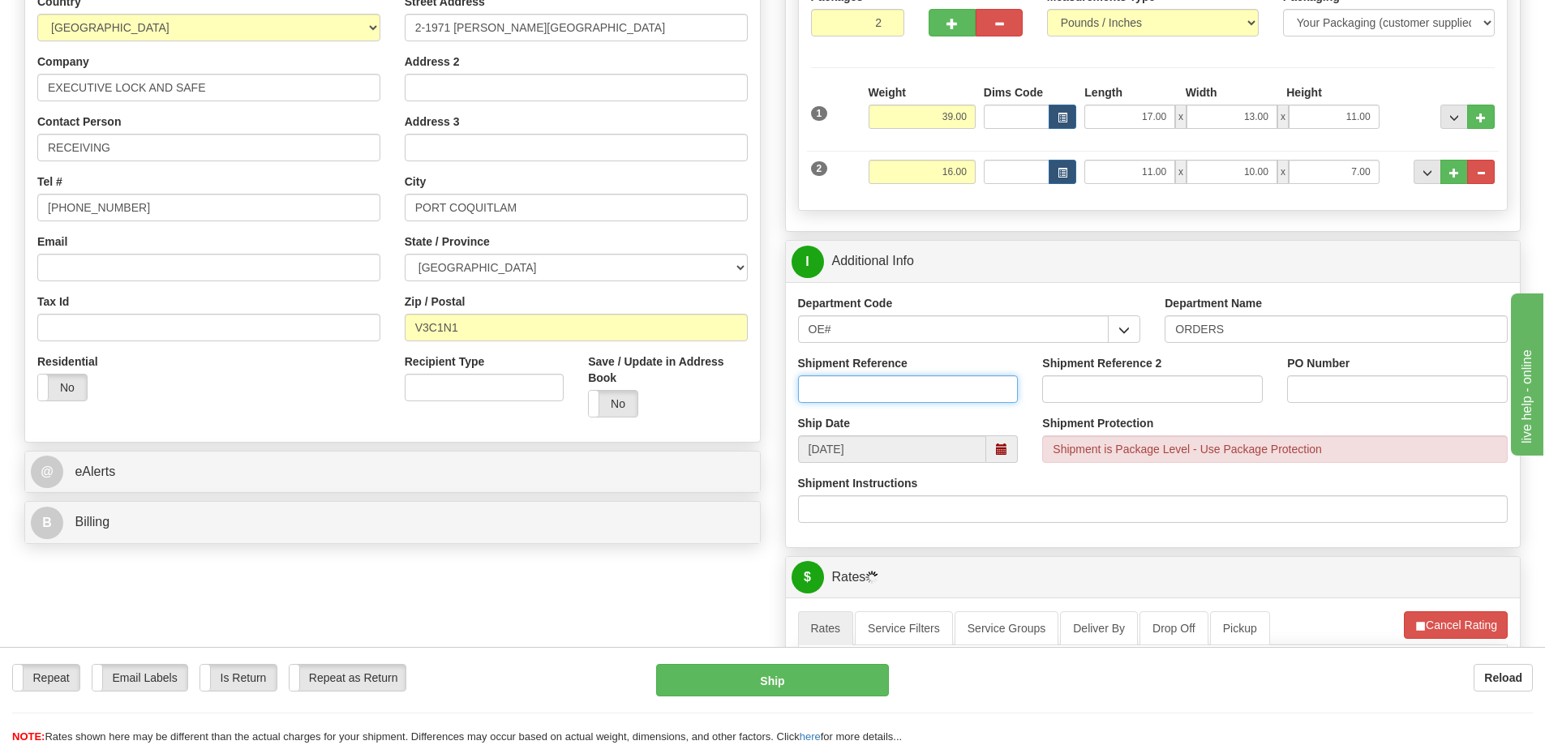
click at [908, 381] on input "Shipment Reference" at bounding box center [908, 389] width 221 height 28
type input "60033713 60032853"
paste input "60033713 60032853"
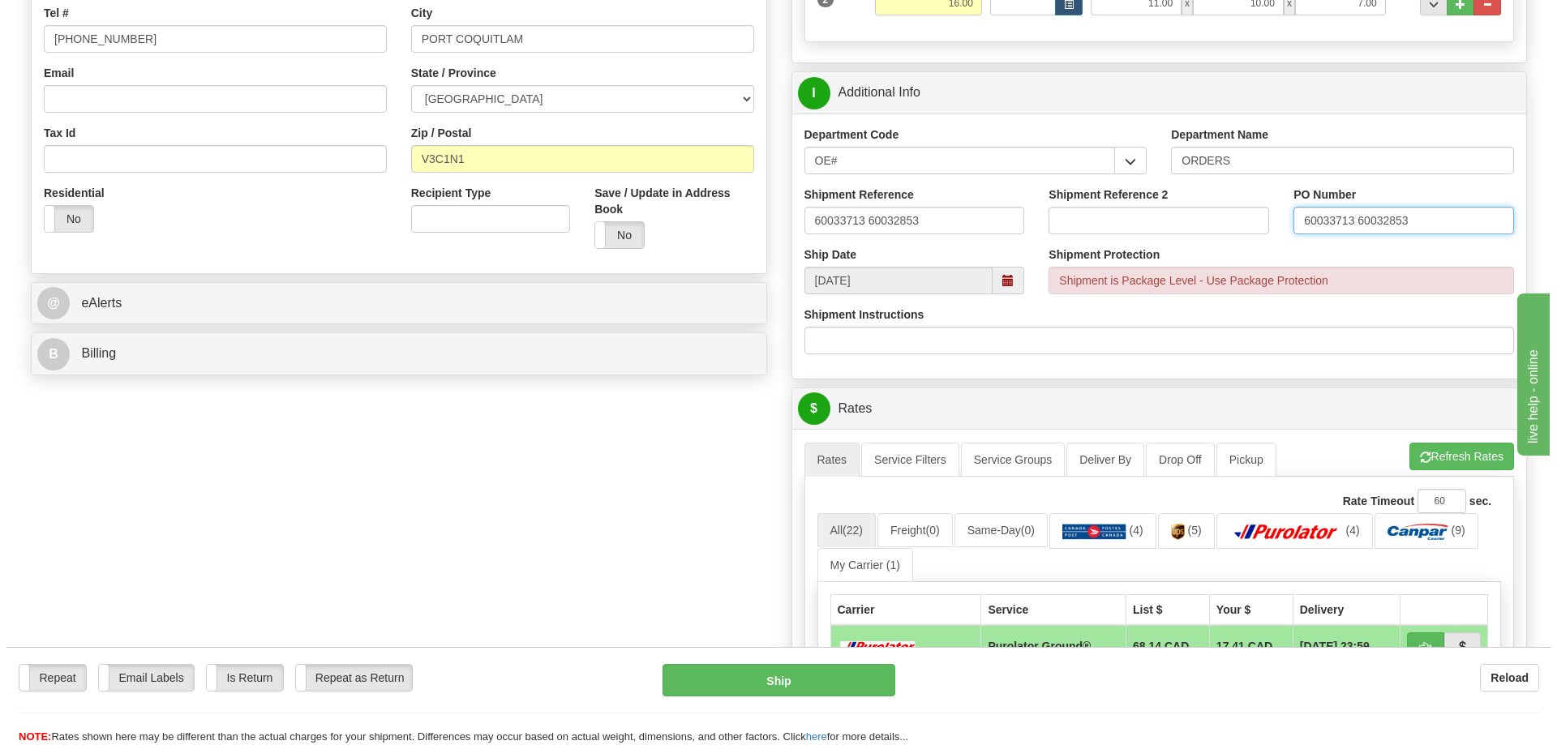
scroll to position [649, 0]
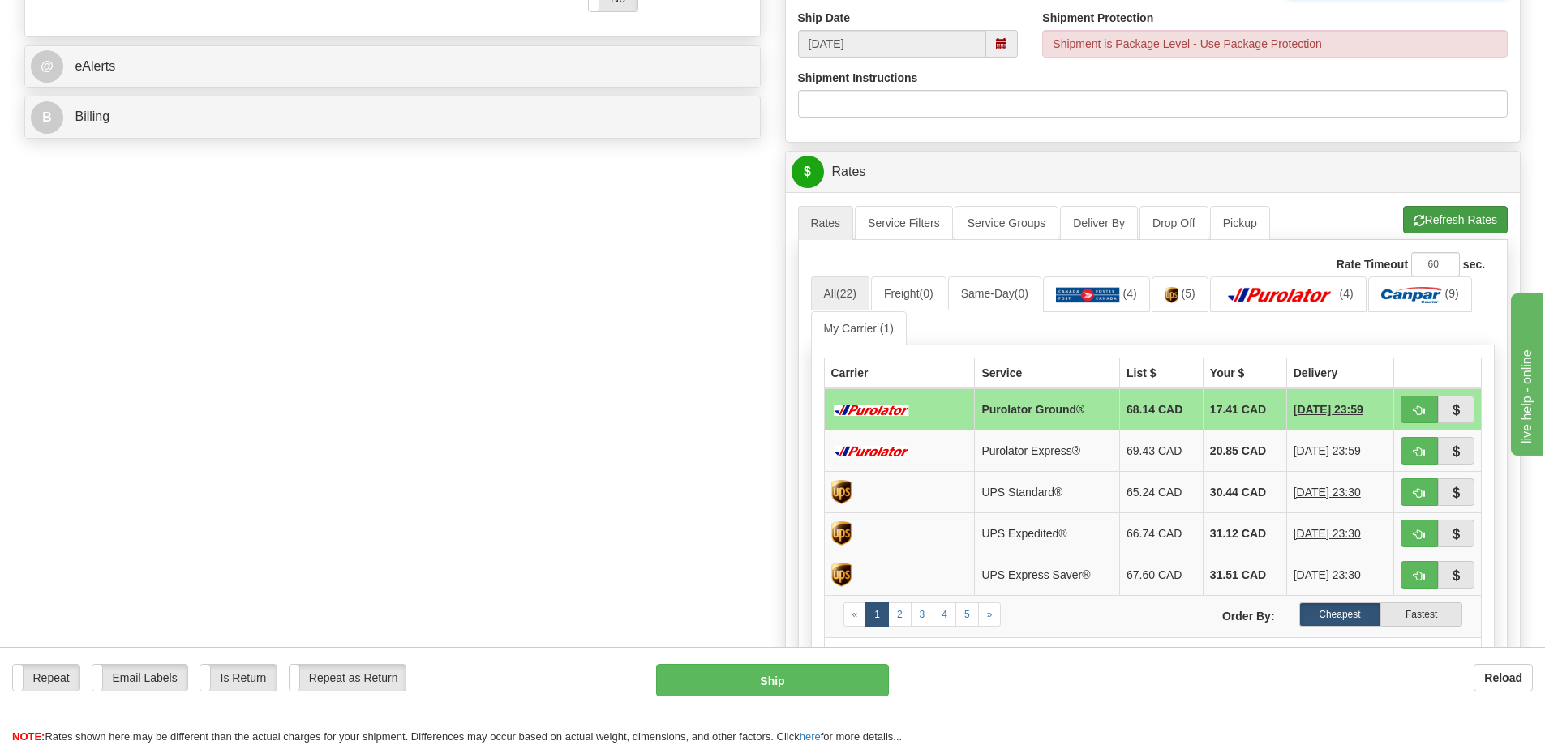
type input "60033713 60032853"
click at [1433, 216] on button "Refresh Rates" at bounding box center [1455, 220] width 105 height 28
click at [1429, 411] on button "button" at bounding box center [1418, 410] width 37 height 28
type input "260"
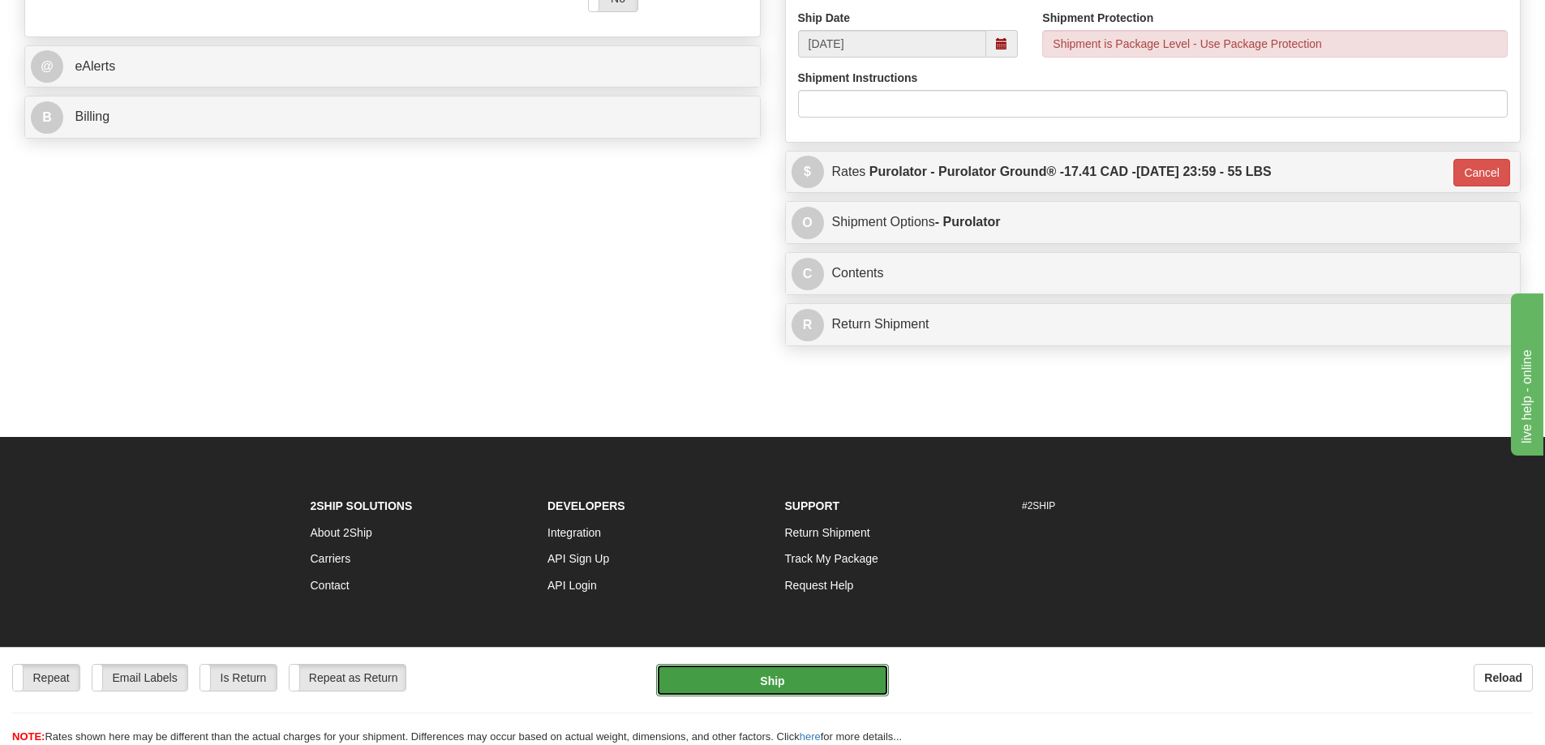
click at [709, 679] on button "Ship" at bounding box center [772, 680] width 233 height 32
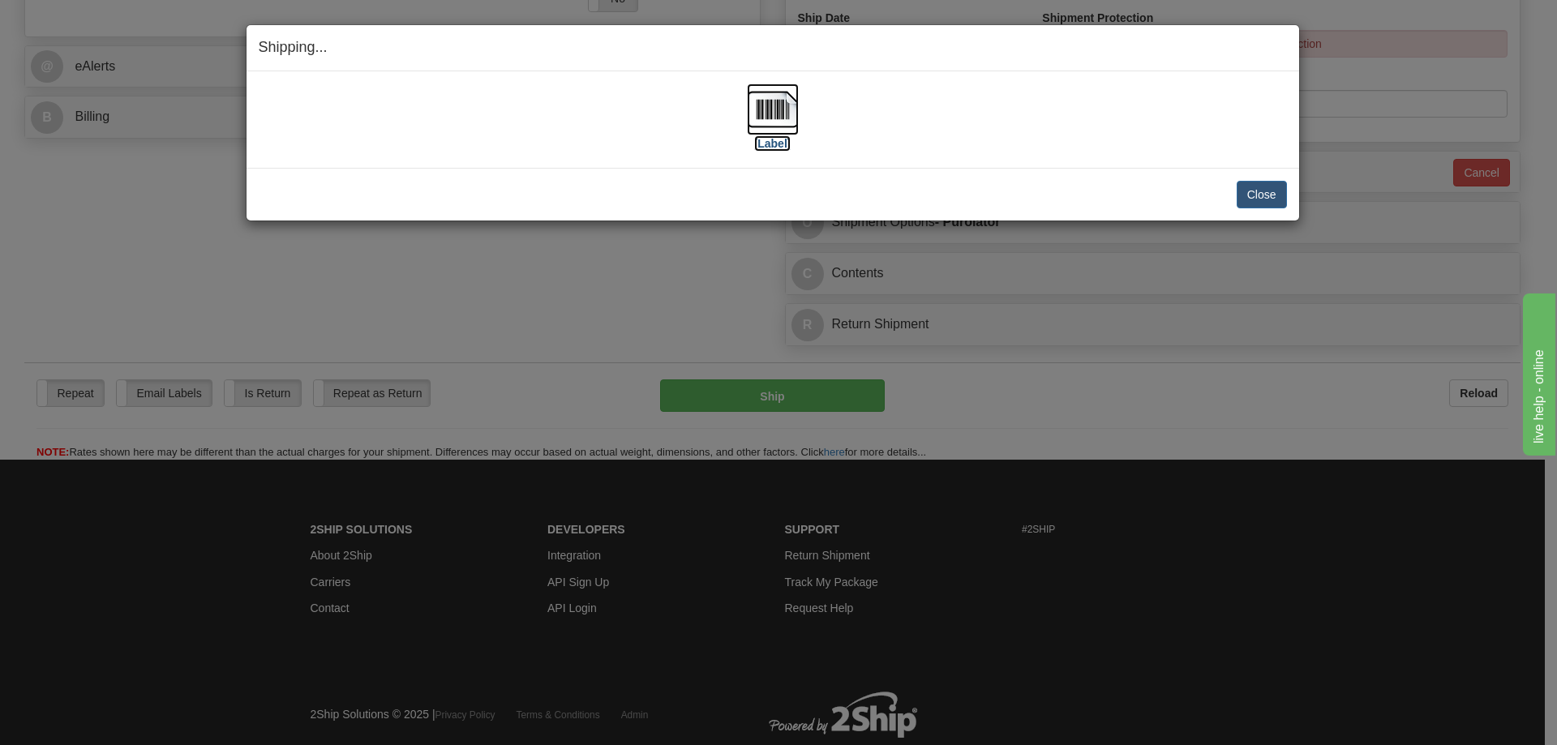
click at [763, 147] on label "[Label]" at bounding box center [772, 143] width 37 height 16
click at [1261, 197] on button "Close" at bounding box center [1261, 195] width 50 height 28
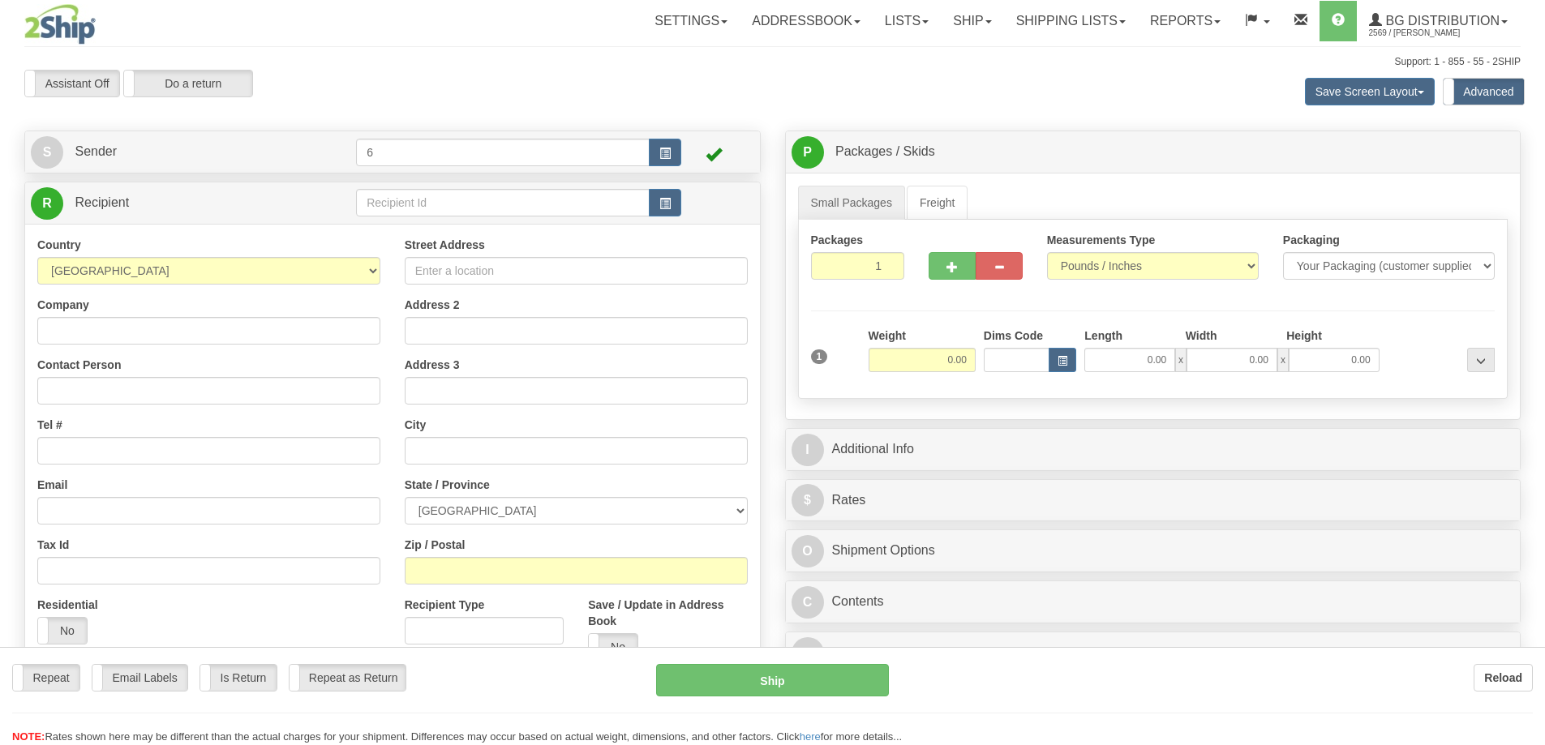
click at [386, 207] on div at bounding box center [772, 372] width 1545 height 745
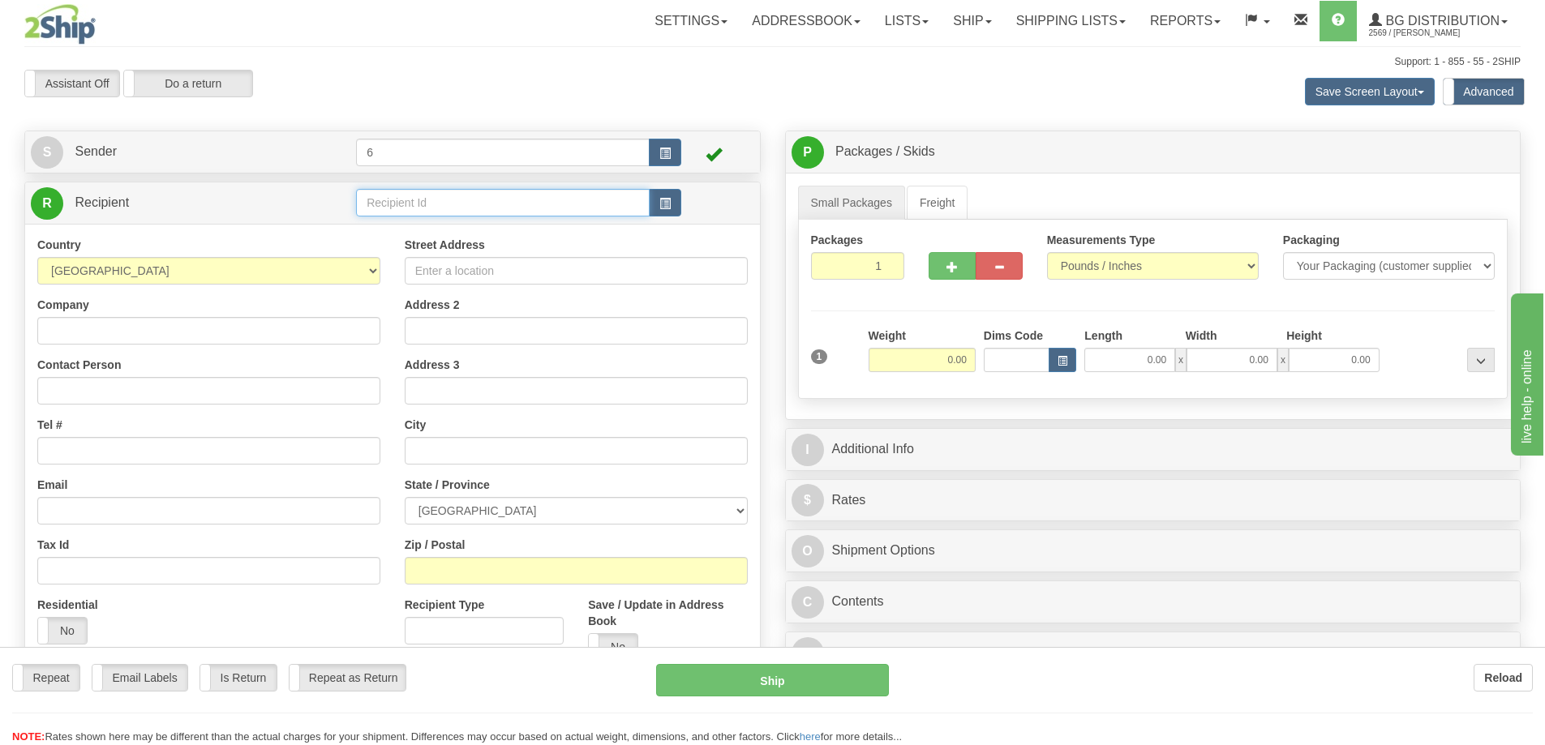
click at [386, 207] on input "text" at bounding box center [503, 203] width 294 height 28
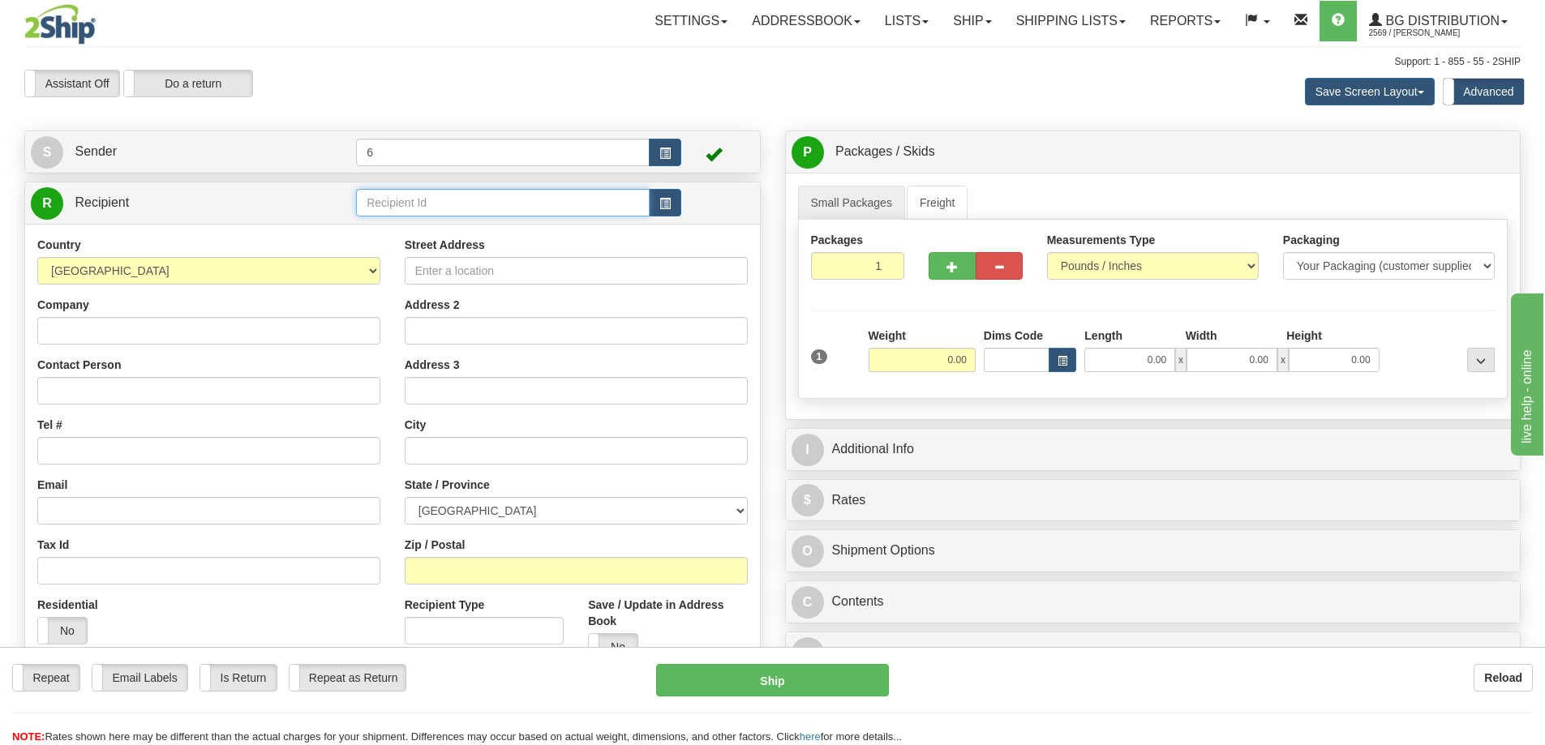
click at [386, 207] on input "text" at bounding box center [503, 203] width 294 height 28
drag, startPoint x: 490, startPoint y: 212, endPoint x: 1, endPoint y: 212, distance: 488.9
click at [1, 212] on div "Toggle navigation Settings Shipping Preferences Fields Preferences New" at bounding box center [772, 469] width 1545 height 938
click at [446, 231] on div "45017" at bounding box center [500, 230] width 278 height 18
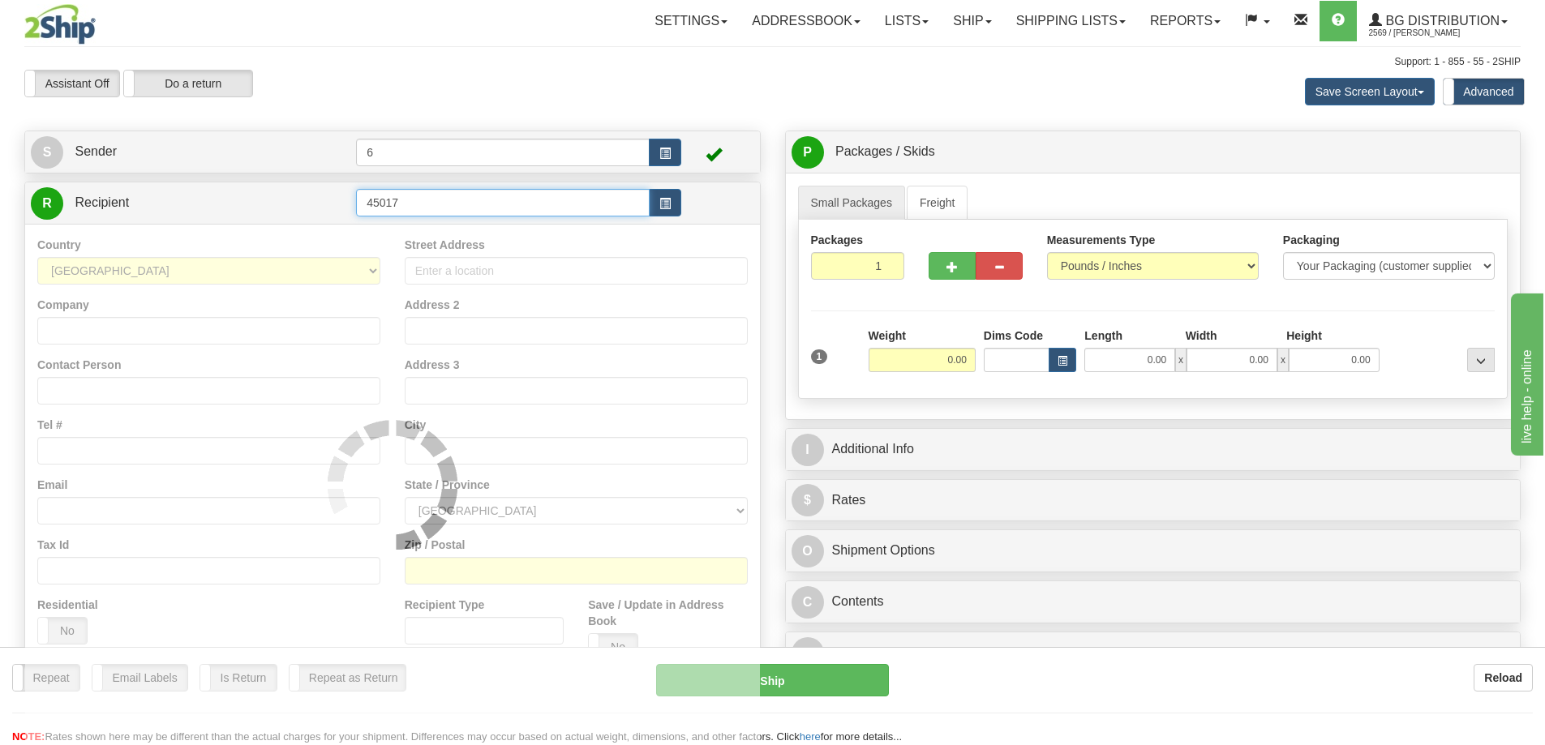
type input "45017"
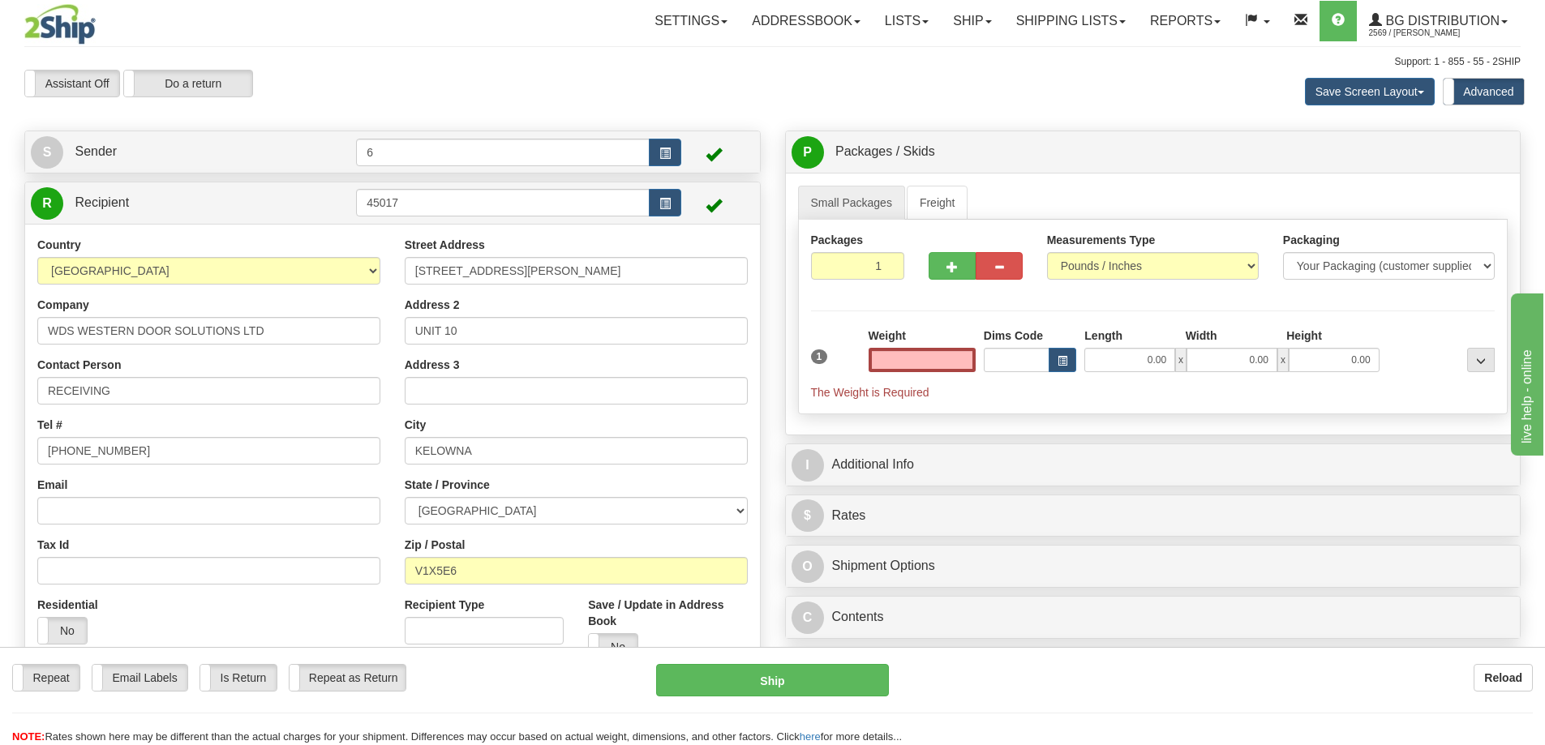
type input "0.00"
drag, startPoint x: 431, startPoint y: 206, endPoint x: 52, endPoint y: 223, distance: 379.0
click at [52, 223] on div "R Recipient 45017" at bounding box center [392, 202] width 735 height 41
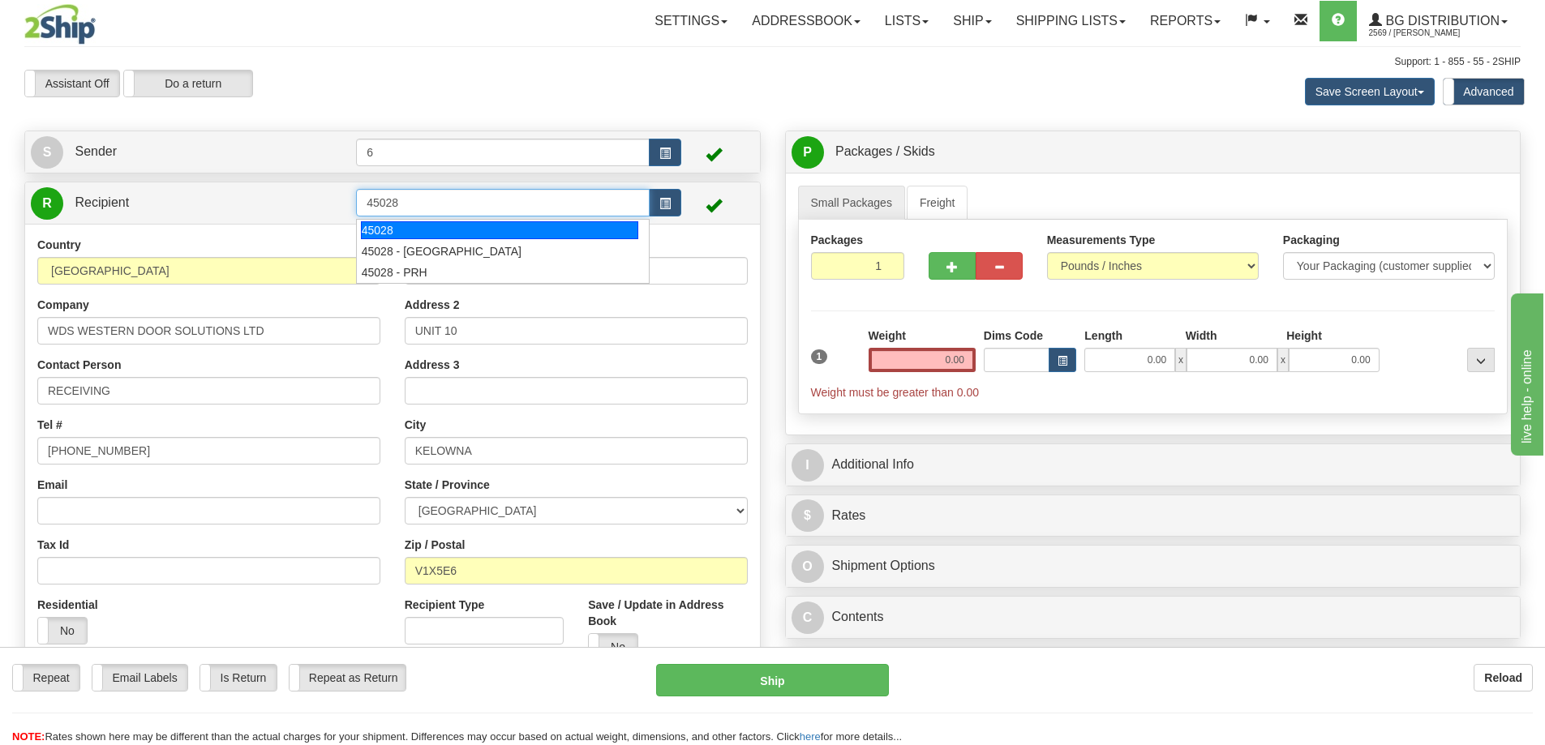
click at [439, 224] on div "45028" at bounding box center [500, 230] width 278 height 18
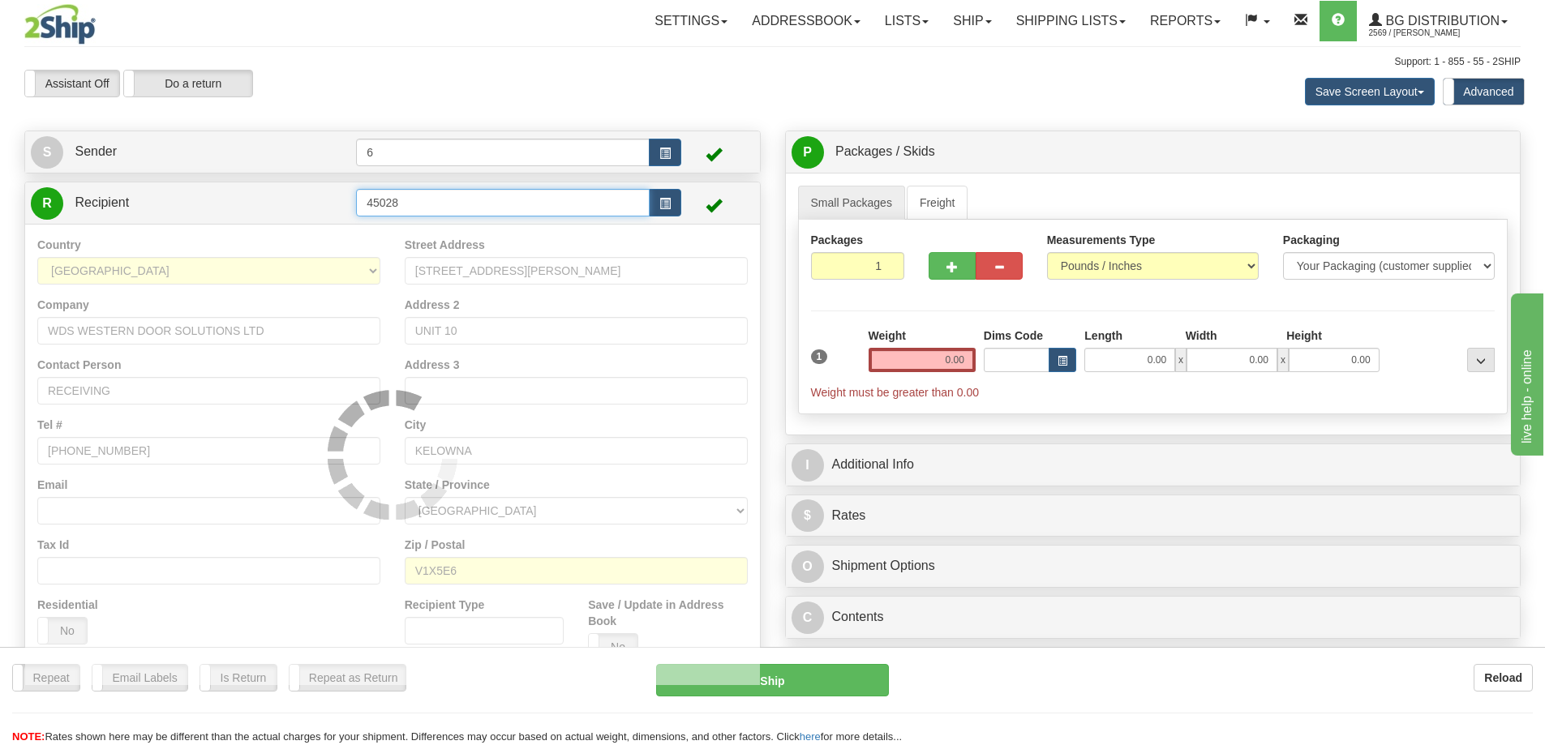
type input "45028"
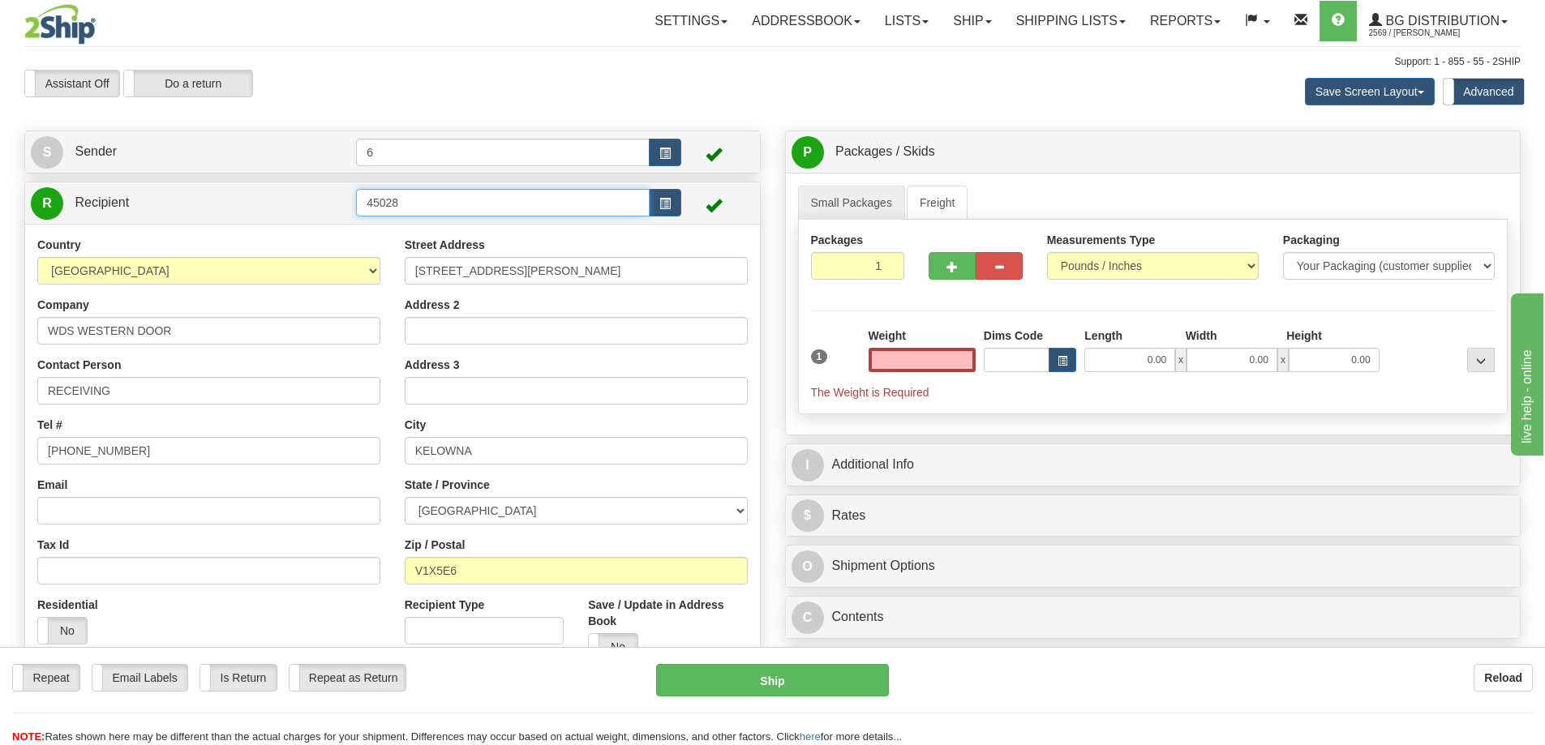
type input "0.00"
drag, startPoint x: 467, startPoint y: 213, endPoint x: 242, endPoint y: 190, distance: 225.8
click at [248, 190] on tr "R Recipient 45028" at bounding box center [392, 202] width 723 height 33
type input "45017"
type input "0.00"
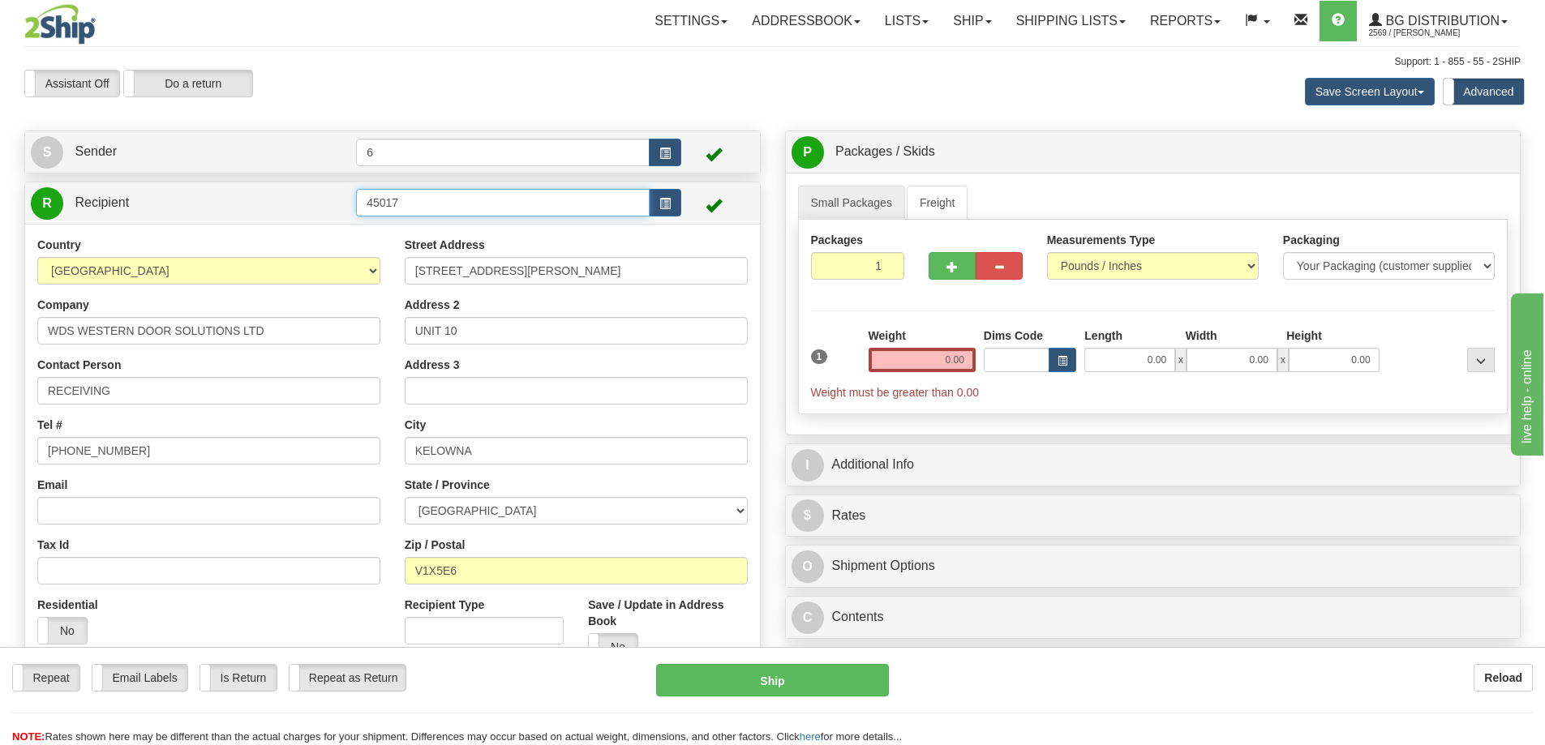
click at [471, 204] on input "45017" at bounding box center [503, 203] width 294 height 28
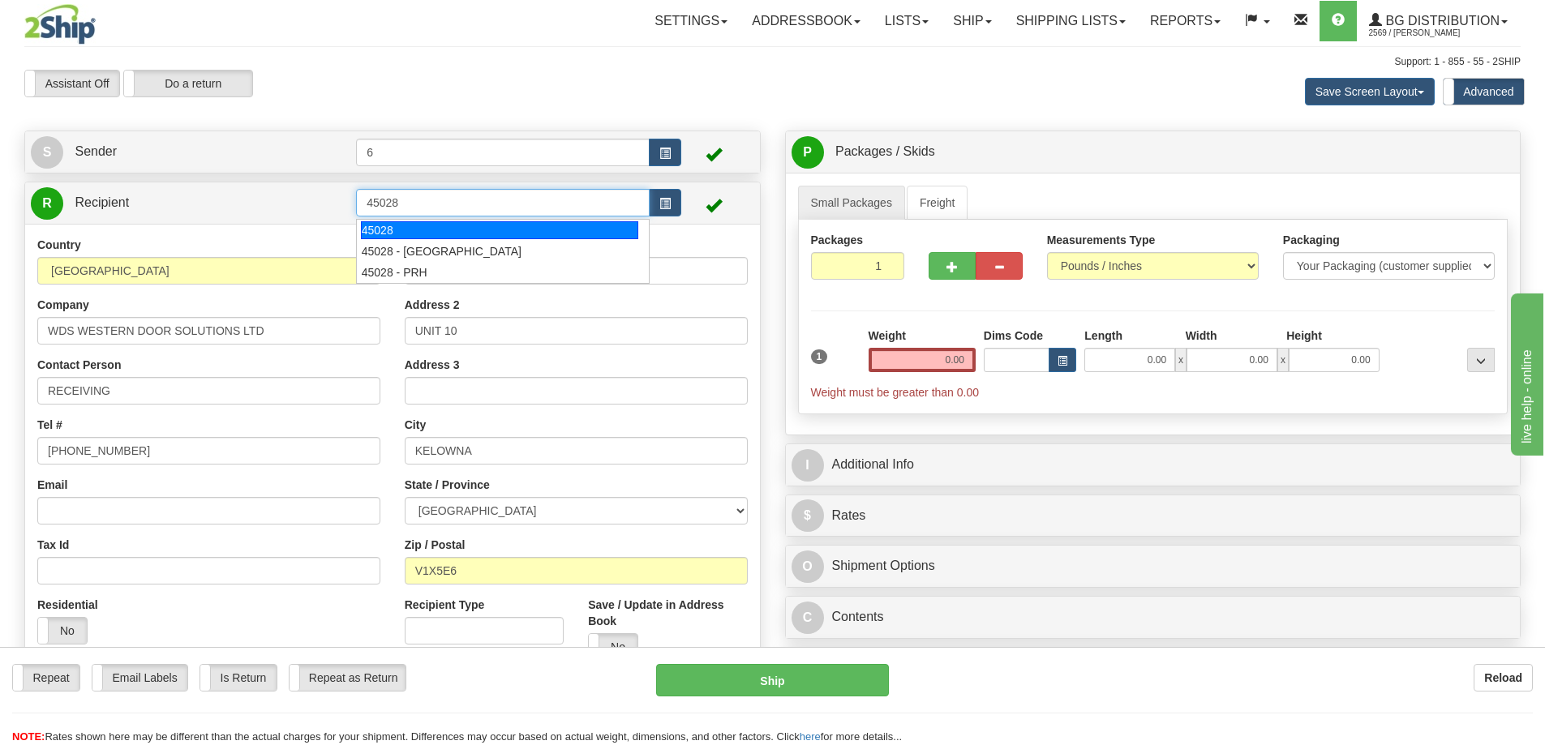
click at [439, 235] on div "45028" at bounding box center [500, 230] width 278 height 18
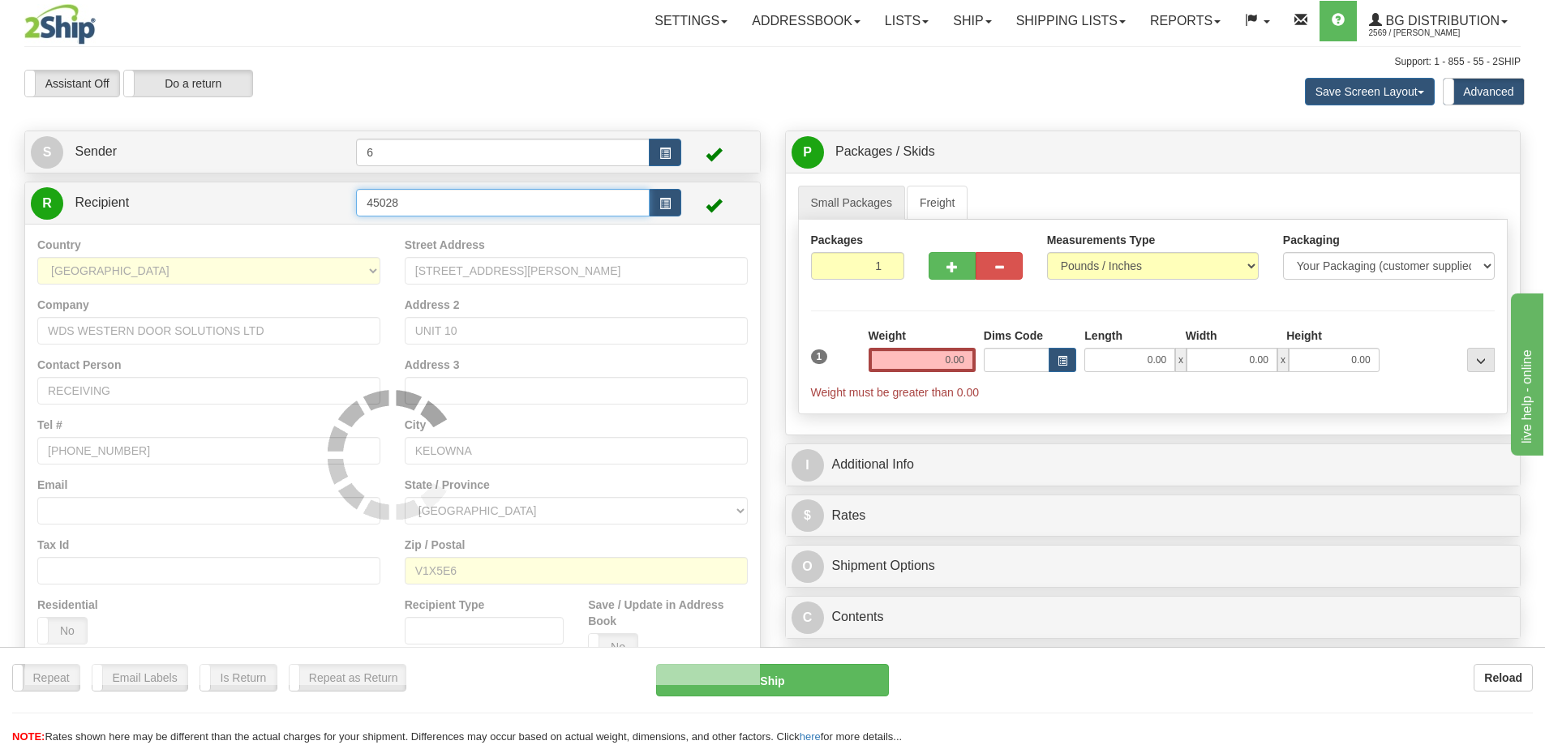
type input "45028"
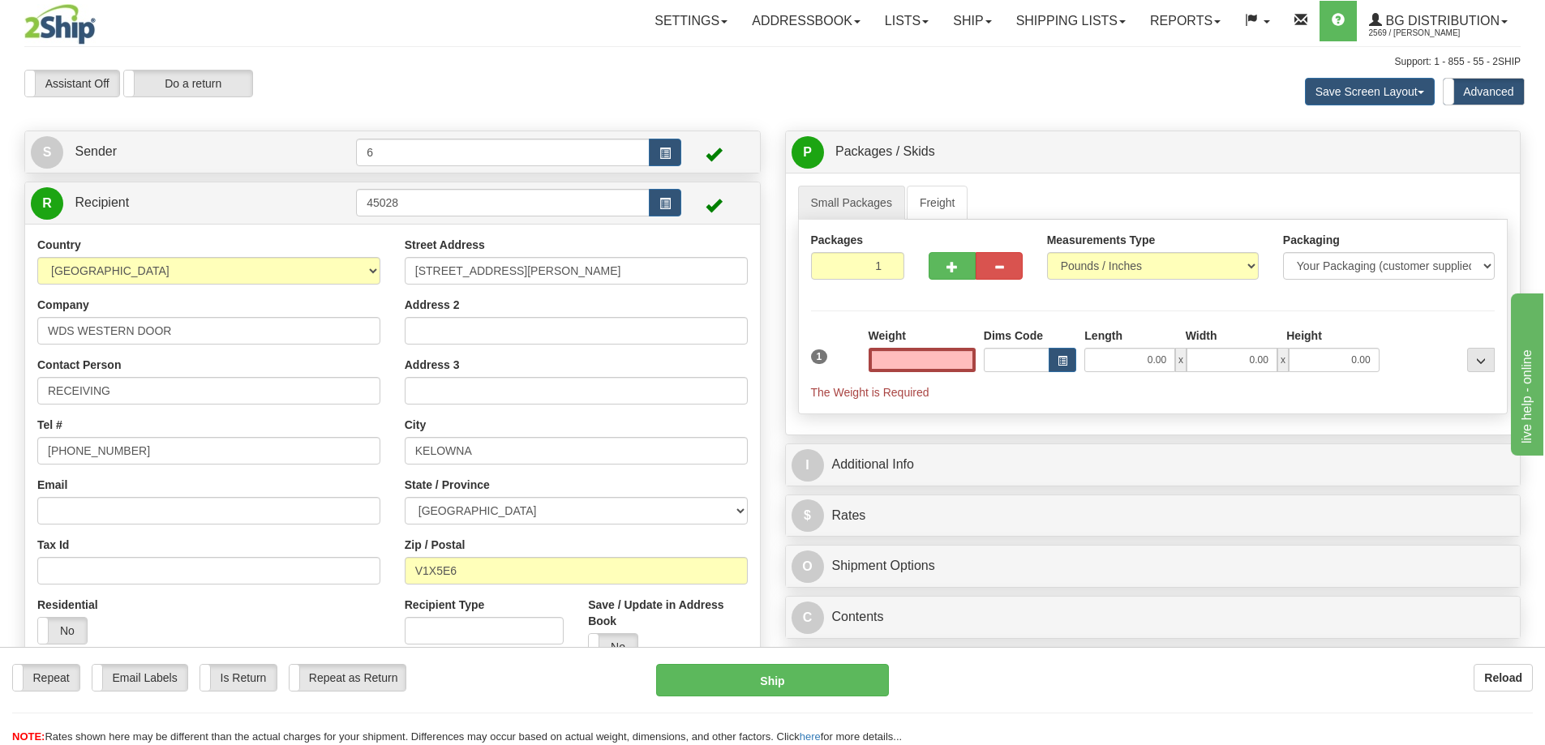
type input "0.00"
click at [431, 207] on input "45028" at bounding box center [503, 203] width 294 height 28
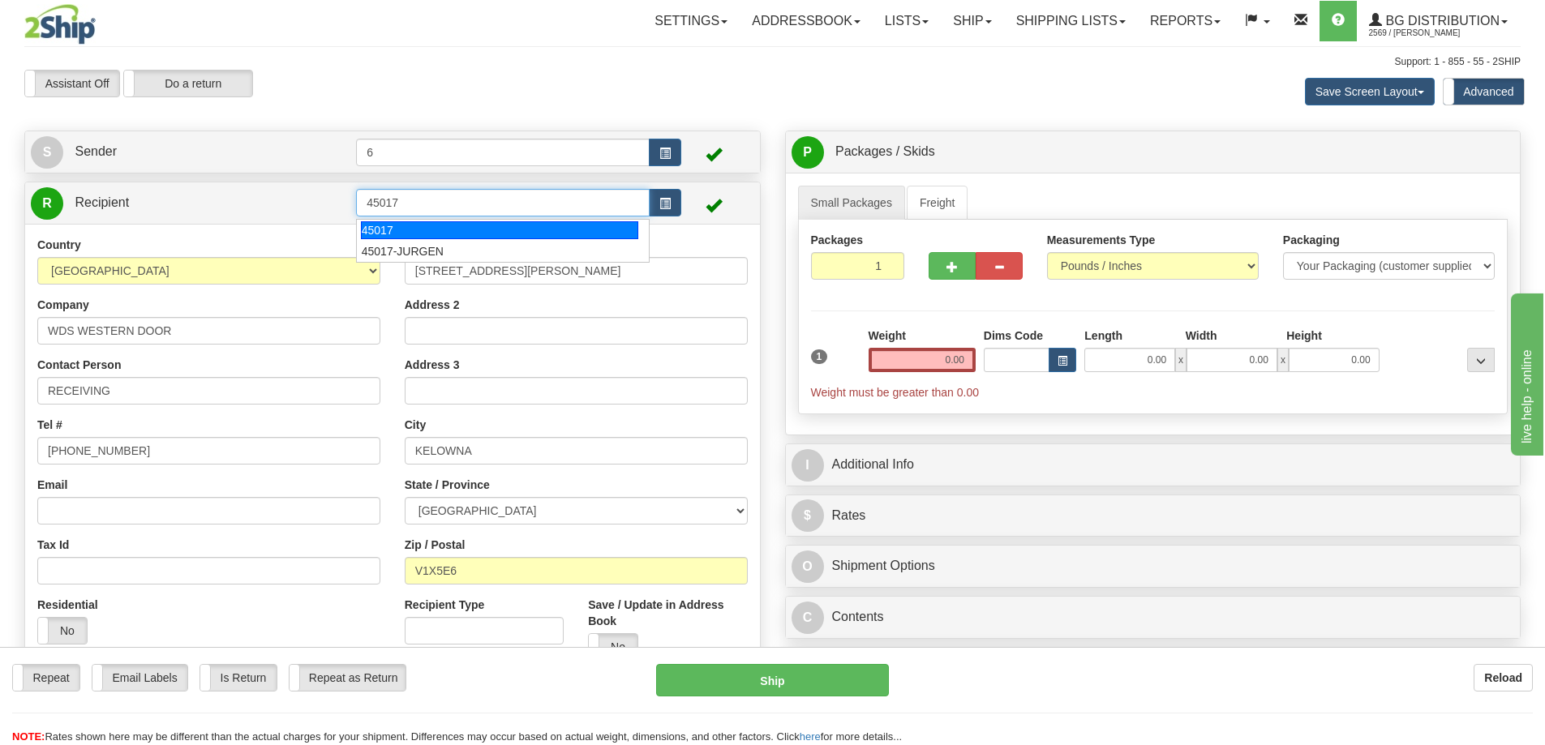
click at [418, 225] on div "45017" at bounding box center [500, 230] width 278 height 18
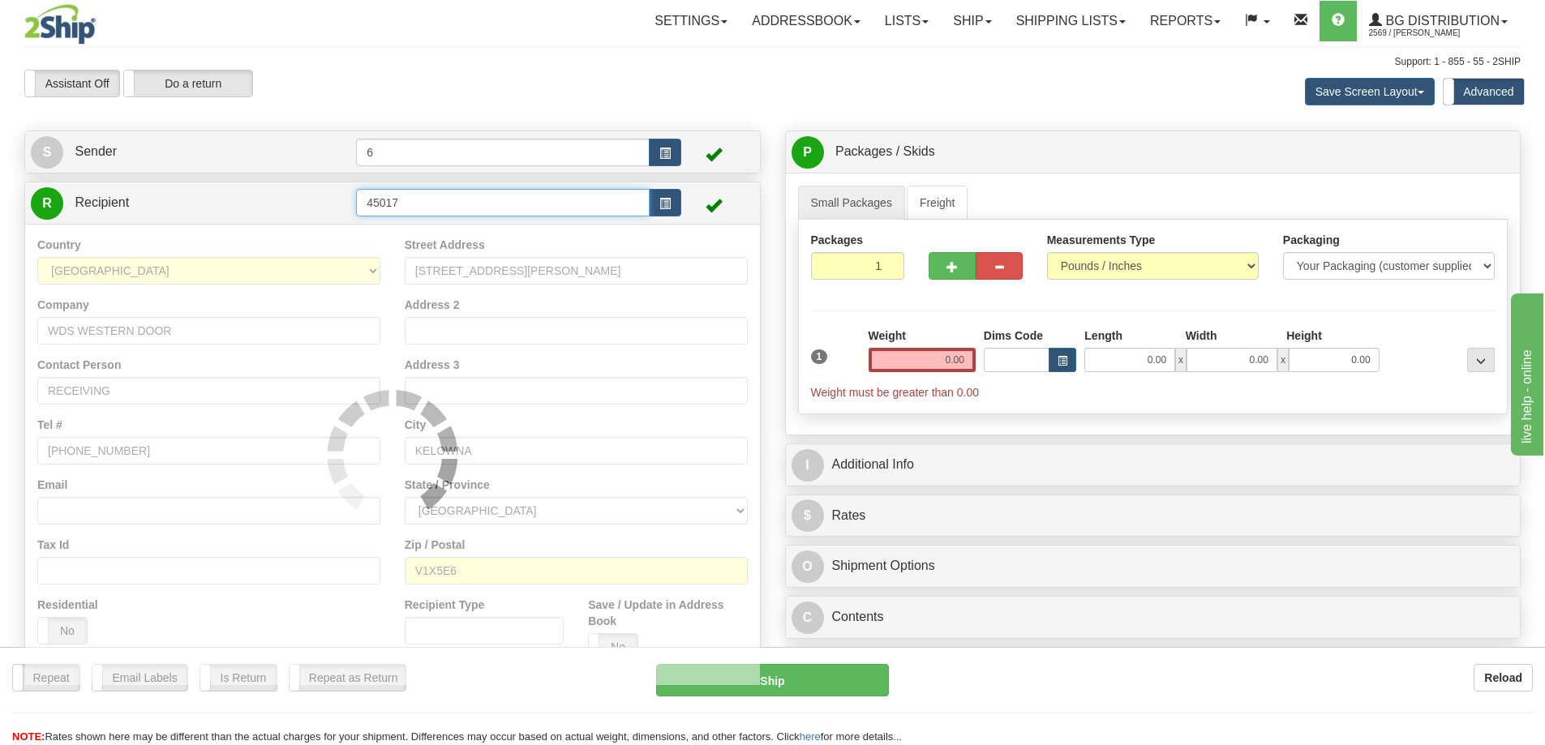
type input "45017"
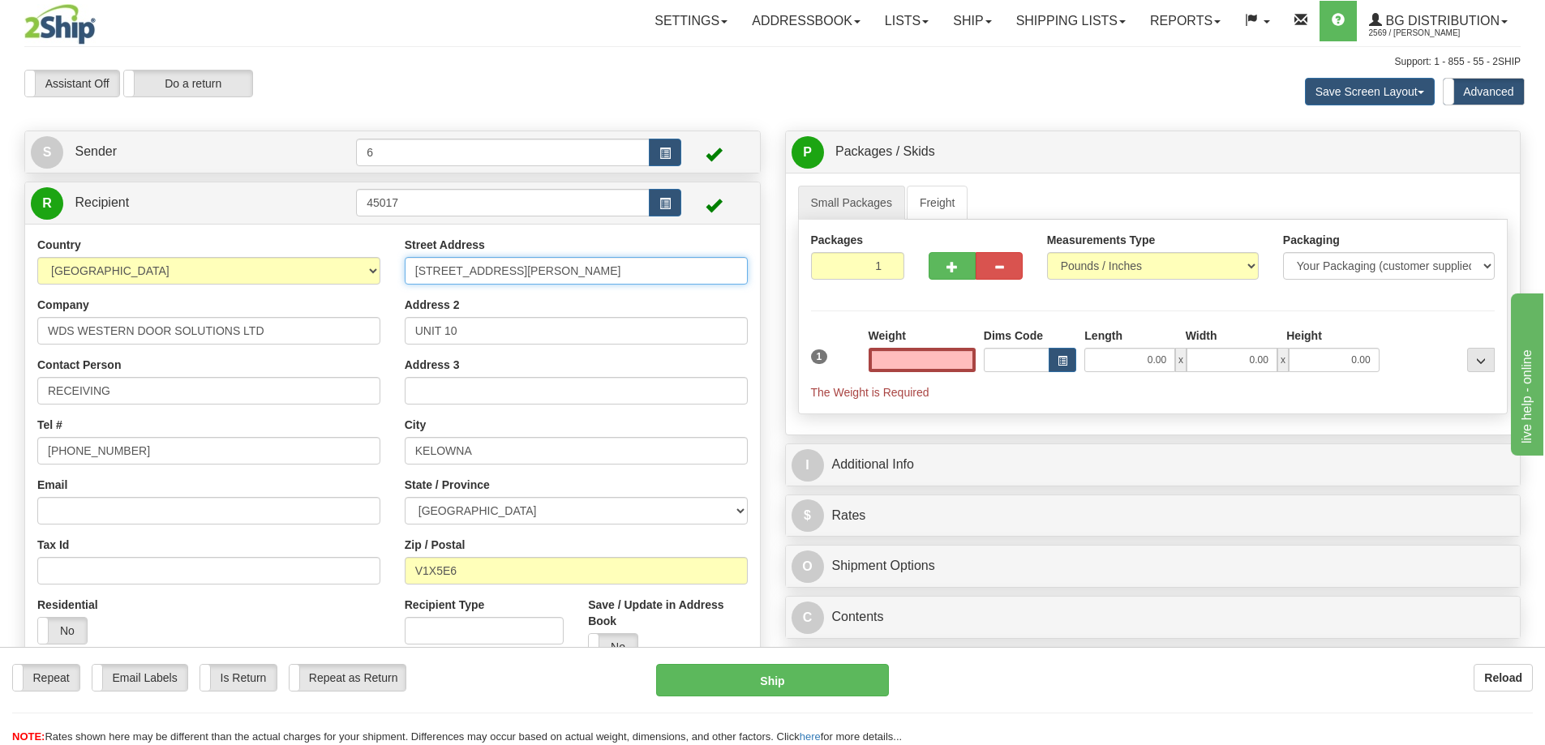
type input "0.00"
click at [434, 274] on input "[STREET_ADDRESS][PERSON_NAME]" at bounding box center [576, 271] width 343 height 28
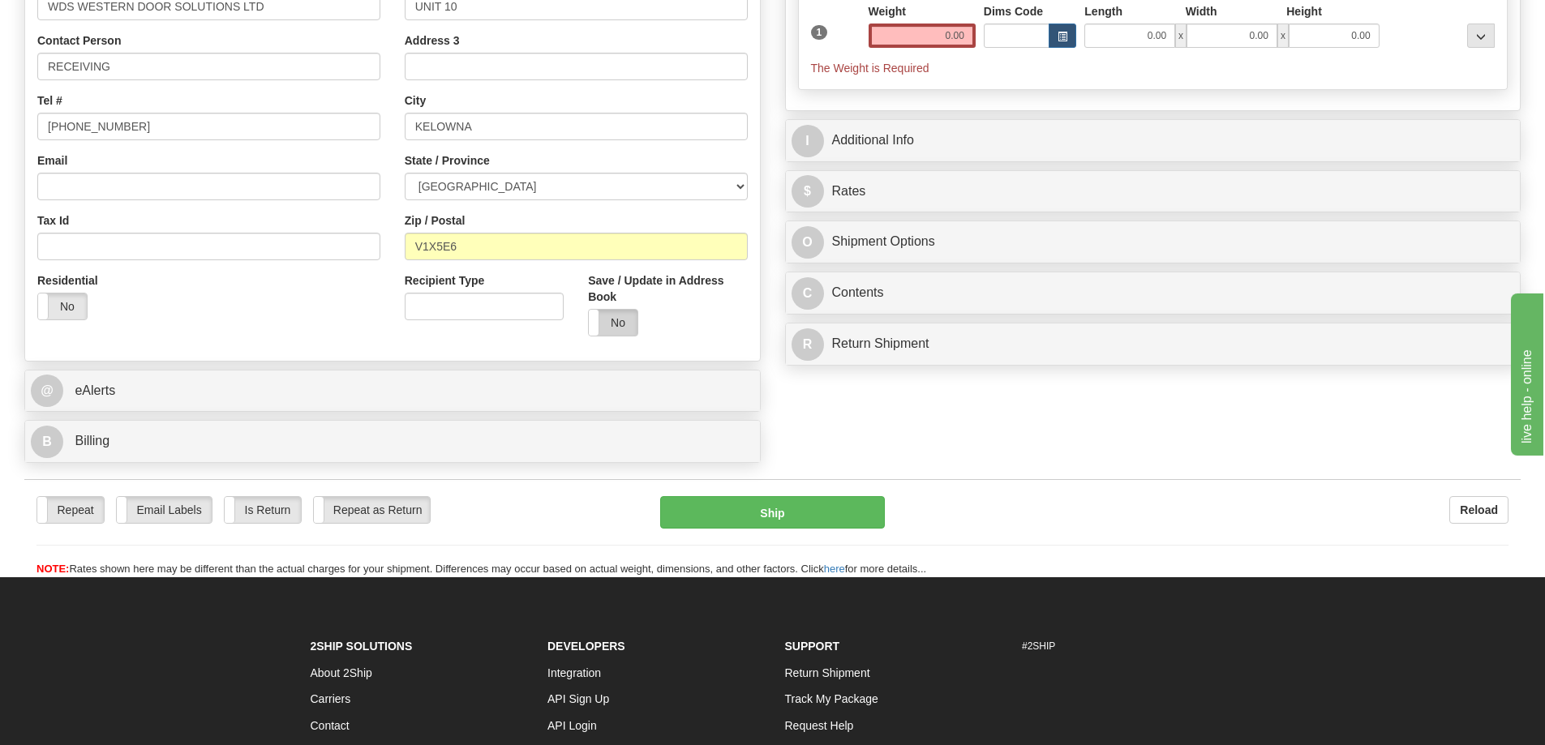
type input "[STREET_ADDRESS][PERSON_NAME]"
click at [621, 326] on label "No" at bounding box center [613, 323] width 49 height 26
